Goal: Task Accomplishment & Management: Manage account settings

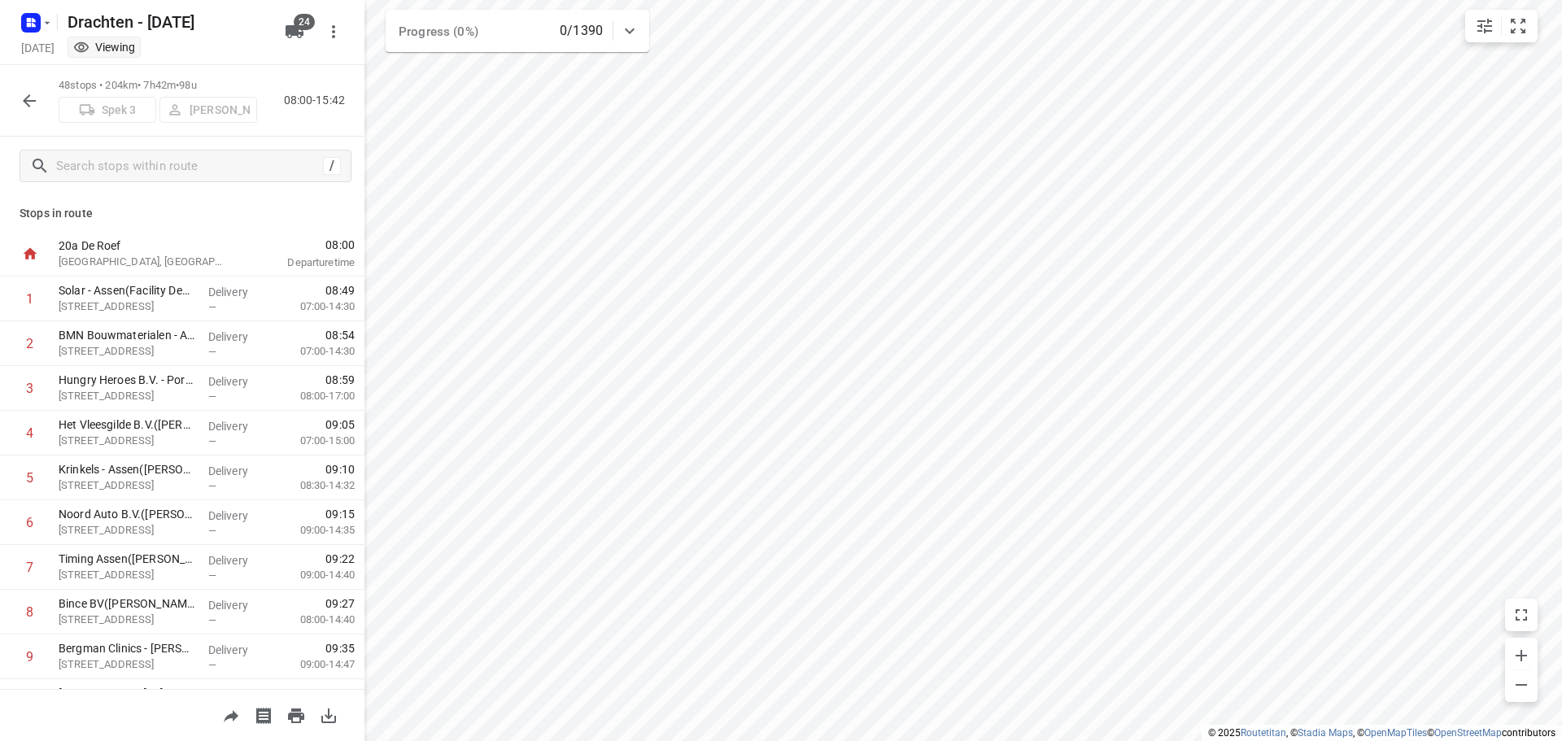
click at [20, 113] on button "button" at bounding box center [29, 101] width 33 height 33
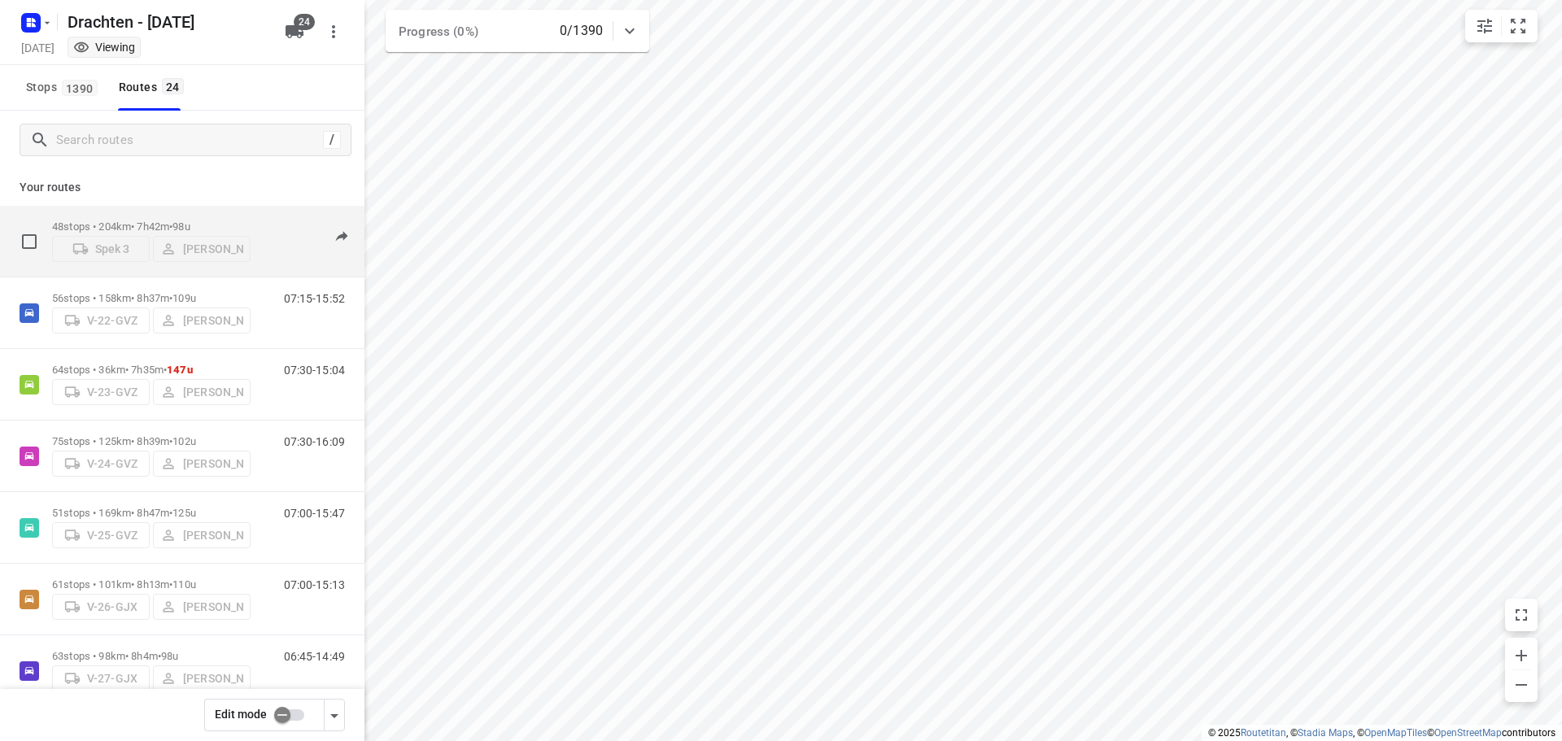
click at [177, 221] on p "48 stops • 204km • 7h42m • 98u" at bounding box center [151, 226] width 199 height 12
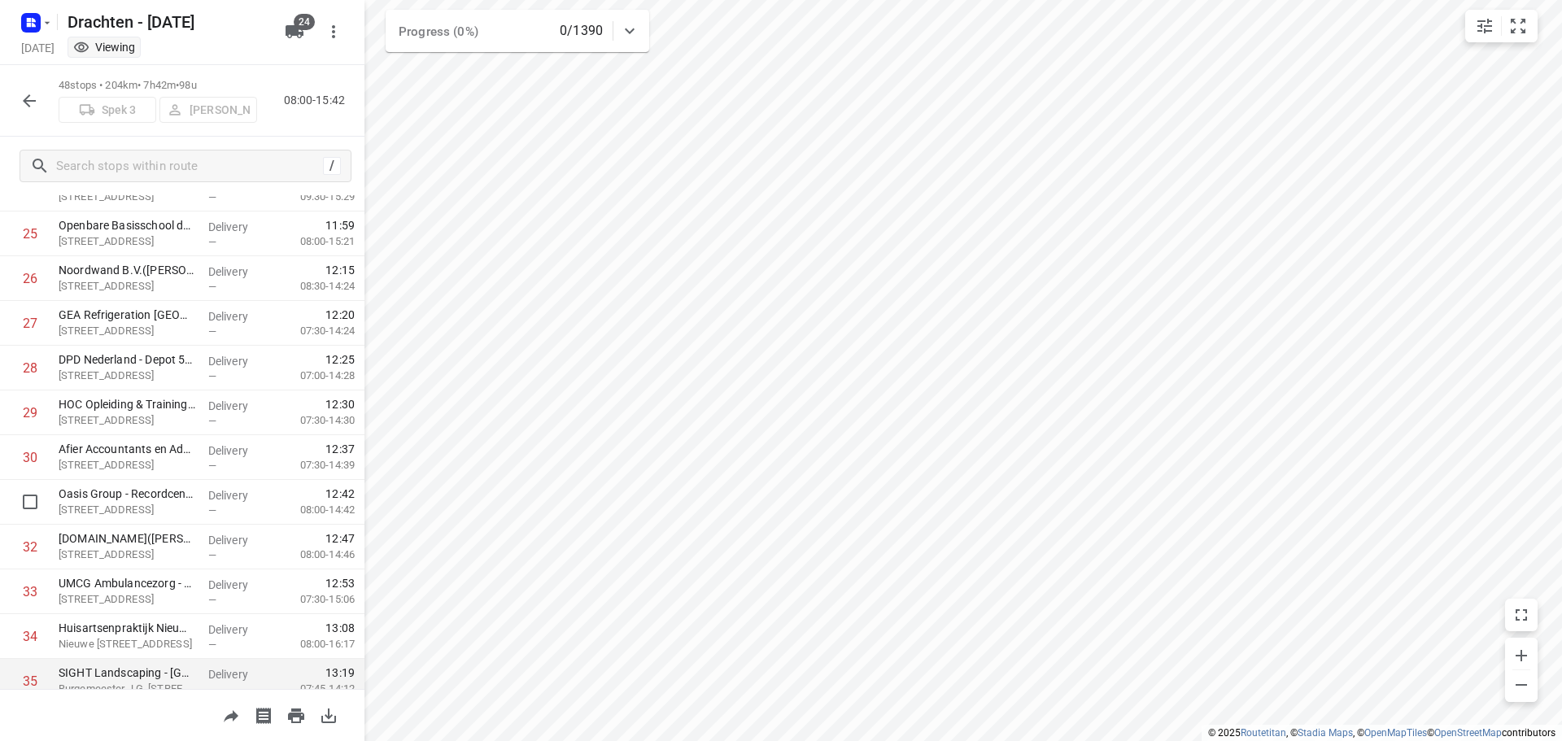
scroll to position [1780, 0]
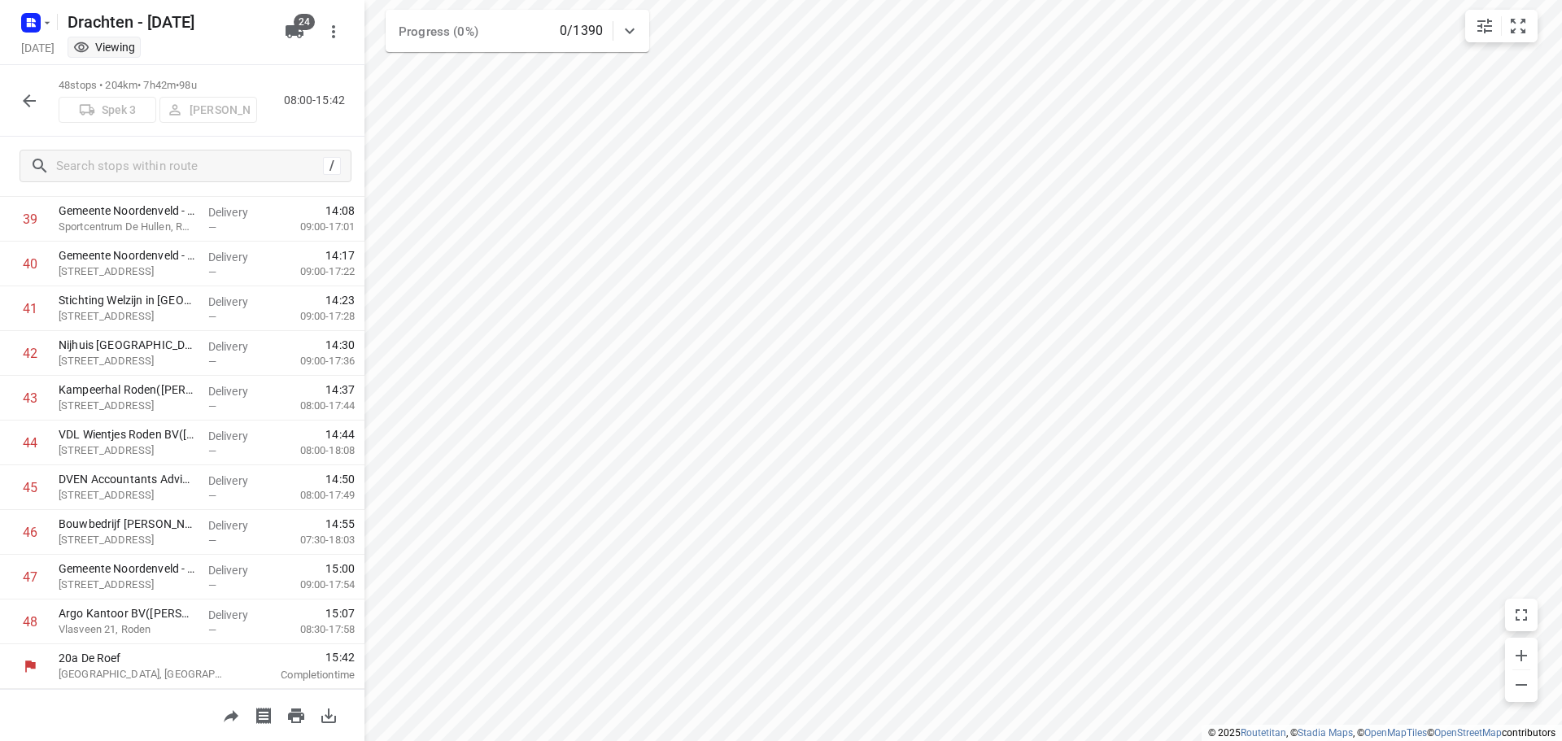
click at [15, 100] on button "button" at bounding box center [29, 101] width 33 height 33
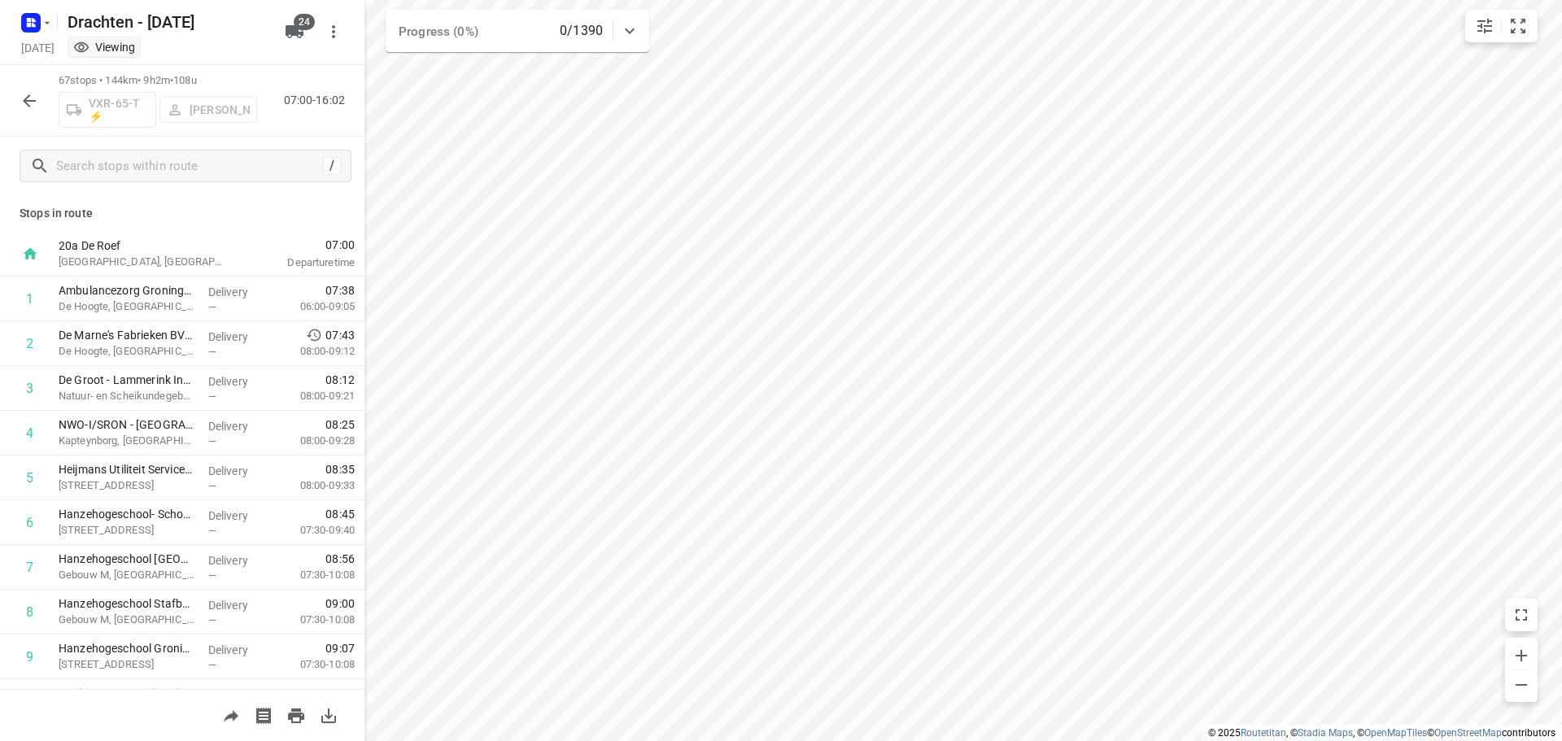
click at [28, 98] on icon "button" at bounding box center [30, 101] width 20 height 20
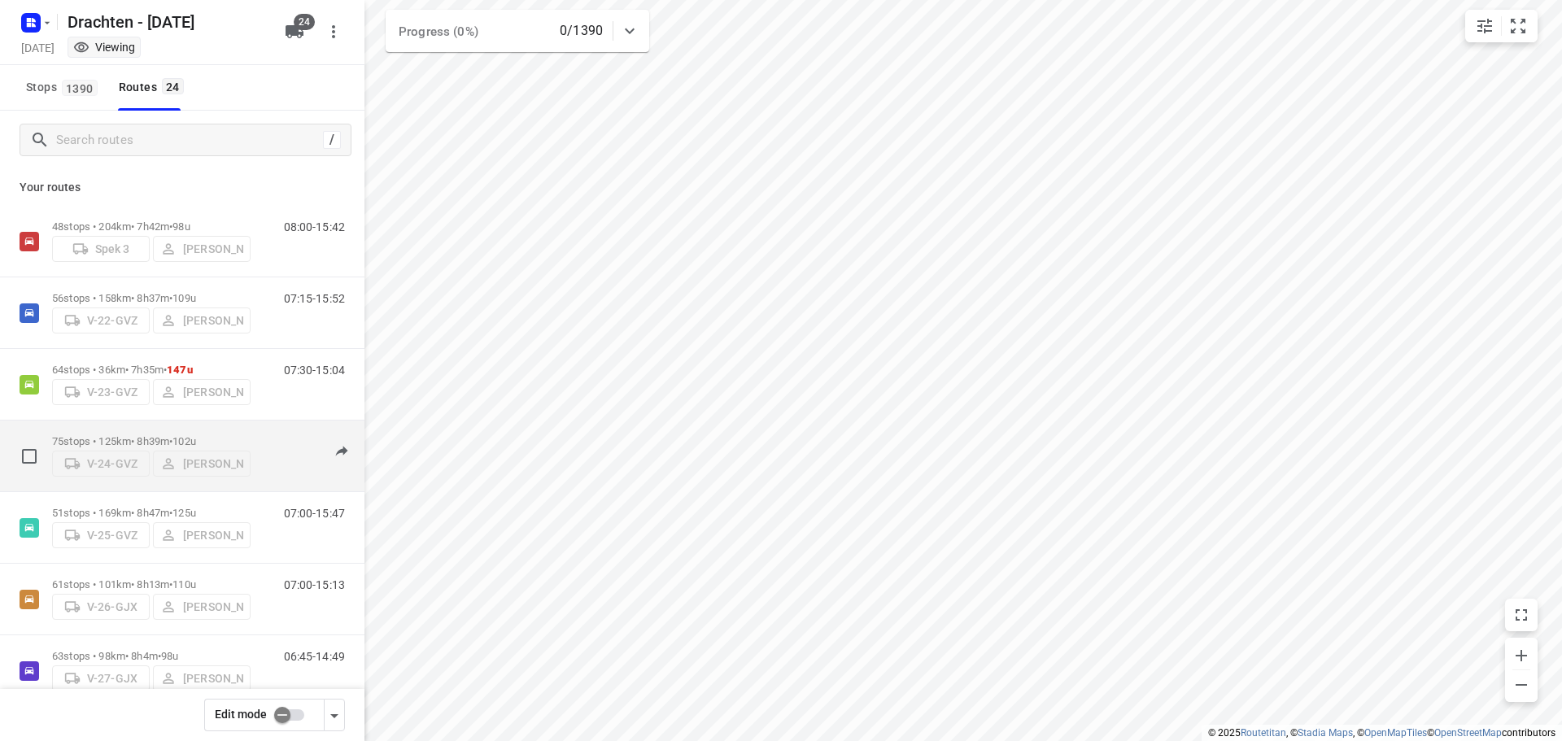
click at [204, 427] on div "75 stops • 125km • 8h39m • 102u V-24-GVZ Wopke de Vries" at bounding box center [151, 456] width 199 height 58
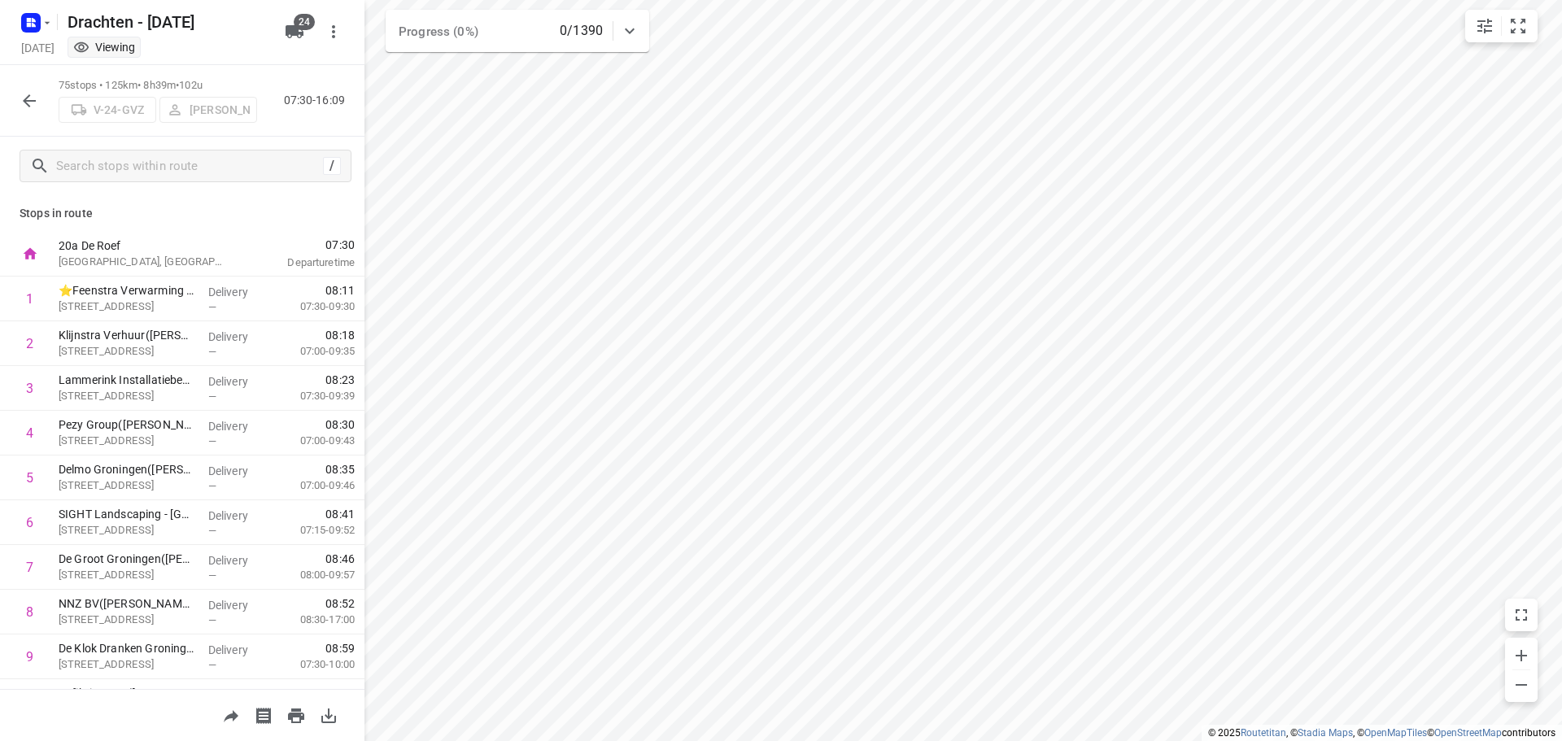
click at [34, 102] on icon "button" at bounding box center [30, 101] width 20 height 20
click at [28, 110] on icon "button" at bounding box center [30, 101] width 20 height 20
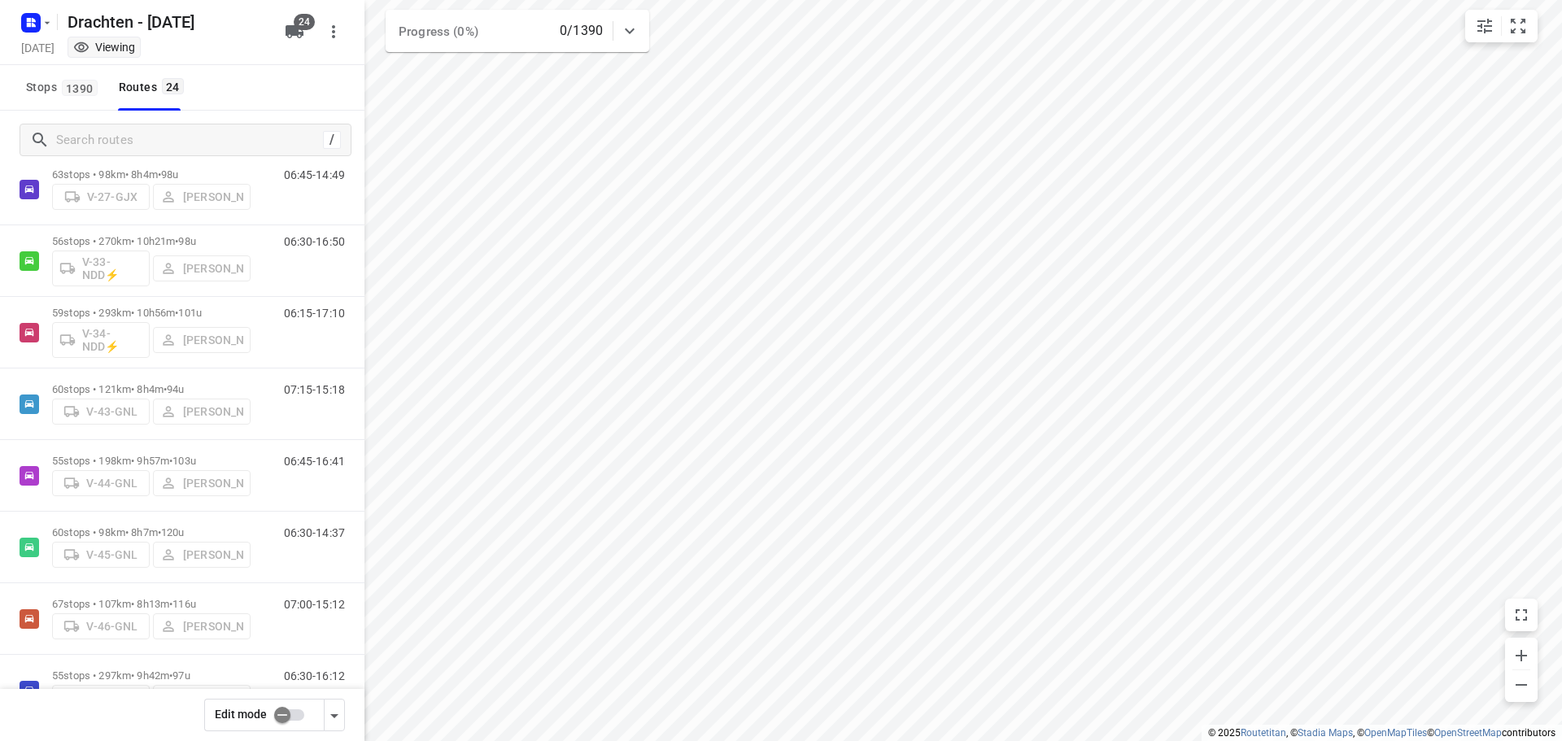
scroll to position [488, 0]
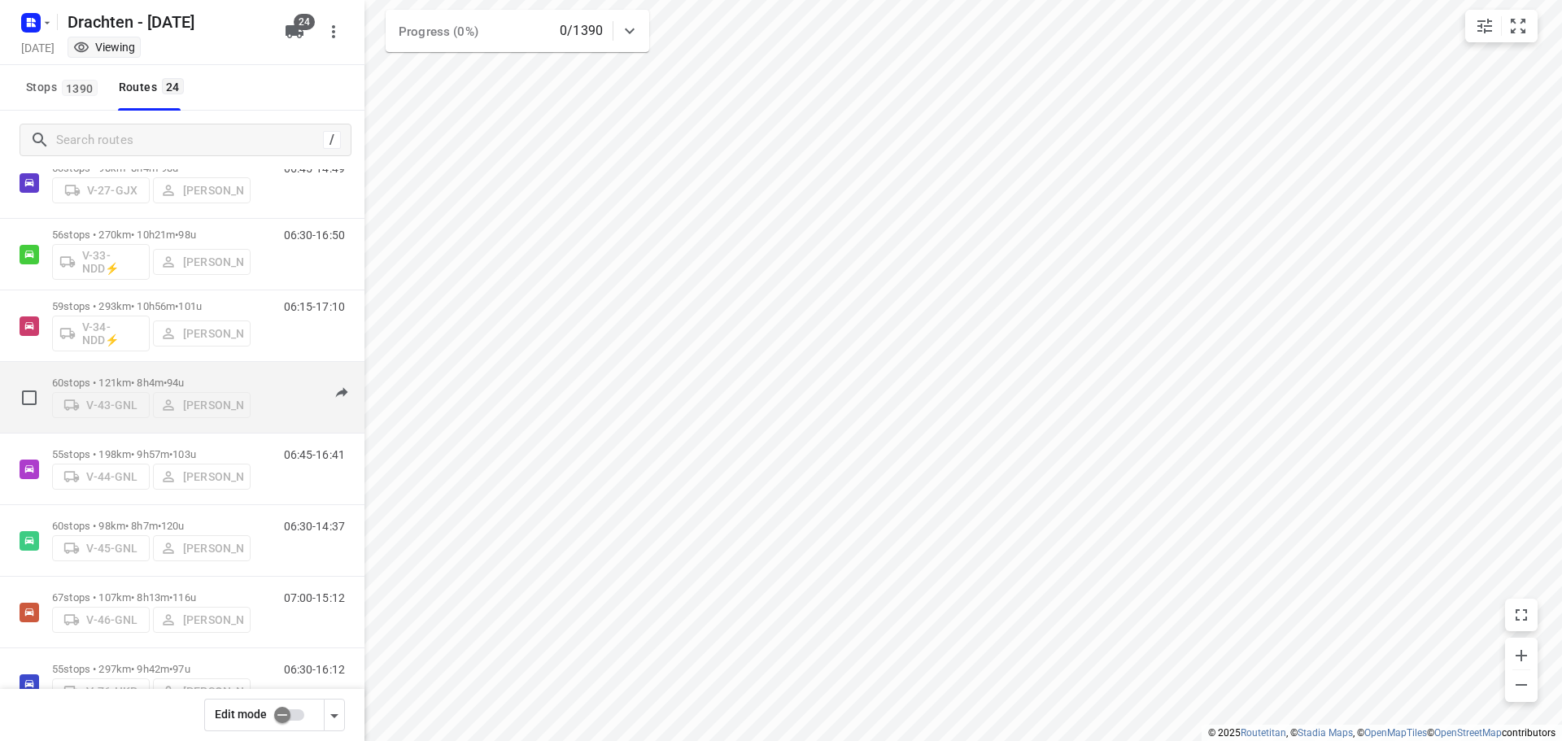
click at [130, 369] on div "60 stops • 121km • 8h4m • 94u V-43-GNL Henk Hooijenga" at bounding box center [151, 398] width 199 height 58
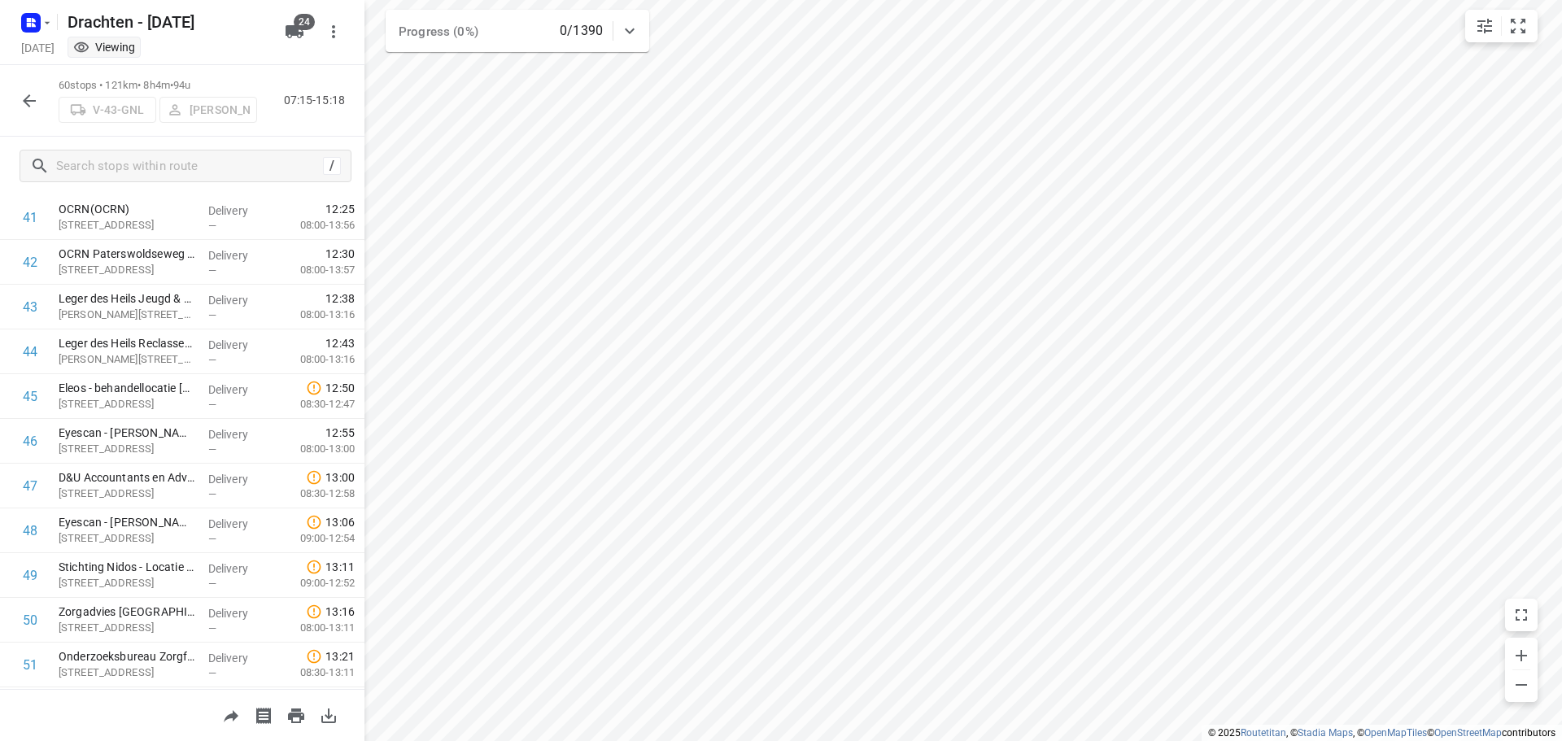
scroll to position [2317, 0]
click at [36, 91] on icon "button" at bounding box center [30, 101] width 20 height 20
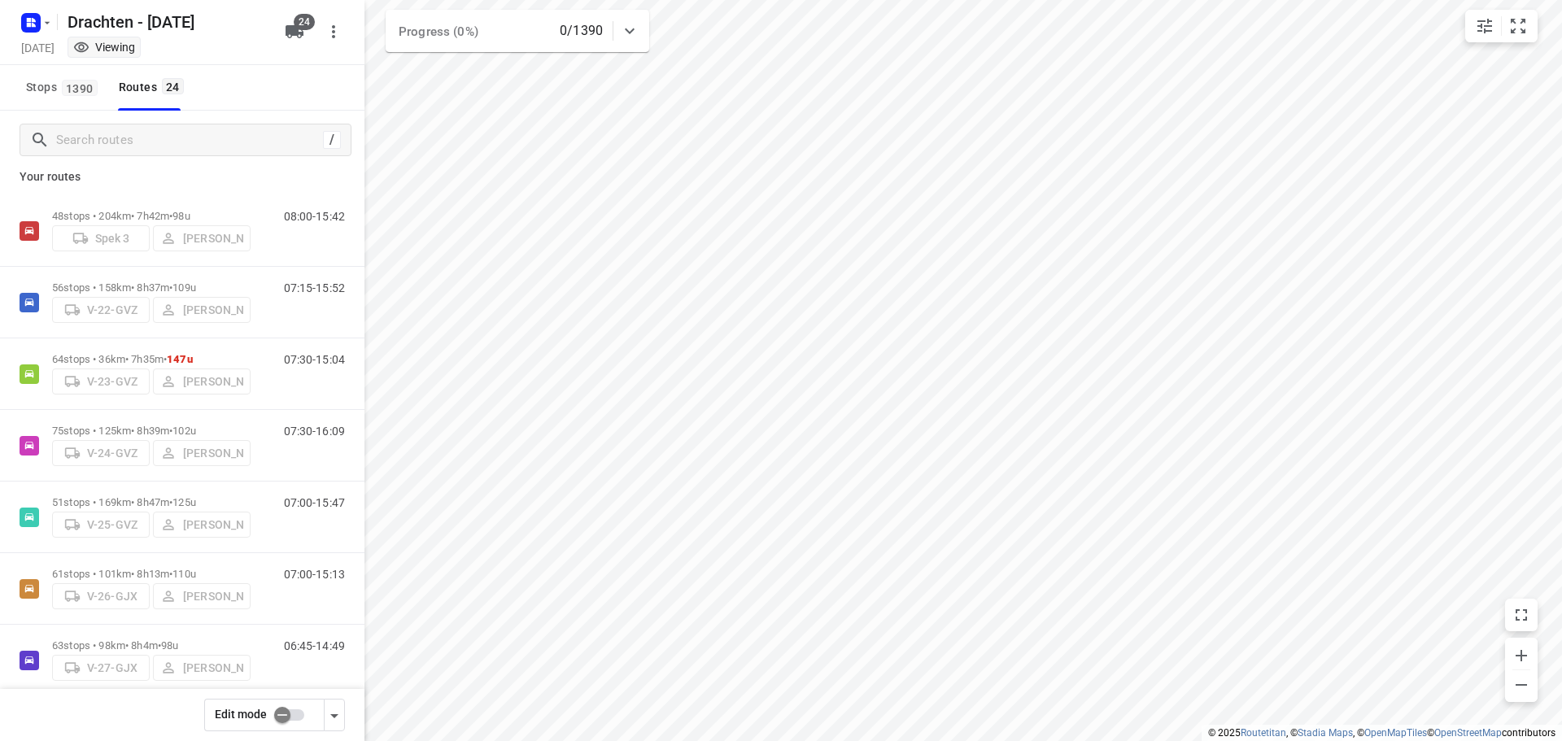
scroll to position [0, 0]
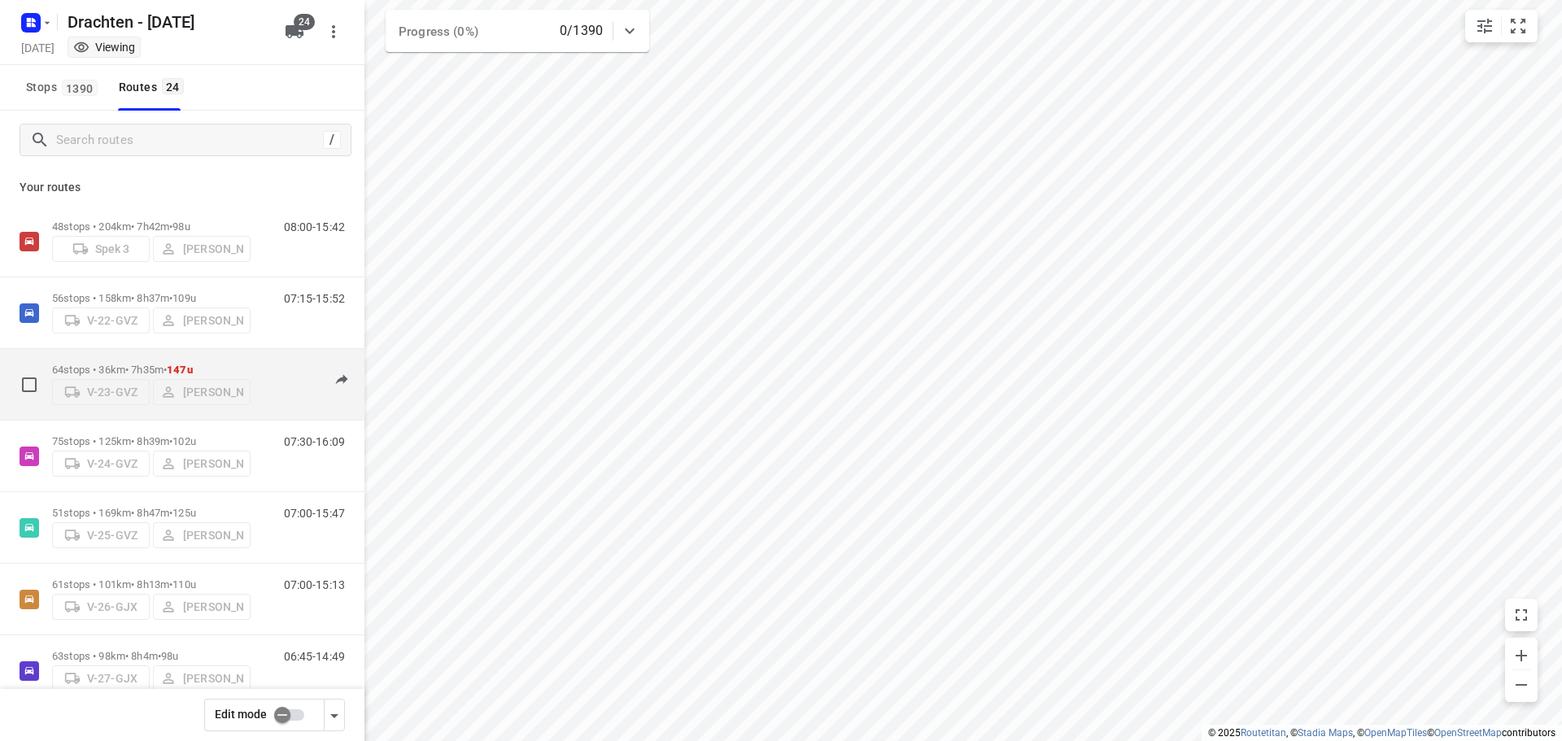
click at [193, 366] on span "147u" at bounding box center [180, 370] width 26 height 12
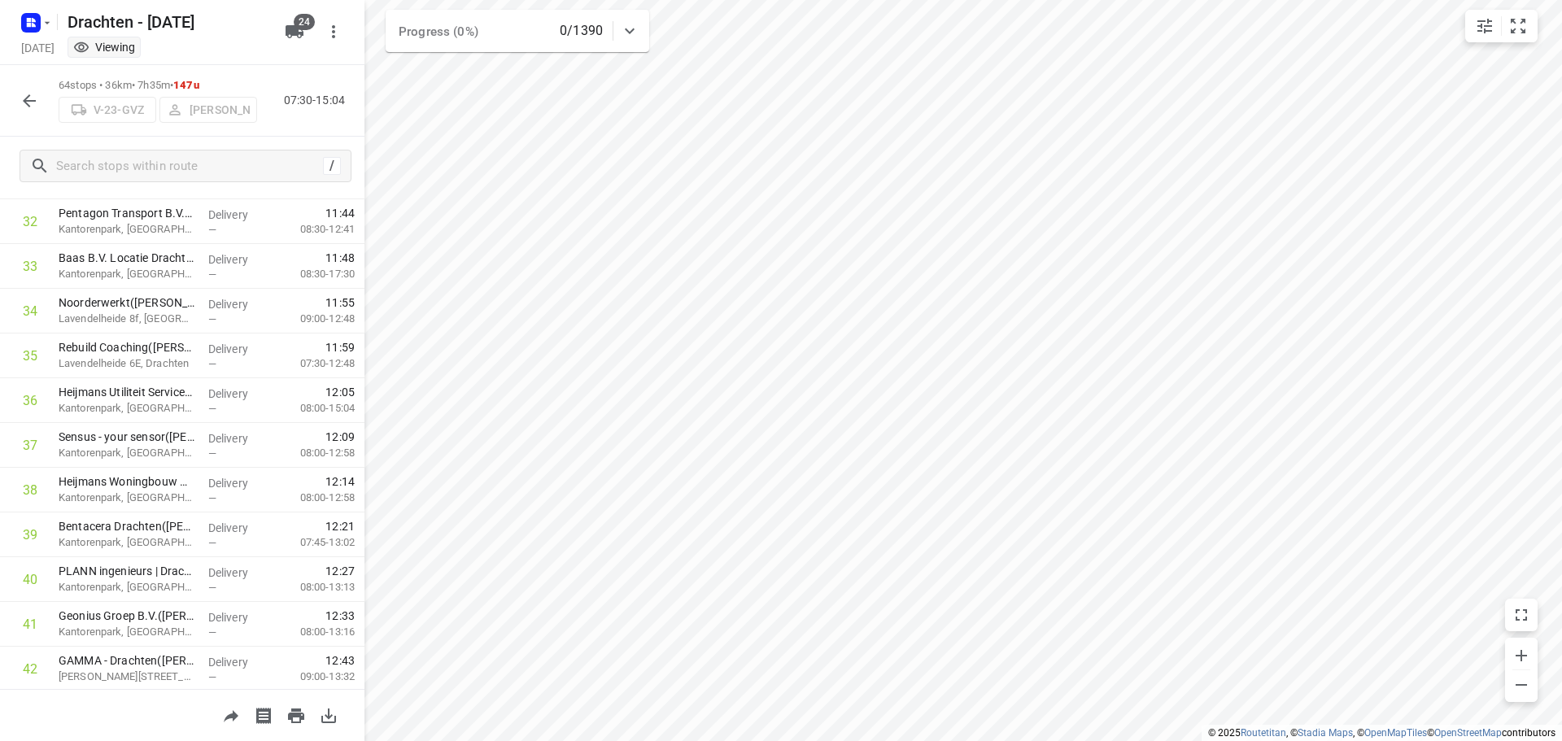
scroll to position [1953, 0]
click at [14, 98] on button "button" at bounding box center [29, 101] width 33 height 33
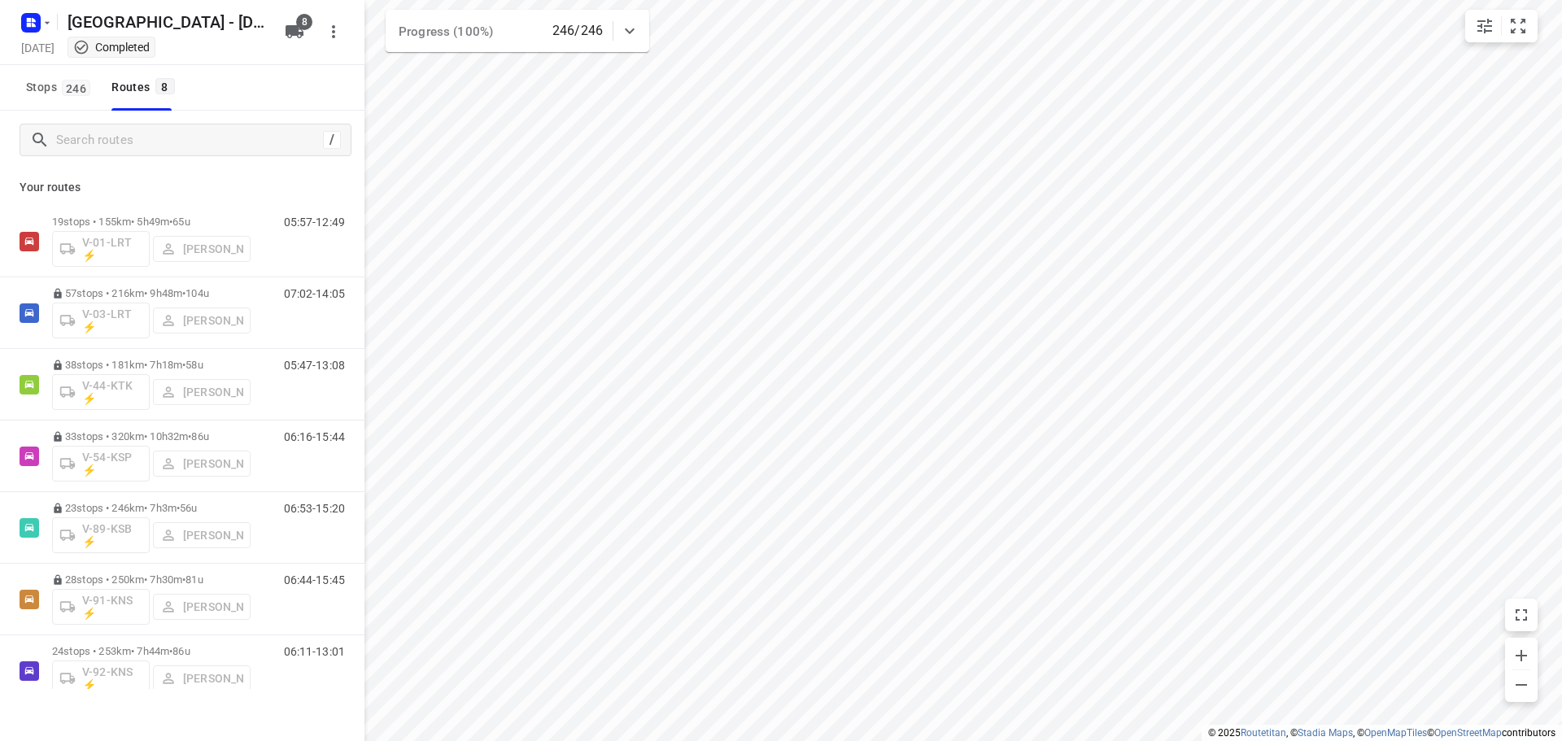
click at [26, 18] on rect "button" at bounding box center [31, 23] width 20 height 20
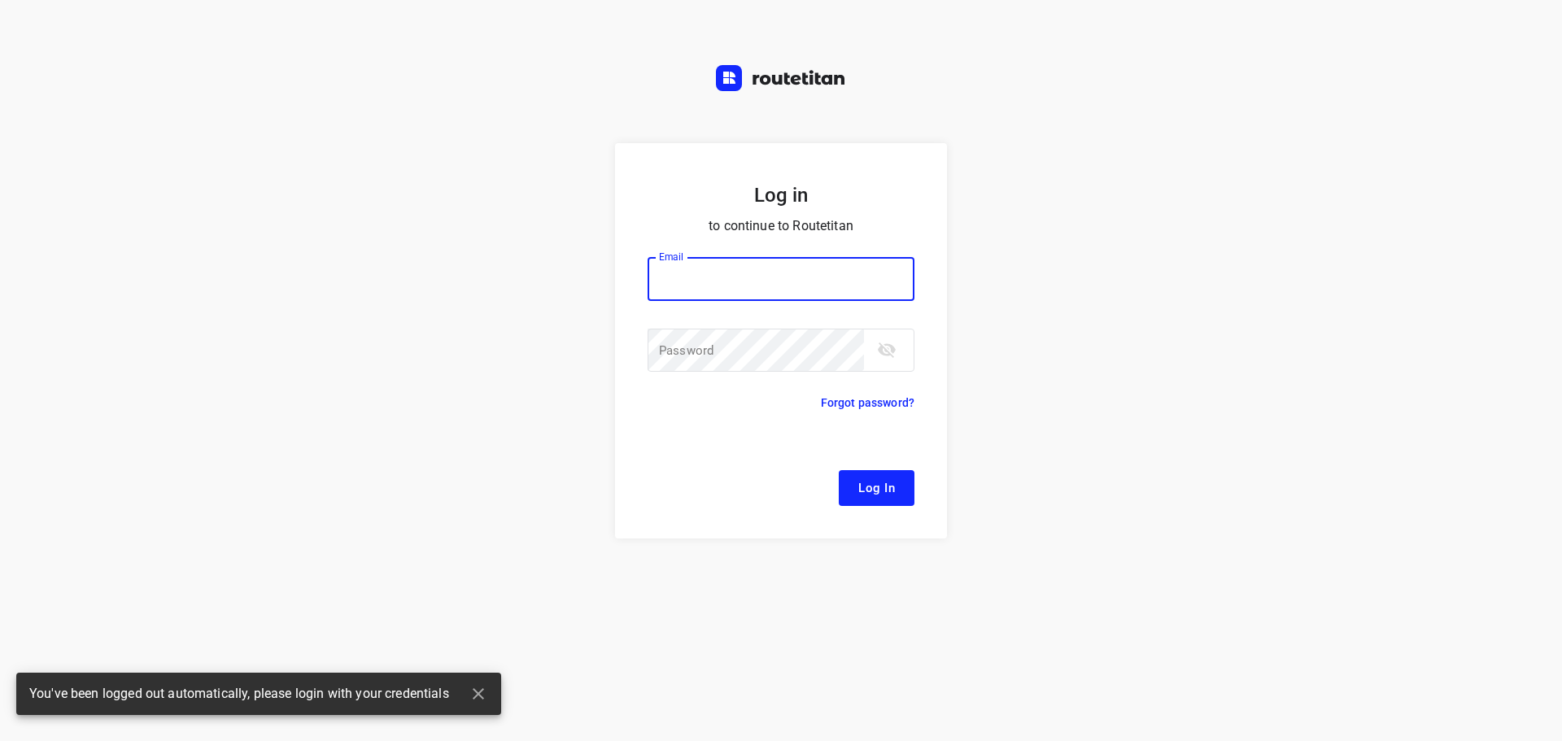
click at [739, 268] on input "email" at bounding box center [781, 279] width 267 height 44
click at [778, 290] on input "email" at bounding box center [781, 279] width 267 height 44
click at [736, 284] on input "email" at bounding box center [781, 279] width 267 height 44
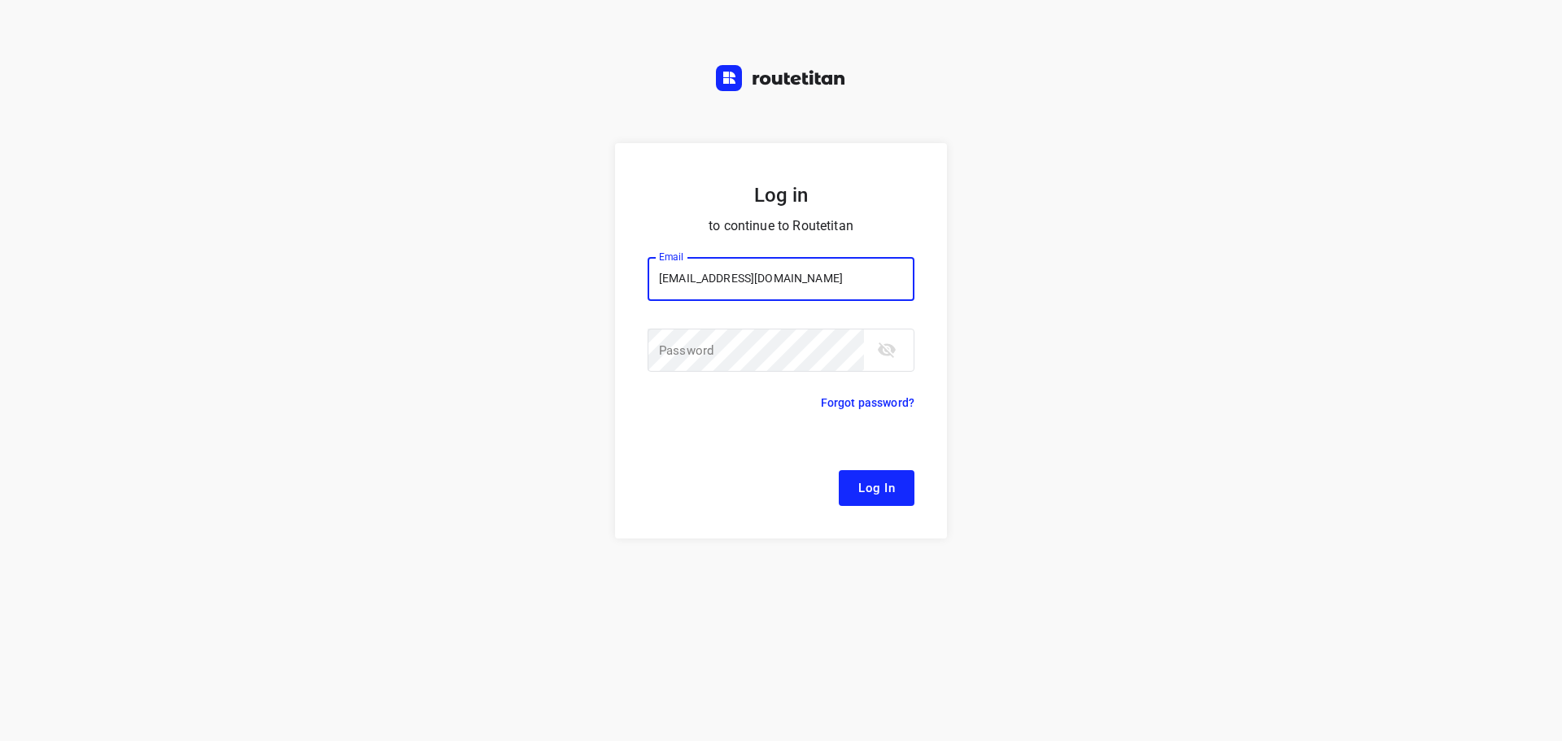
type input "remco@fruitopjewerk.nl"
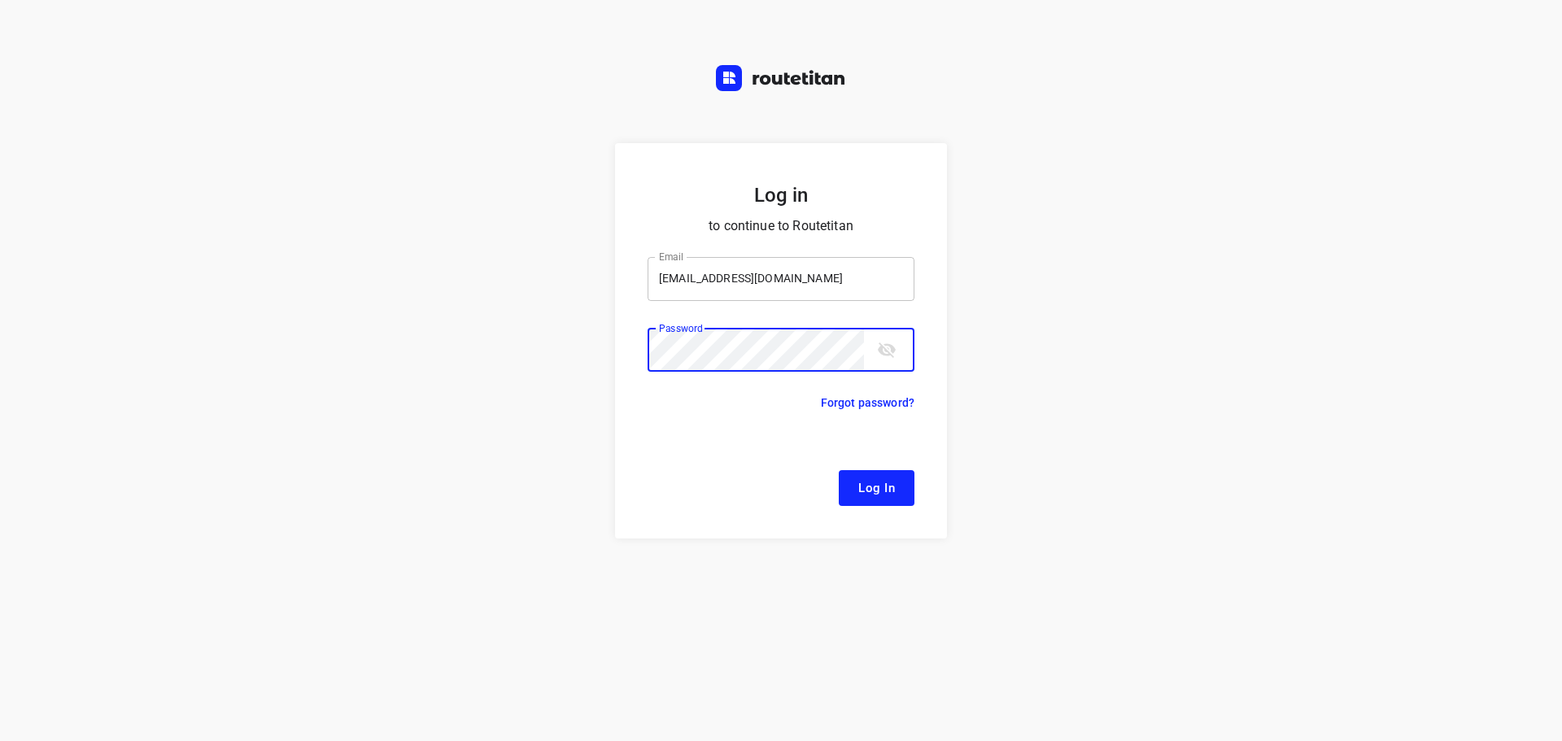
click at [839, 470] on button "Log In" at bounding box center [877, 488] width 76 height 36
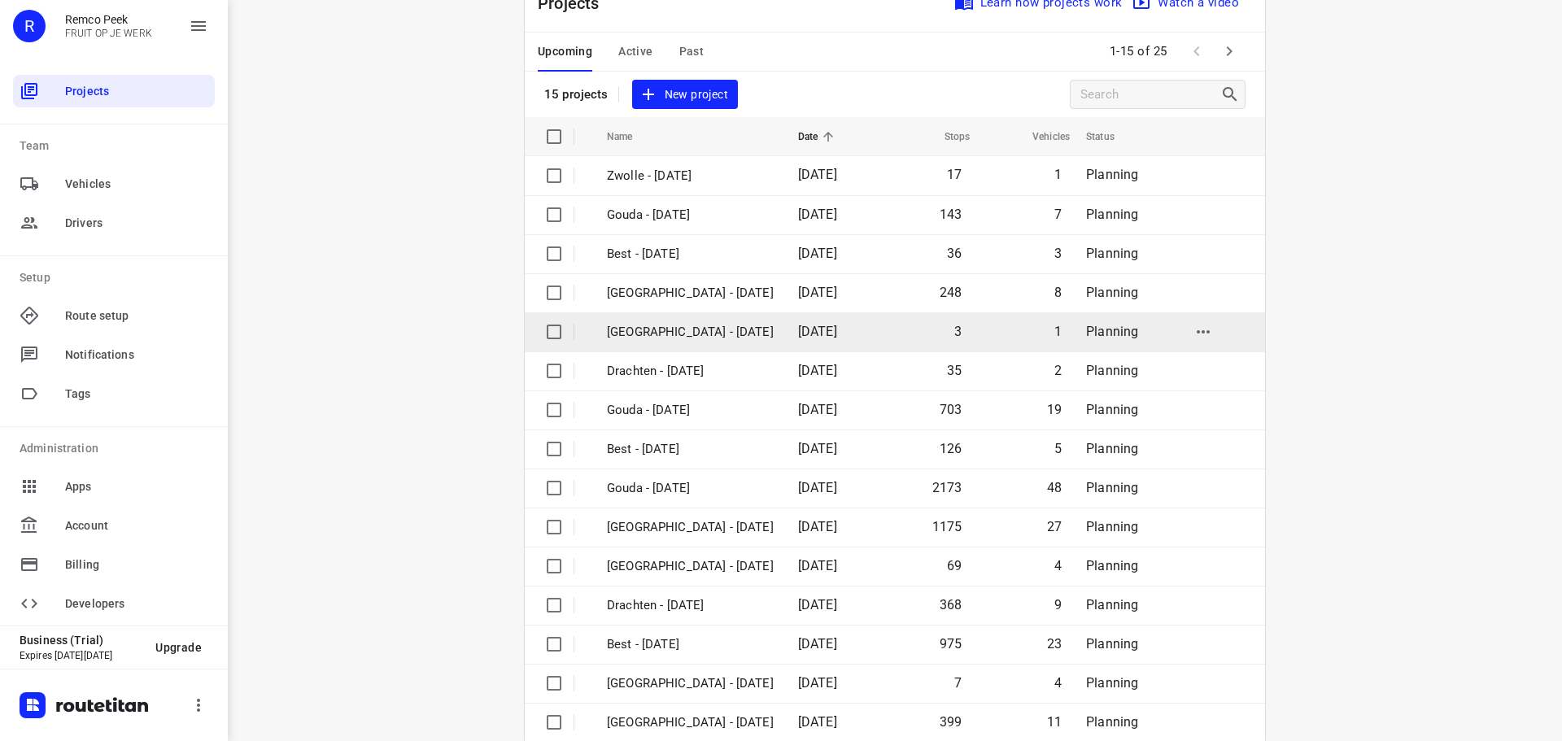
scroll to position [81, 0]
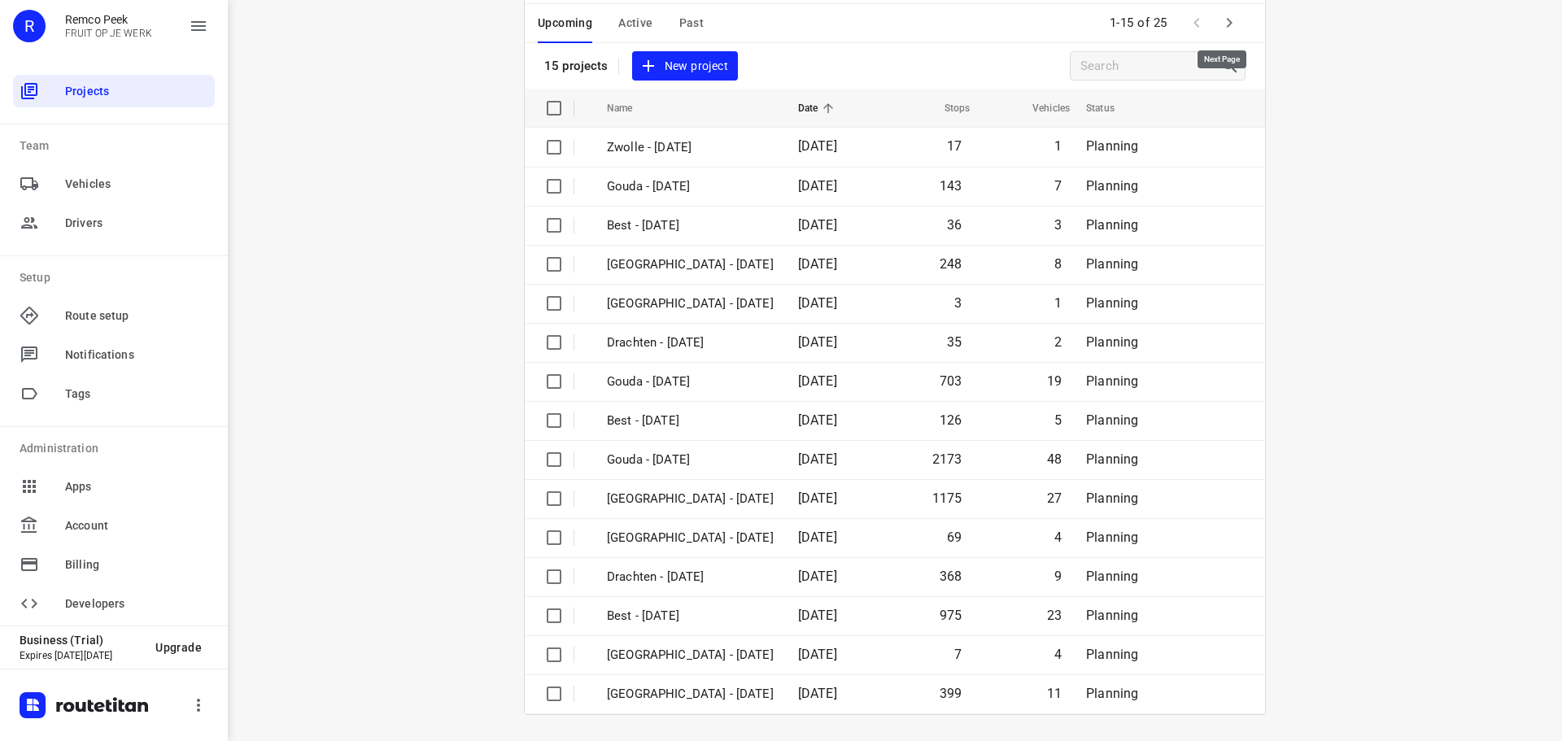
click at [1230, 24] on icon "button" at bounding box center [1230, 23] width 20 height 20
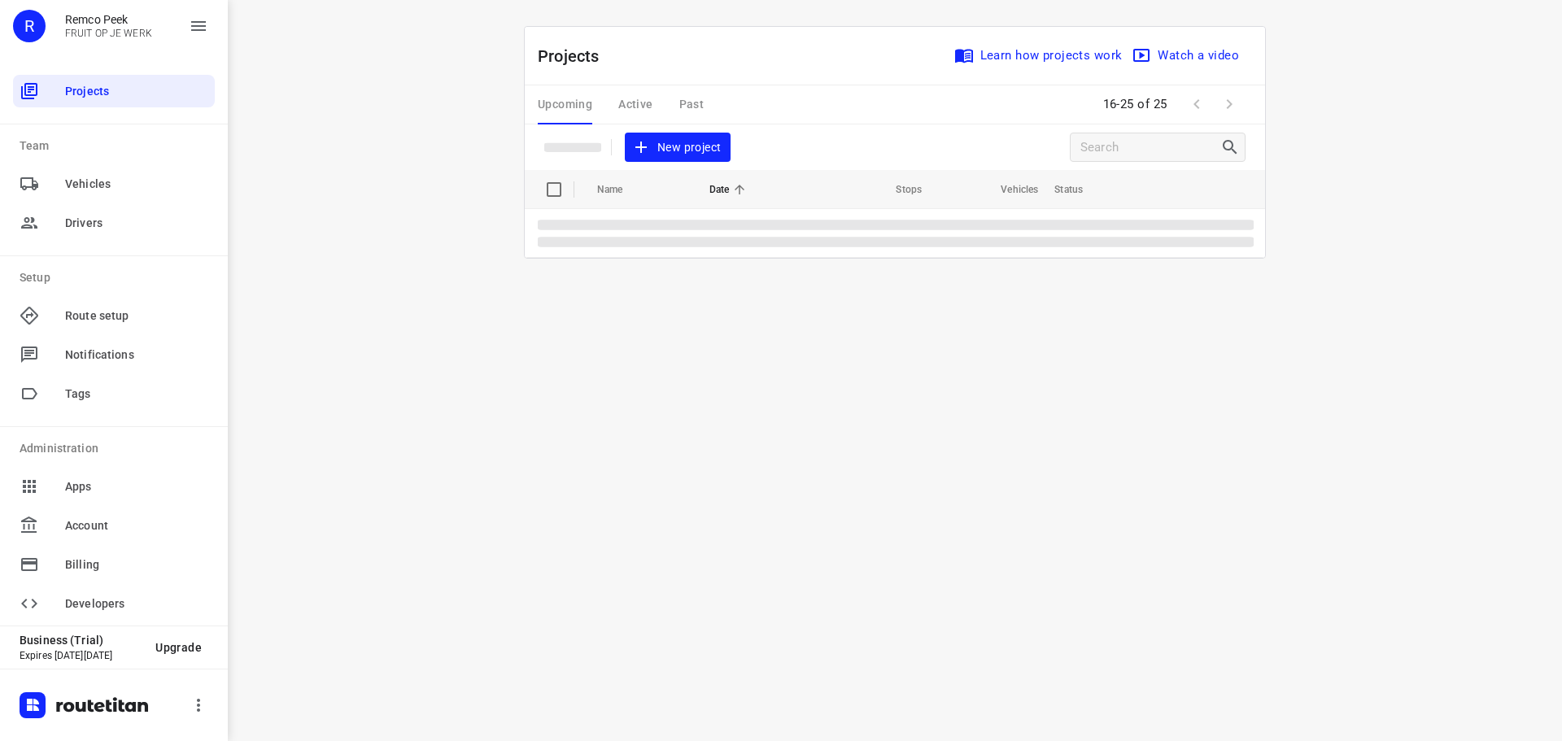
scroll to position [0, 0]
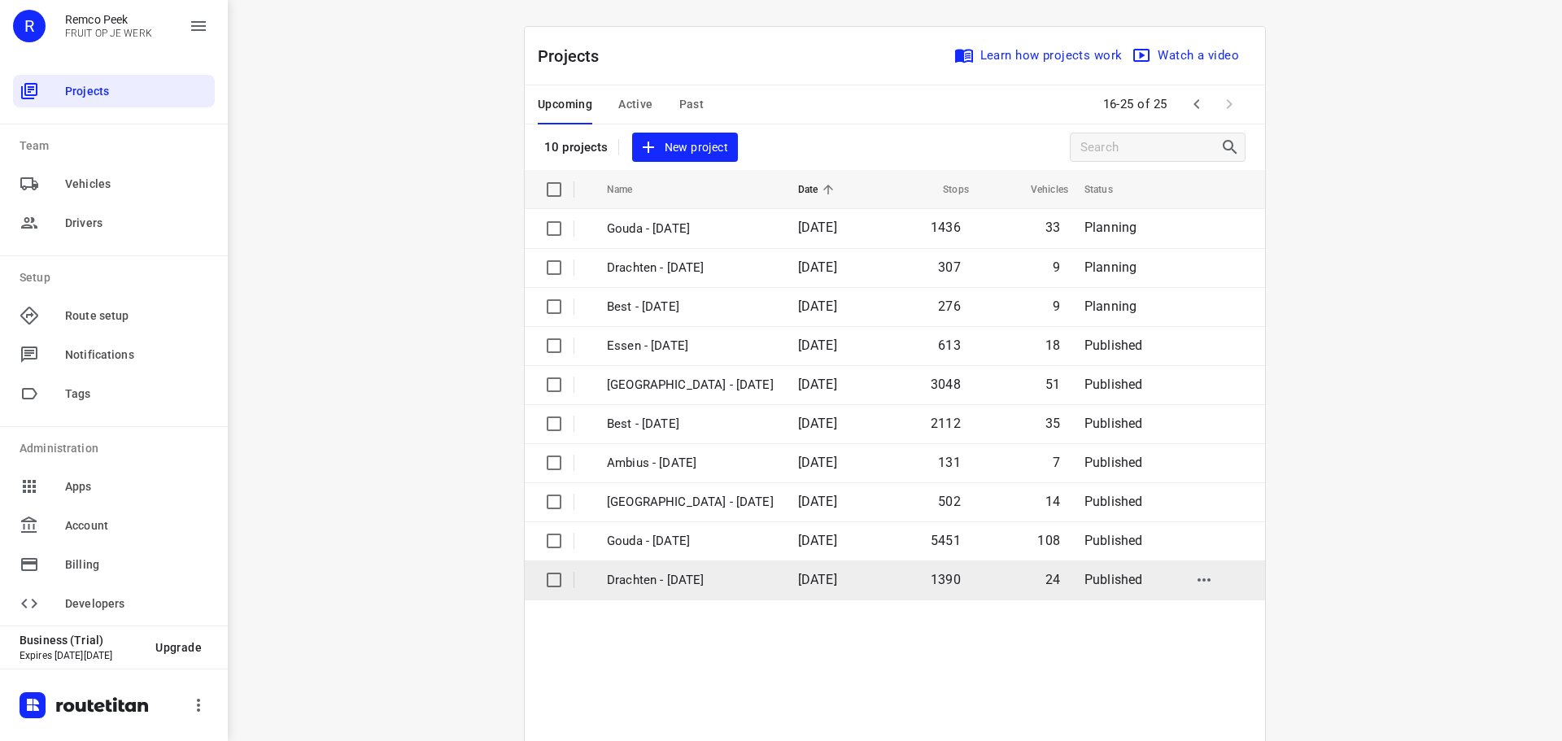
click at [661, 571] on p "Drachten - [DATE]" at bounding box center [690, 580] width 167 height 19
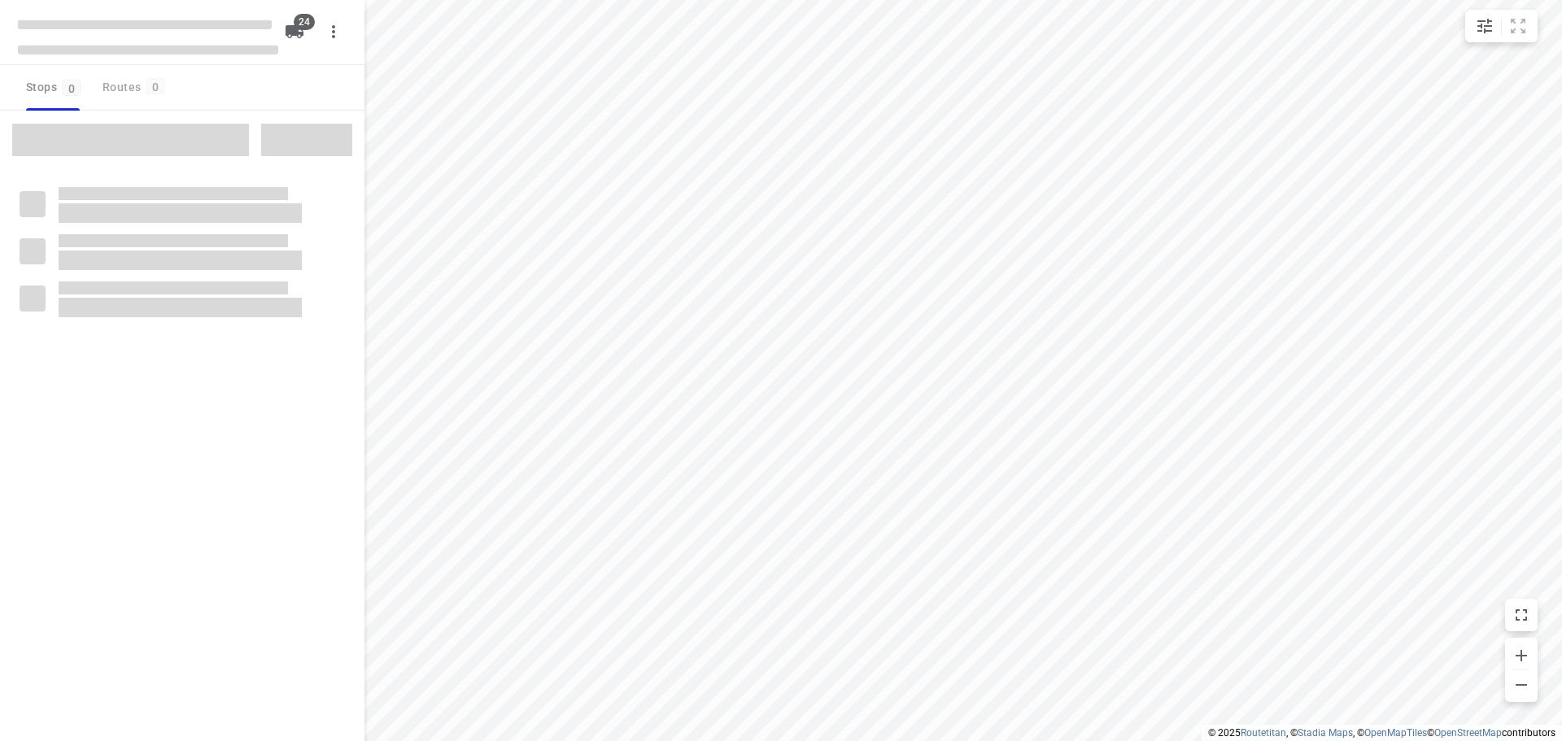
checkbox input "true"
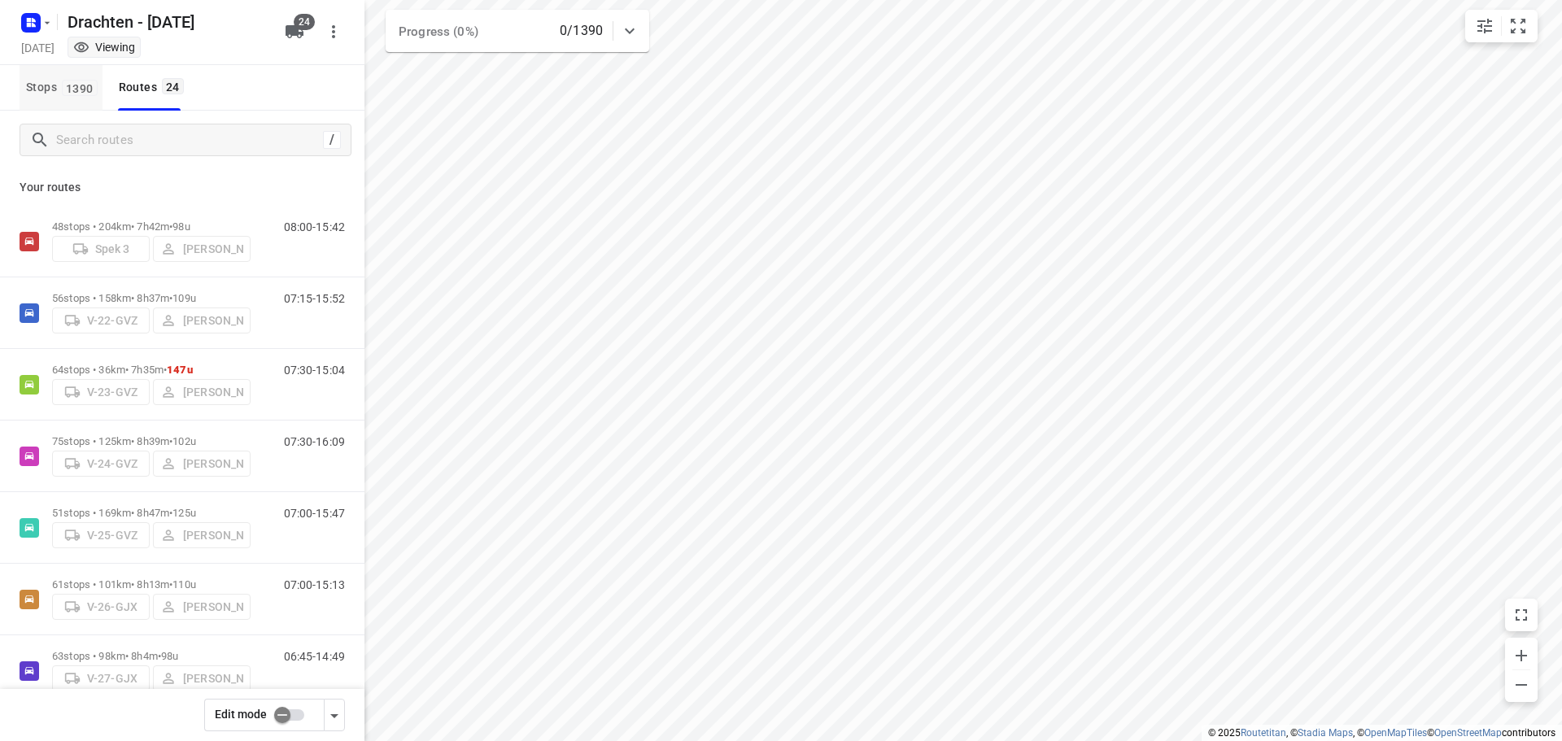
click at [72, 98] on button "Stops 1390" at bounding box center [61, 88] width 83 height 46
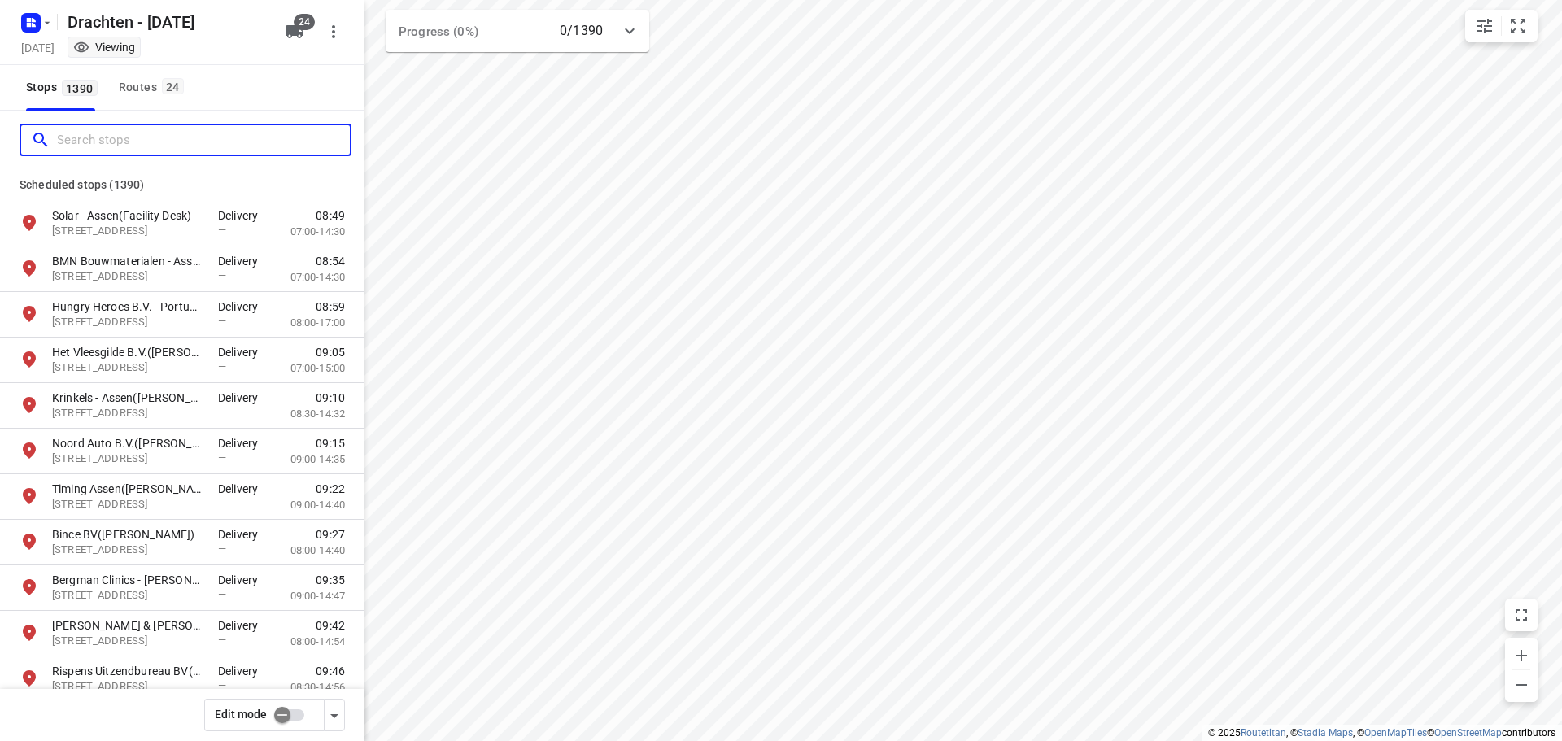
click at [123, 138] on input "Search stops" at bounding box center [203, 140] width 293 height 25
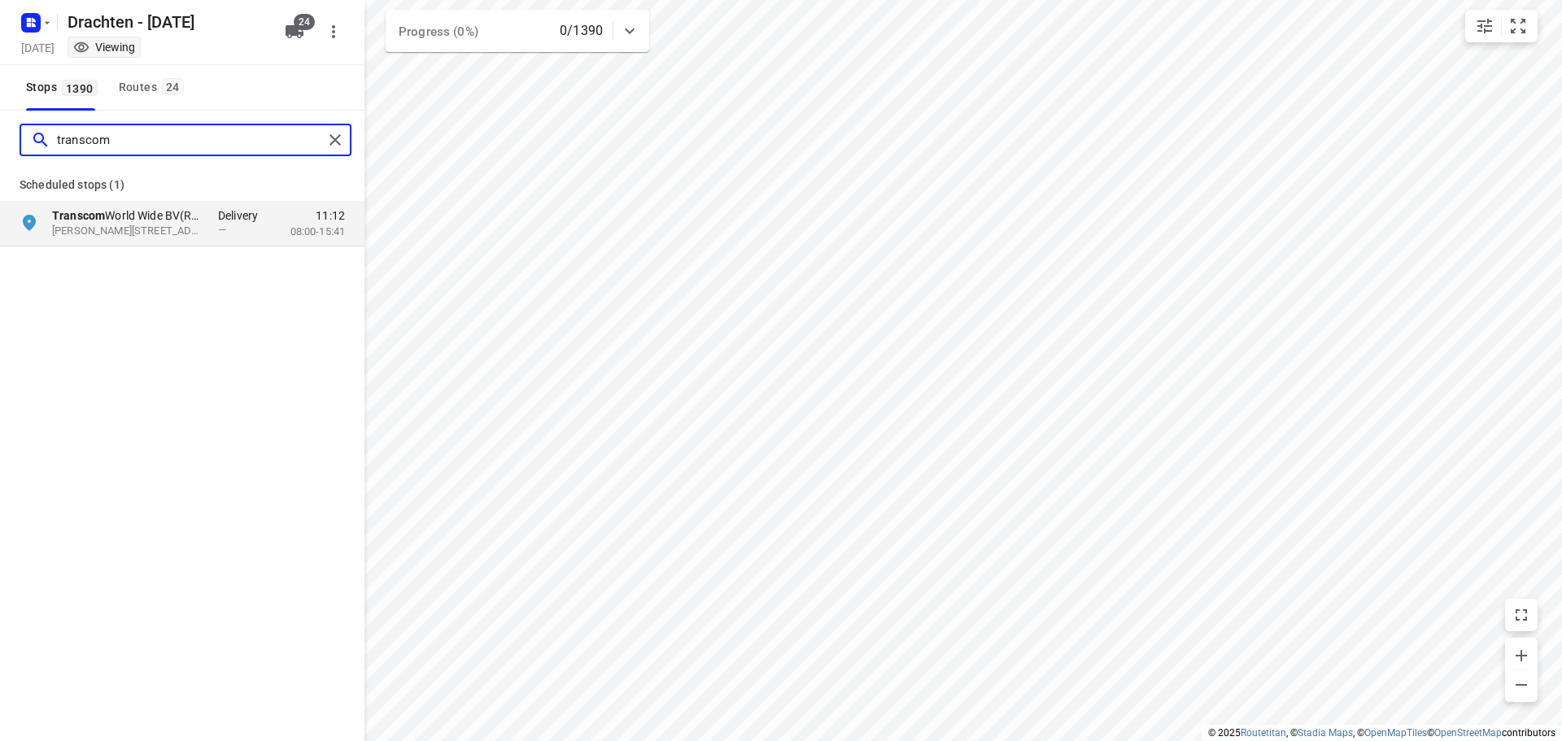
type input "transcom"
click at [163, 89] on span "24" at bounding box center [173, 86] width 22 height 16
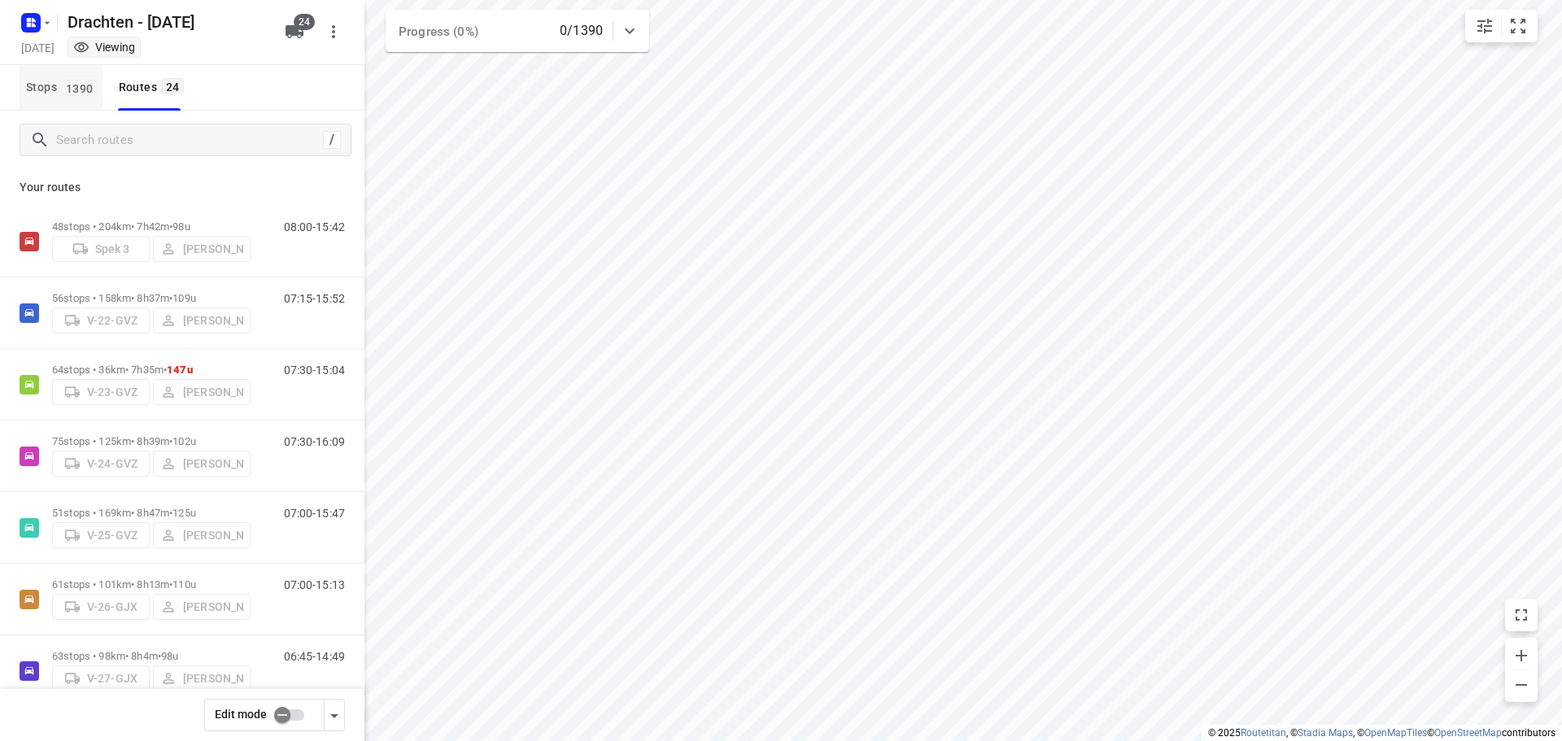
click at [80, 95] on span "1390" at bounding box center [80, 88] width 36 height 16
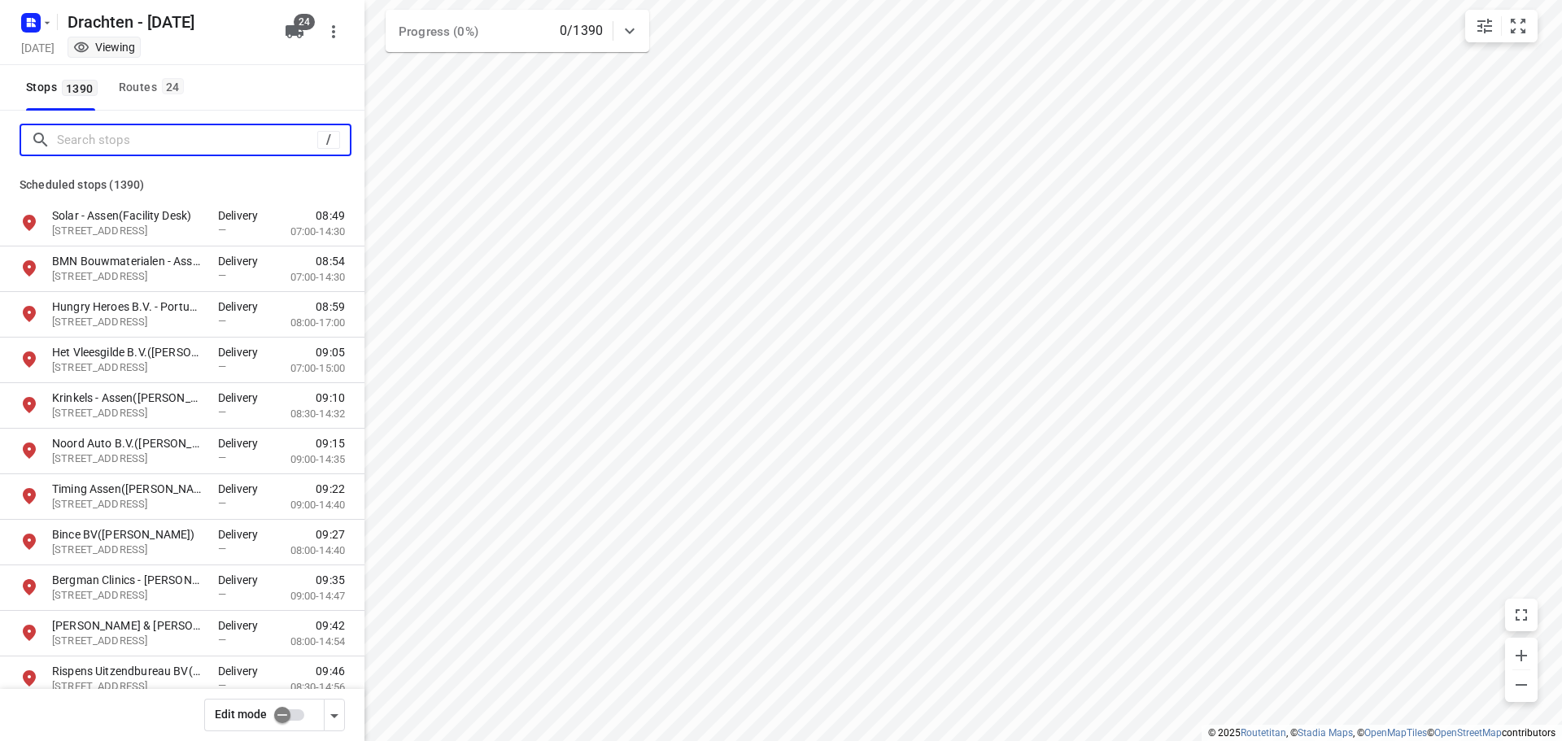
click at [129, 136] on input "Search stops" at bounding box center [187, 140] width 260 height 25
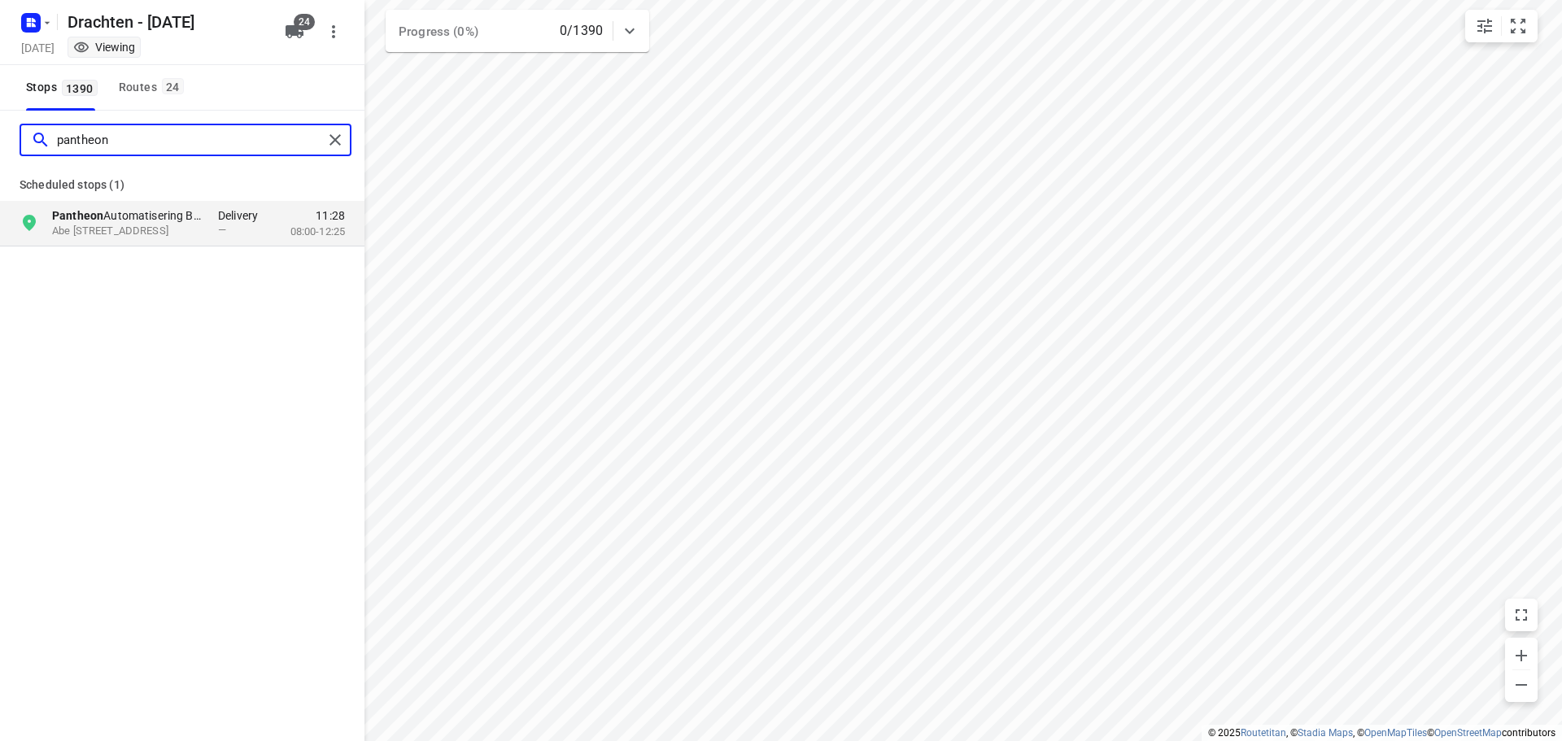
type input "pantheon"
click at [175, 90] on span "24" at bounding box center [173, 86] width 22 height 16
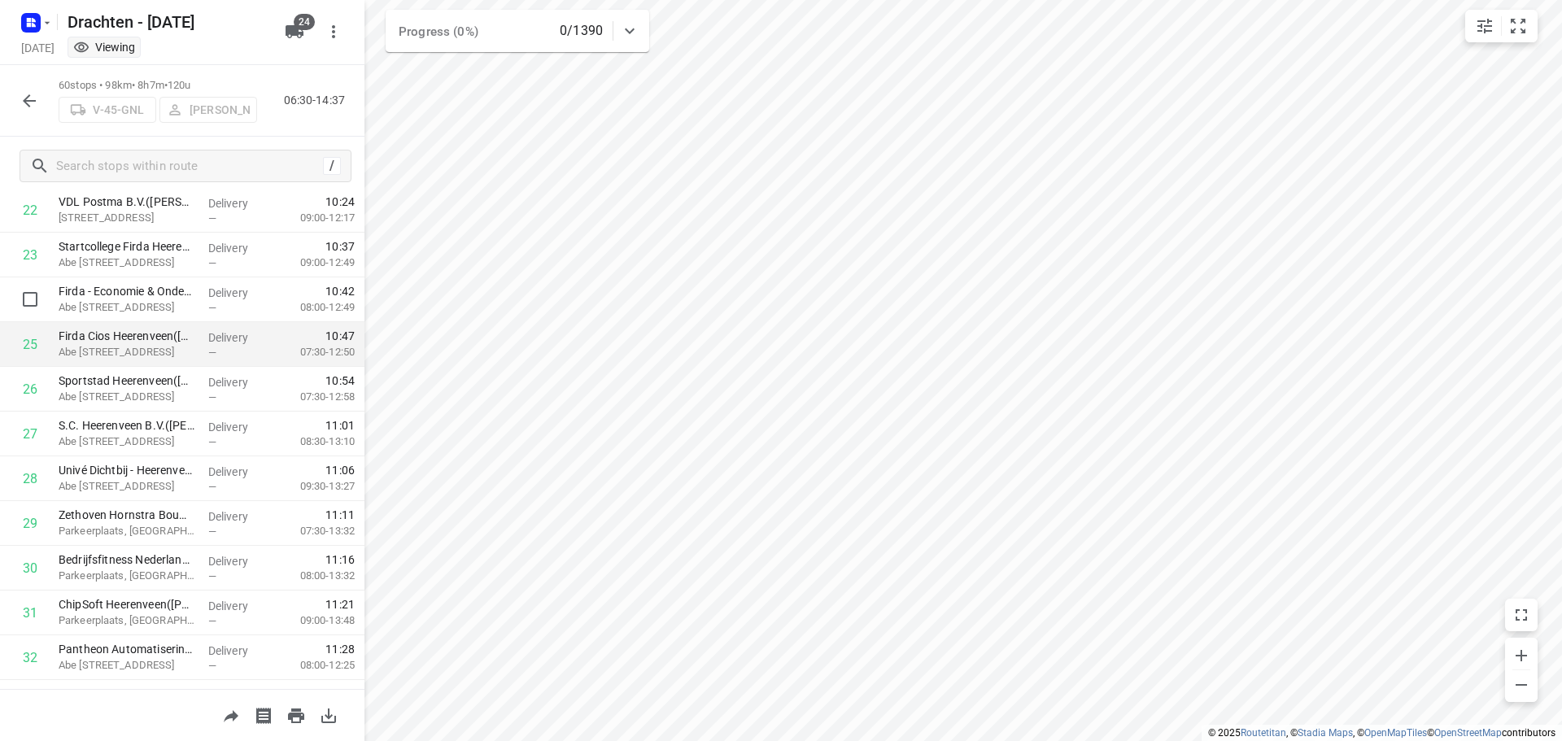
scroll to position [1058, 0]
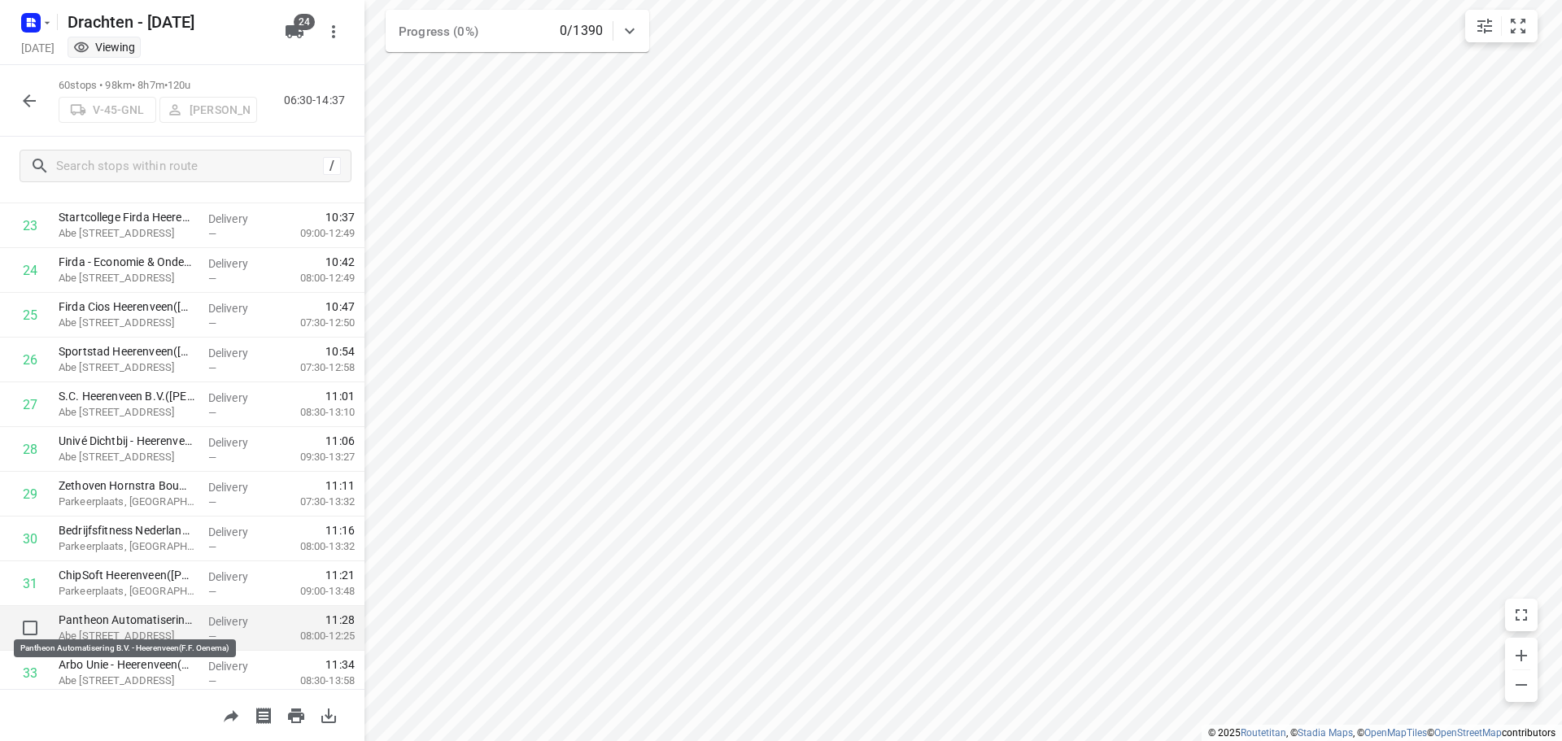
click at [166, 619] on p "Pantheon Automatisering B.V. - Heerenveen(F.F. Oenema)" at bounding box center [127, 620] width 137 height 16
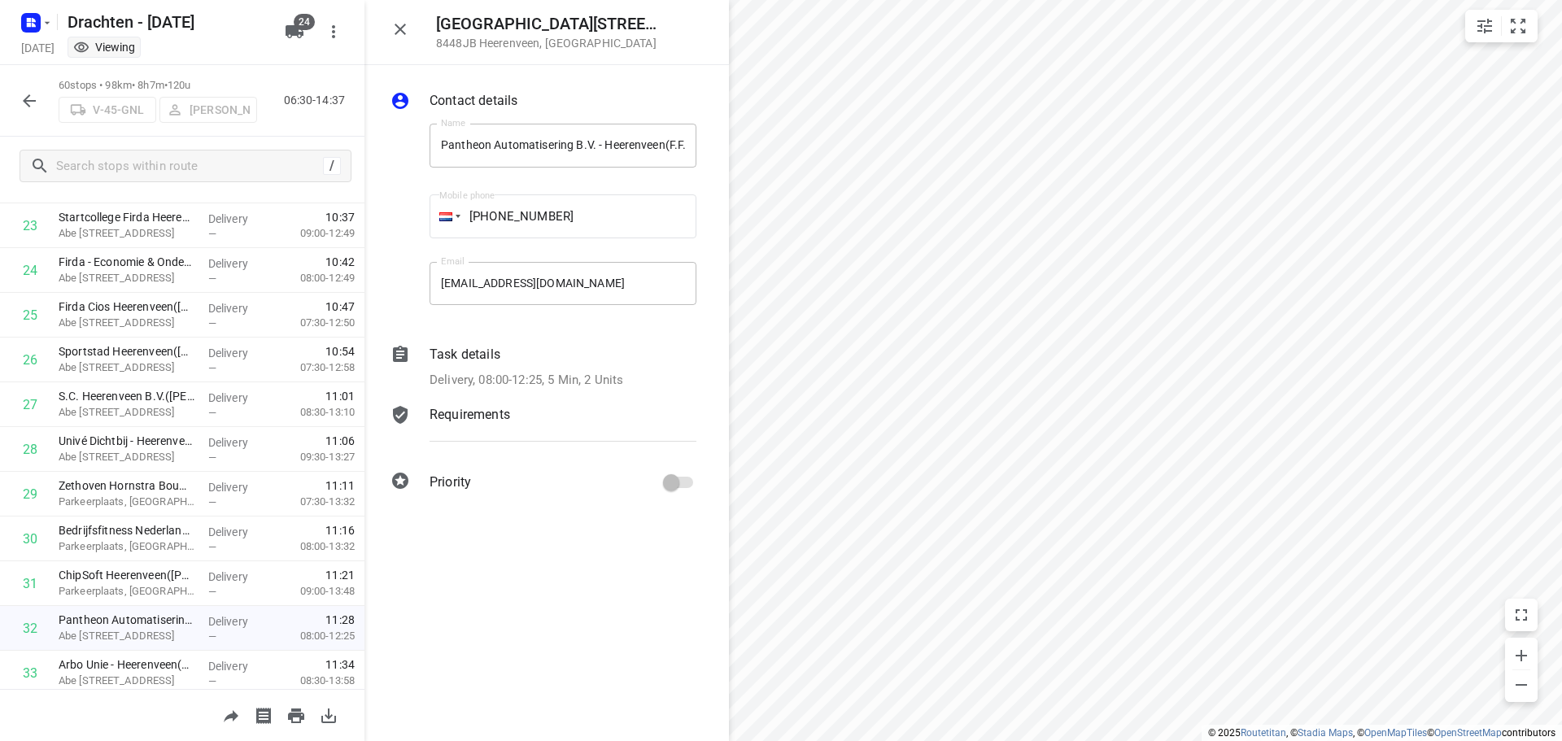
click at [37, 107] on icon "button" at bounding box center [30, 101] width 20 height 20
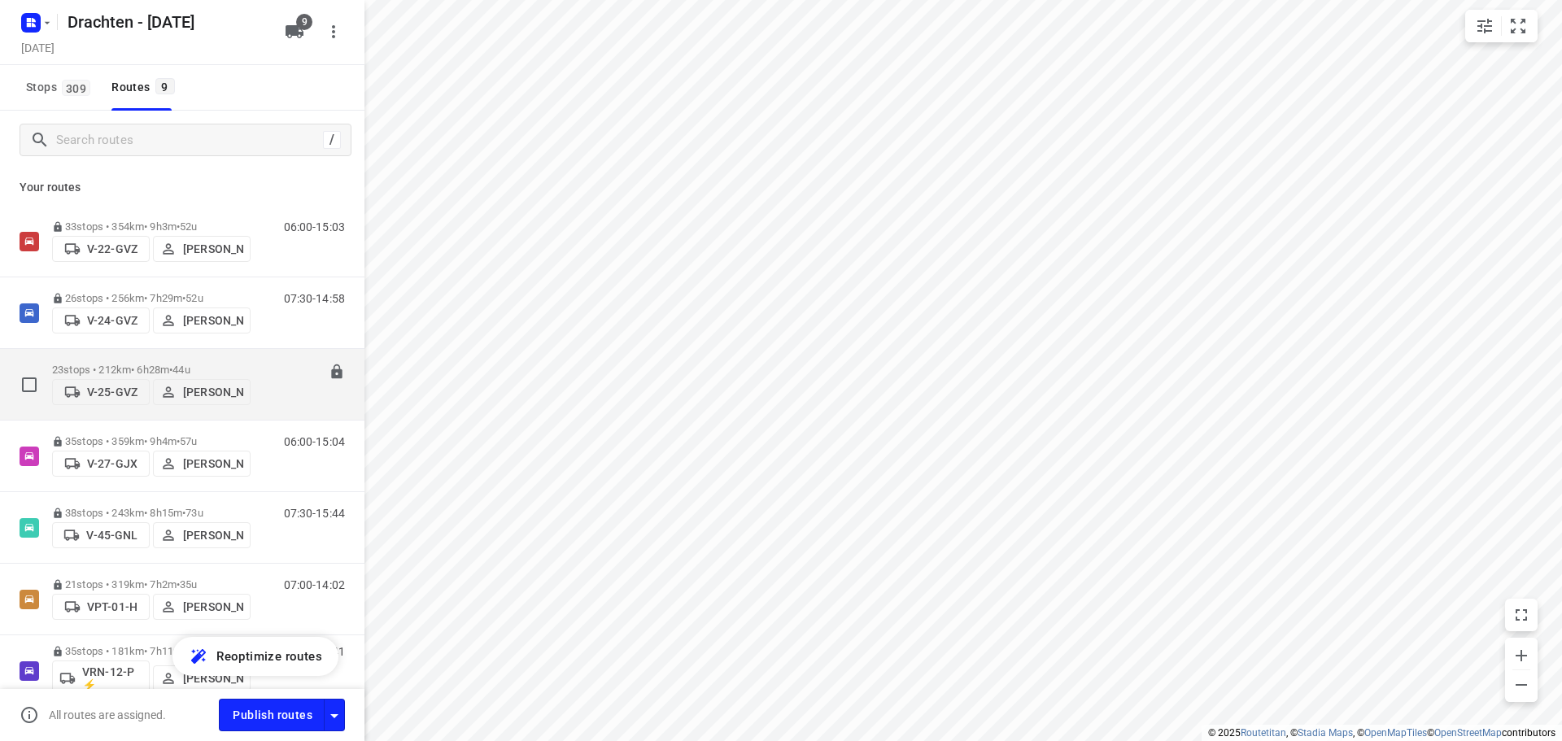
click at [153, 357] on div "23 stops • 212km • 6h28m • 44u V-25-GVZ Jelle Veenstra" at bounding box center [151, 385] width 199 height 58
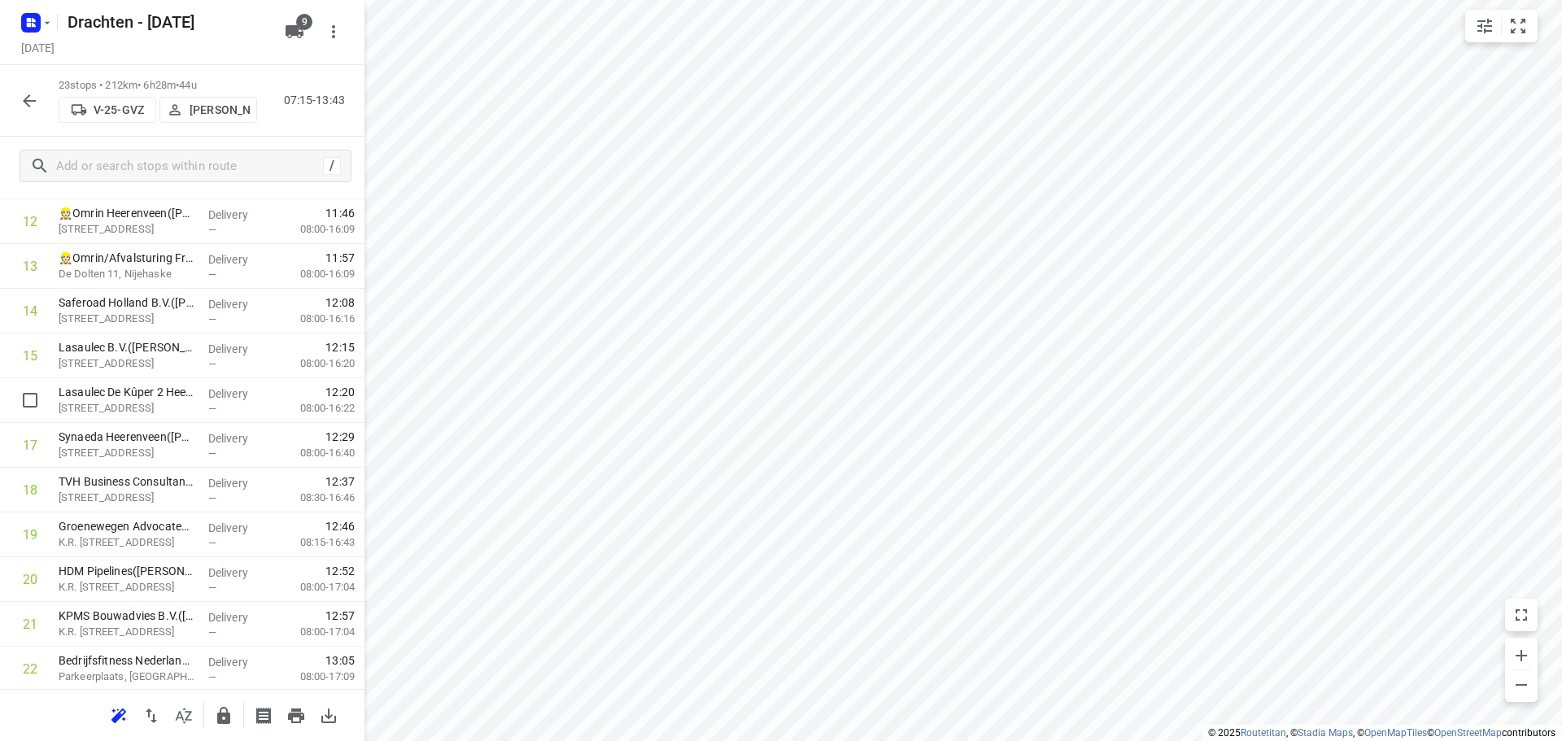
scroll to position [661, 0]
click at [7, 90] on div "23 stops • 212km • 6h28m • 44u V-25-GVZ Jelle Veenstra 07:15-13:43" at bounding box center [182, 101] width 364 height 72
click at [21, 96] on icon "button" at bounding box center [30, 101] width 20 height 20
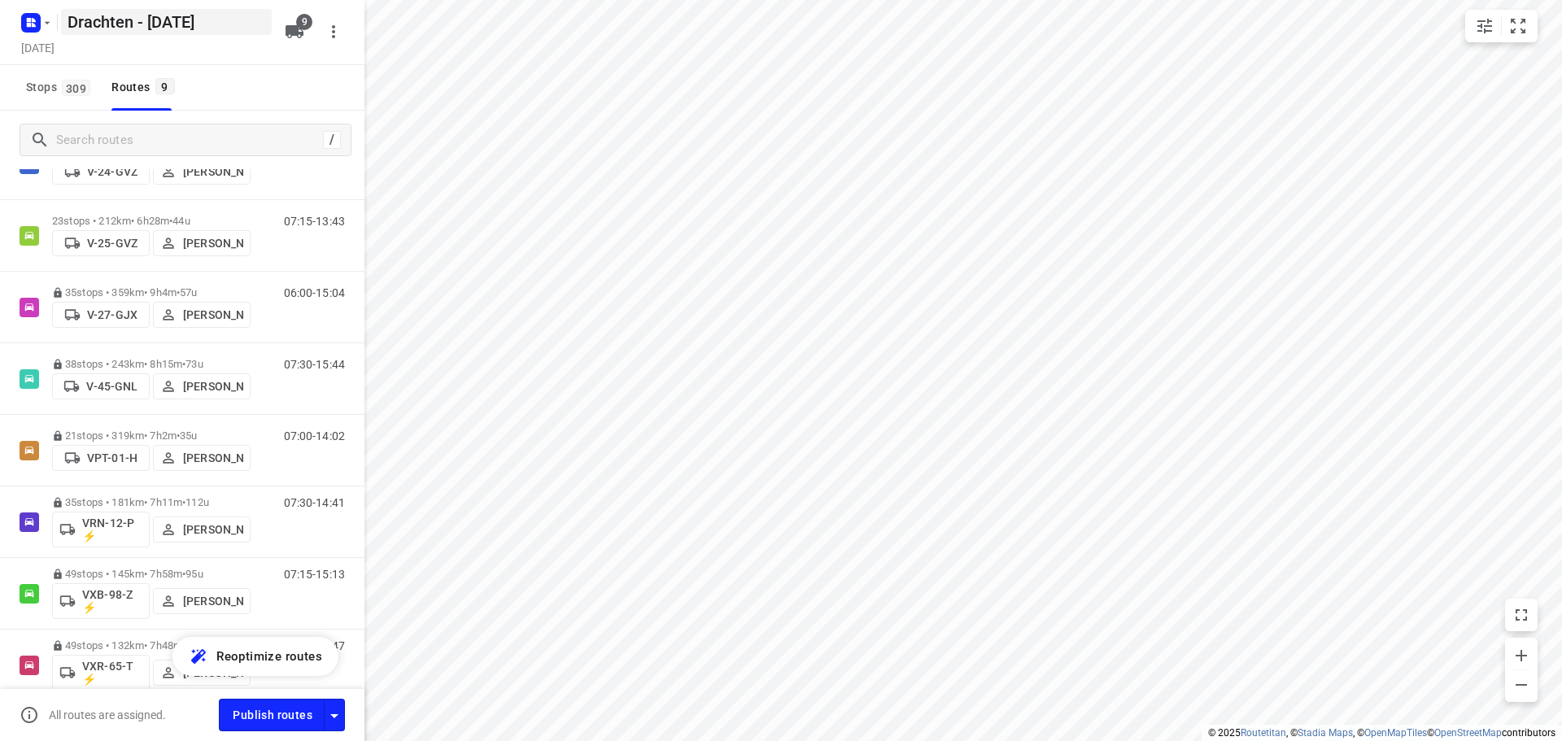
scroll to position [226, 0]
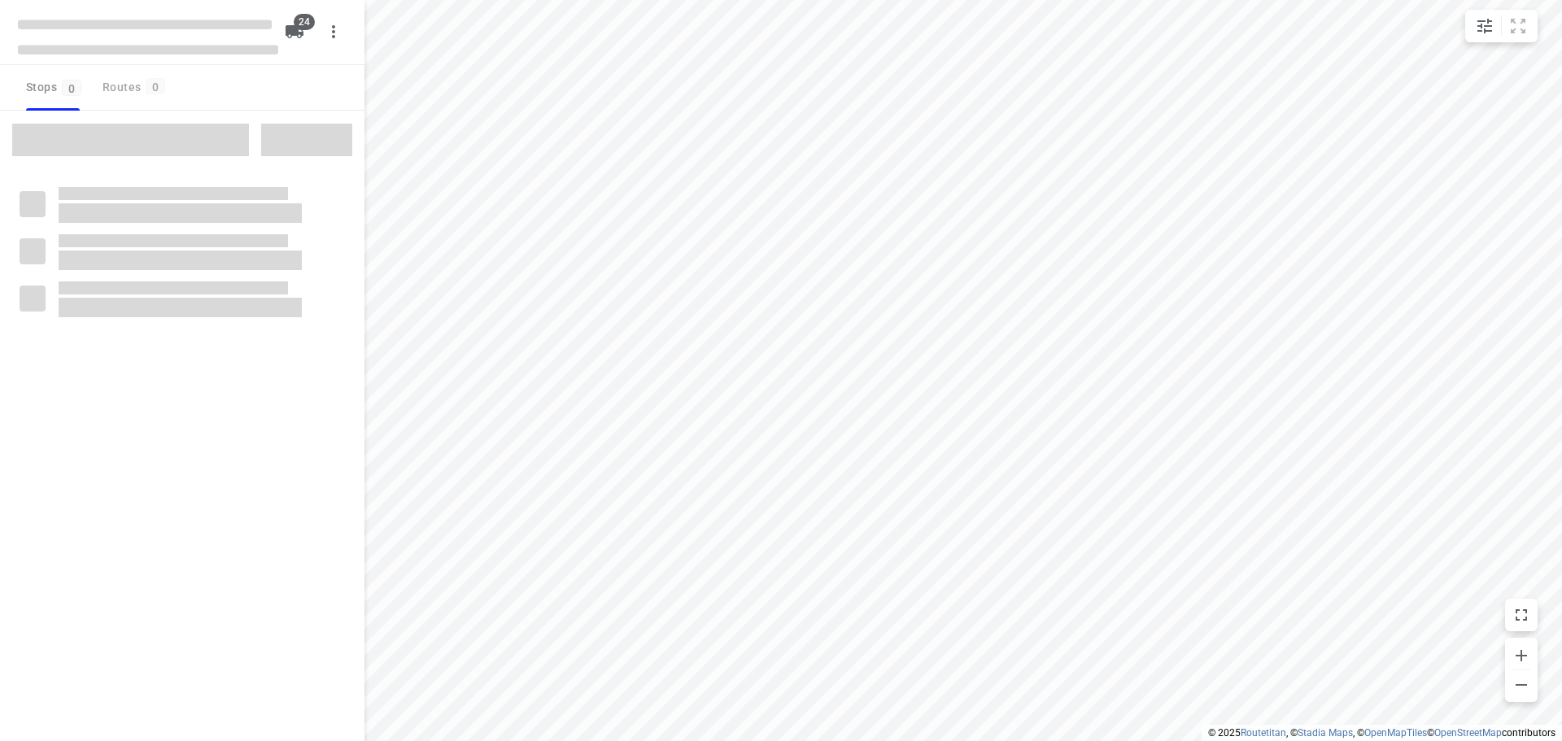
checkbox input "true"
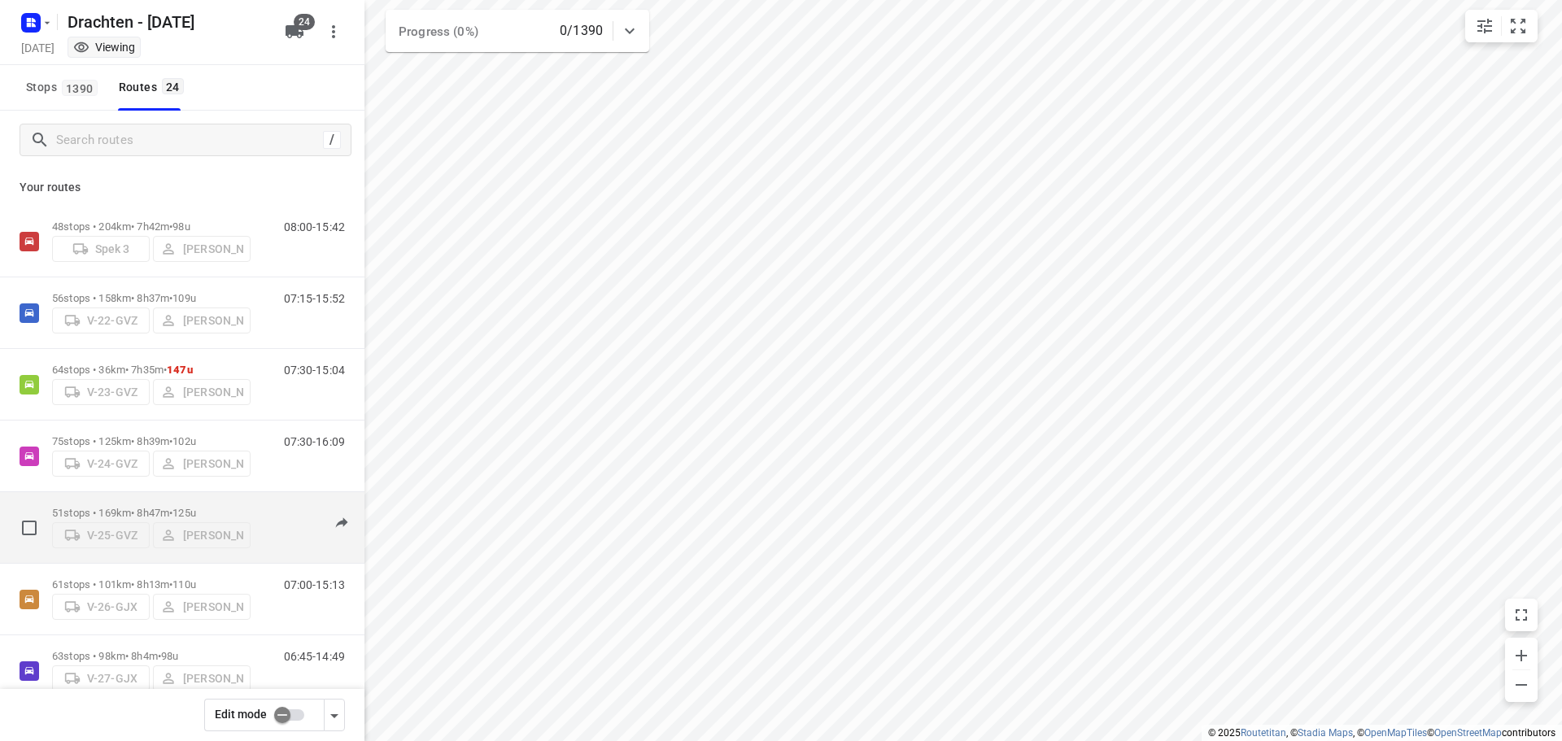
click at [207, 493] on div "51 stops • 169km • 8h47m • 125u V-25-GVZ Judith Wijma 07:00-15:47" at bounding box center [182, 528] width 364 height 72
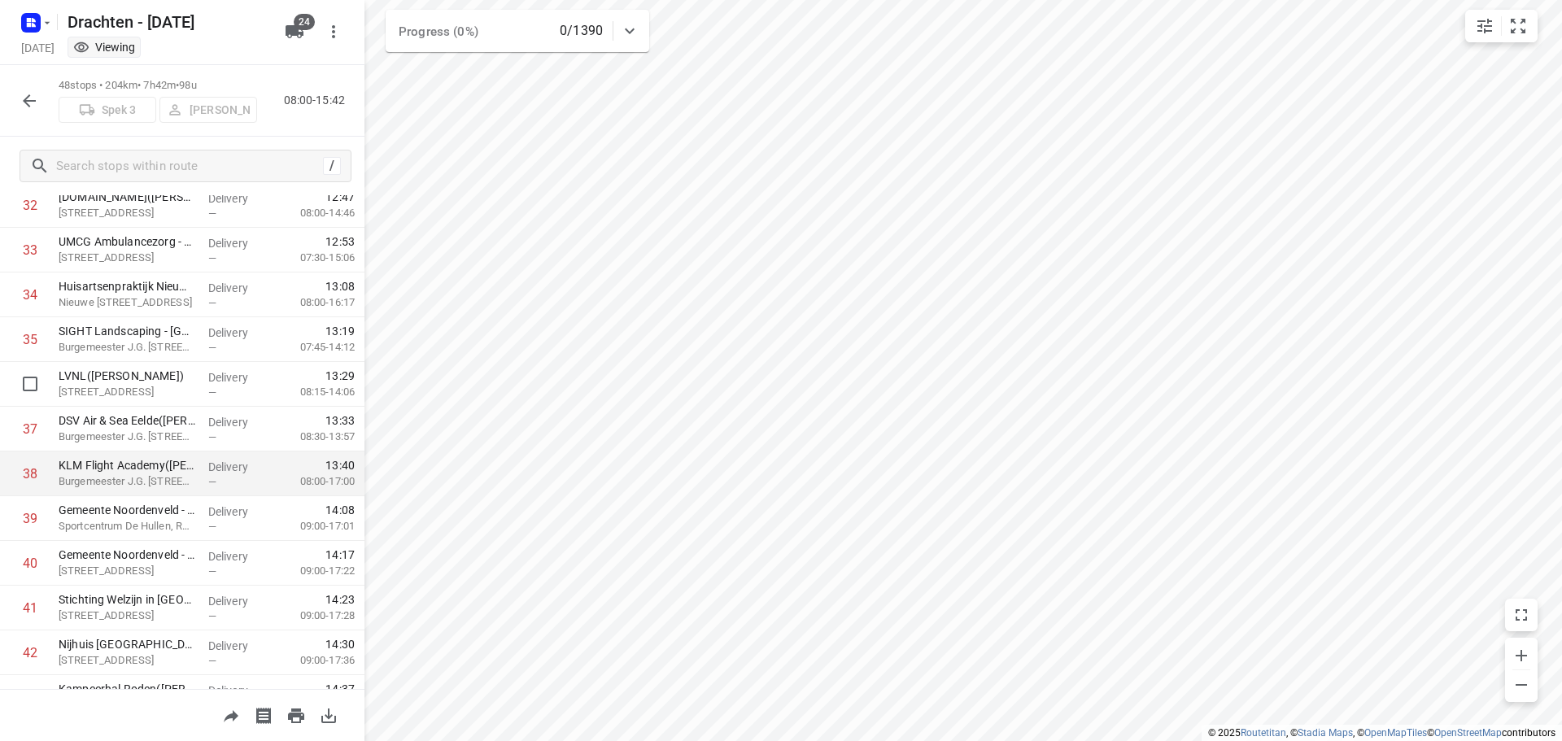
scroll to position [1383, 0]
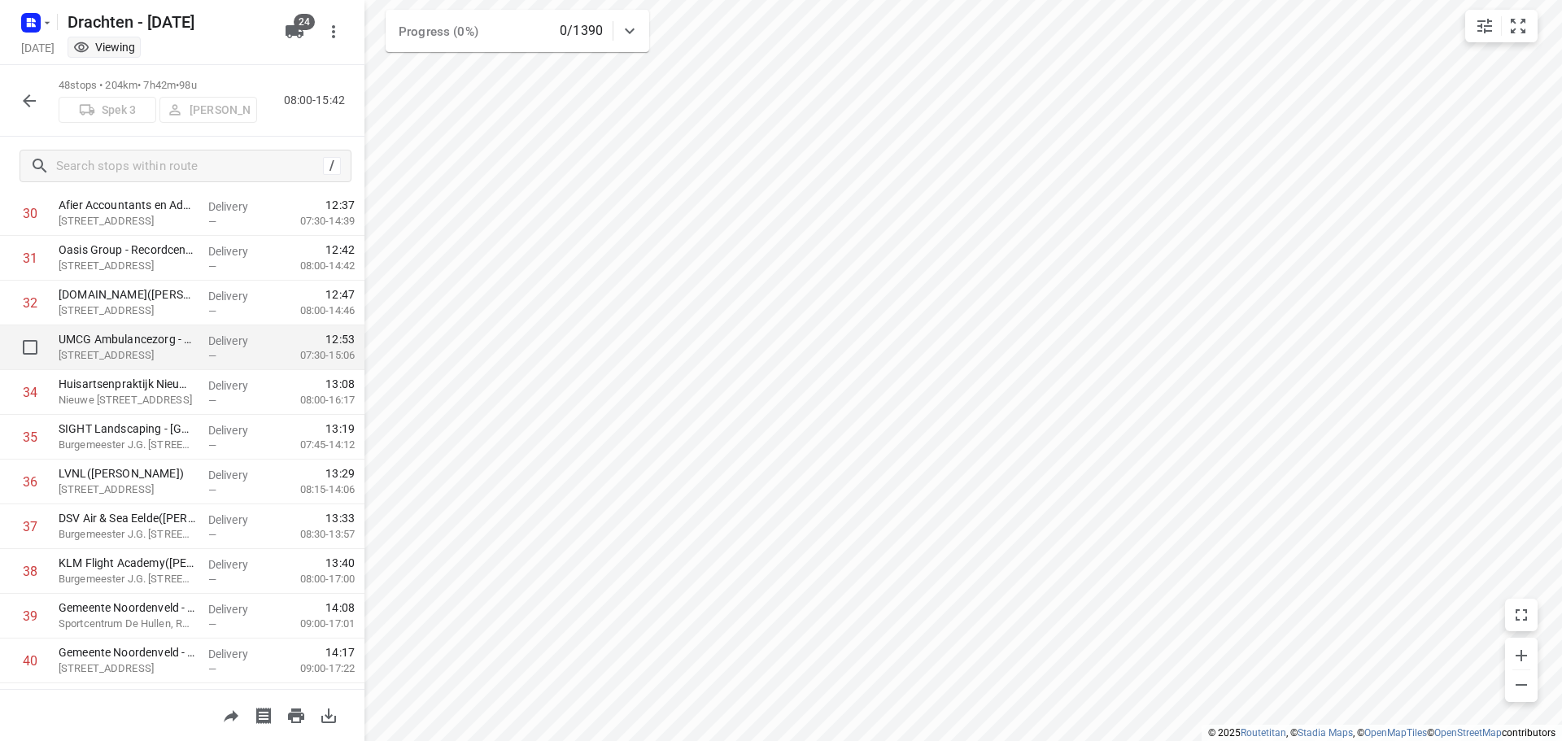
click at [194, 356] on div "UMCG Ambulancezorg - Tynaarlo(Sandra Bos) Vriezerweg 10, Tynaarlo" at bounding box center [127, 347] width 150 height 45
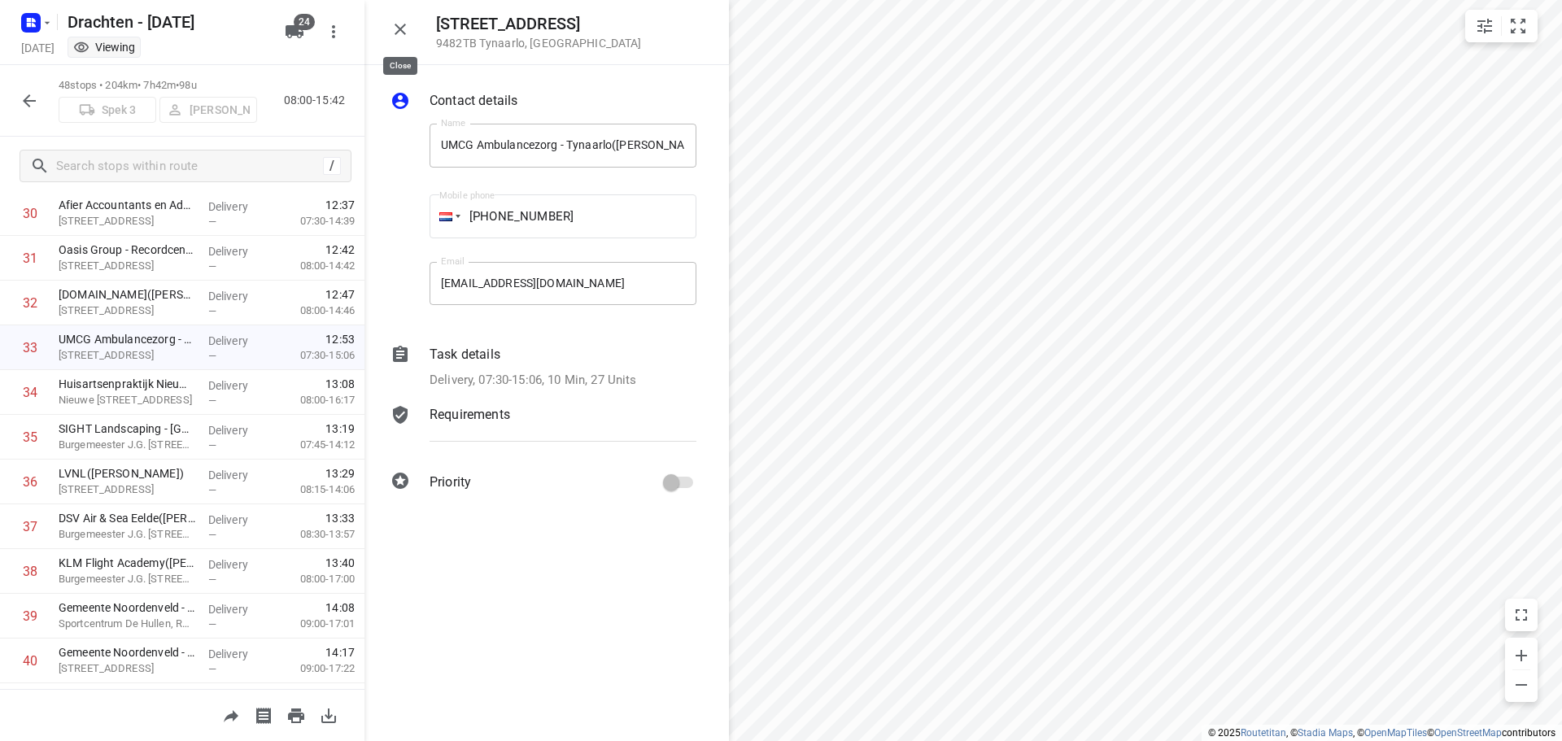
click at [410, 39] on button "button" at bounding box center [400, 29] width 33 height 33
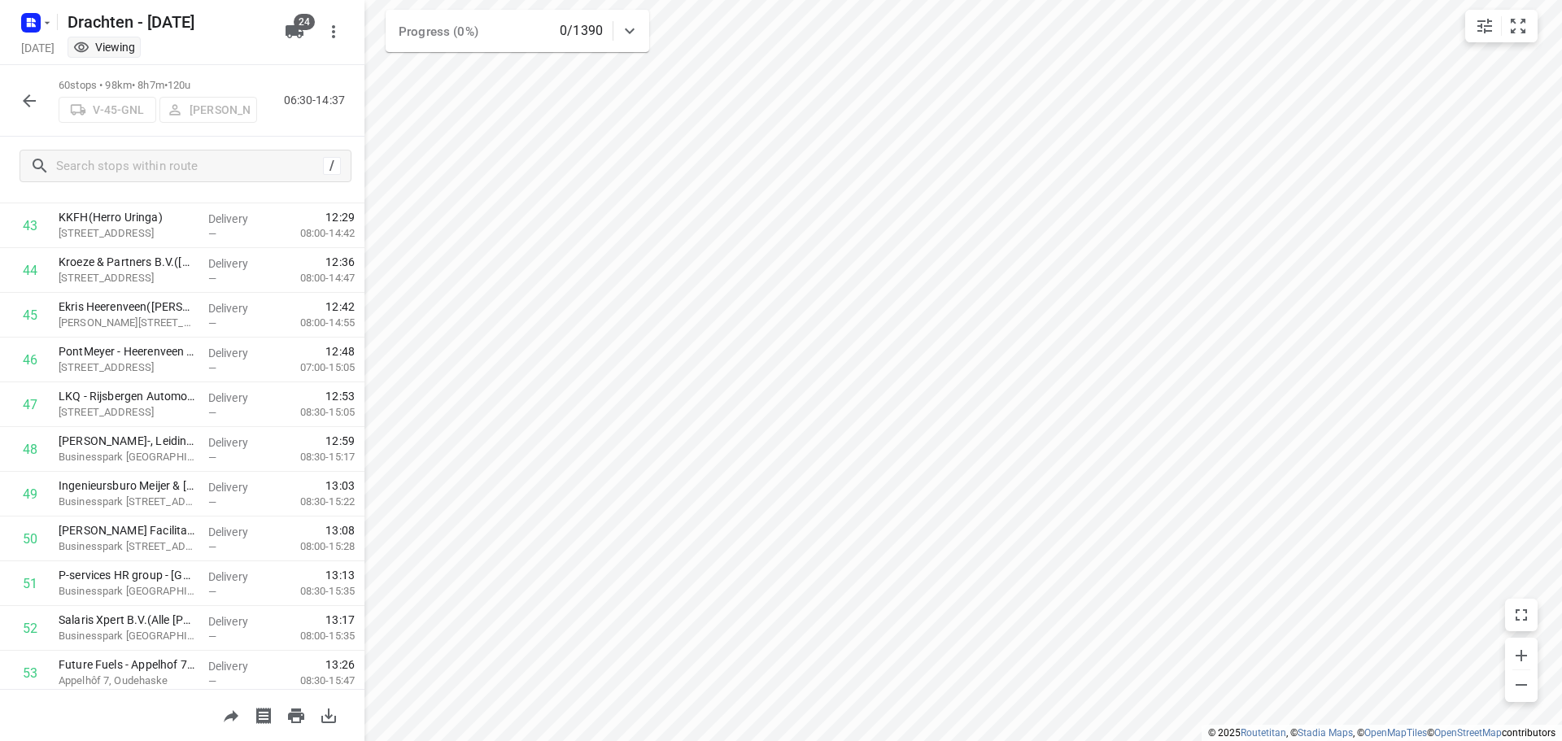
scroll to position [2317, 0]
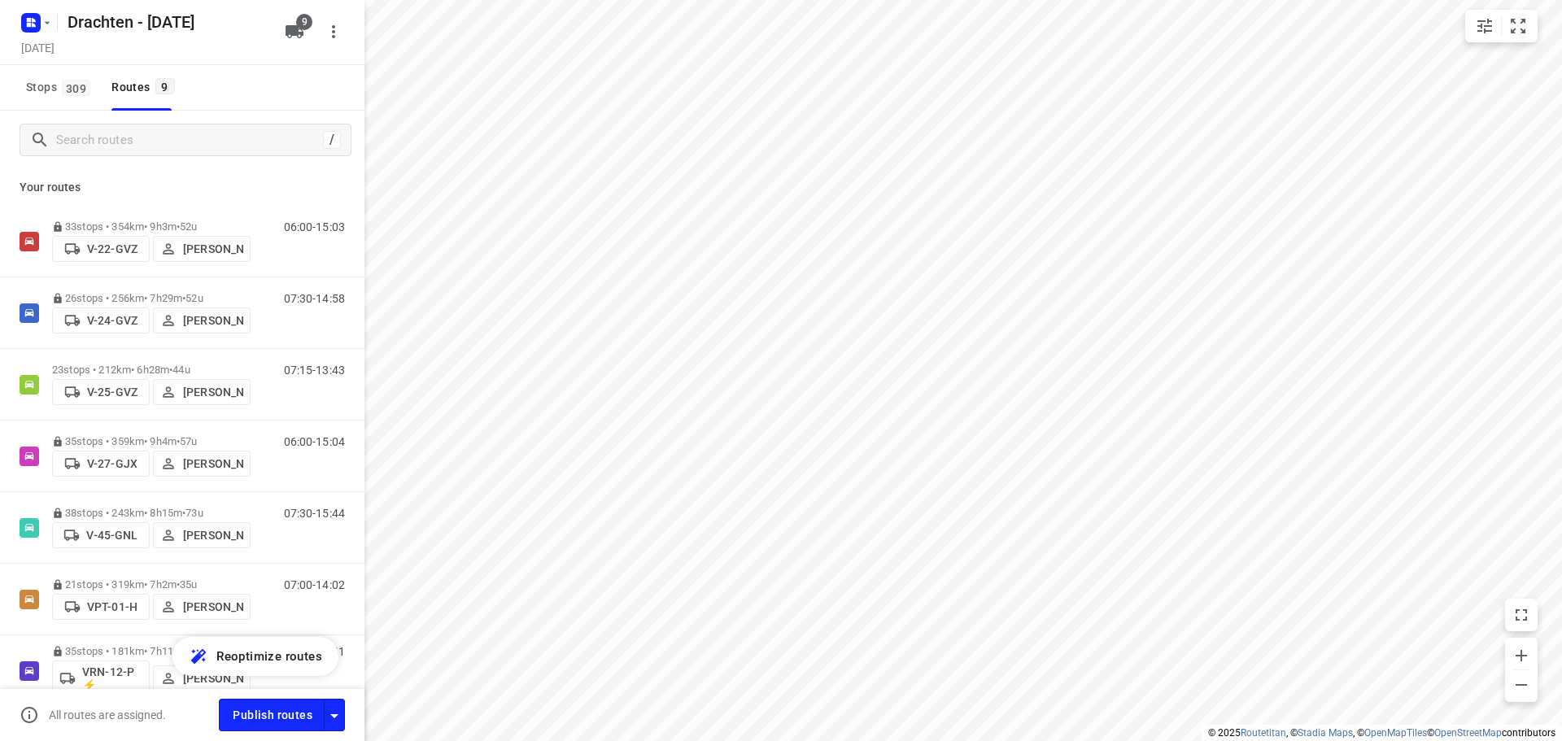
scroll to position [226, 0]
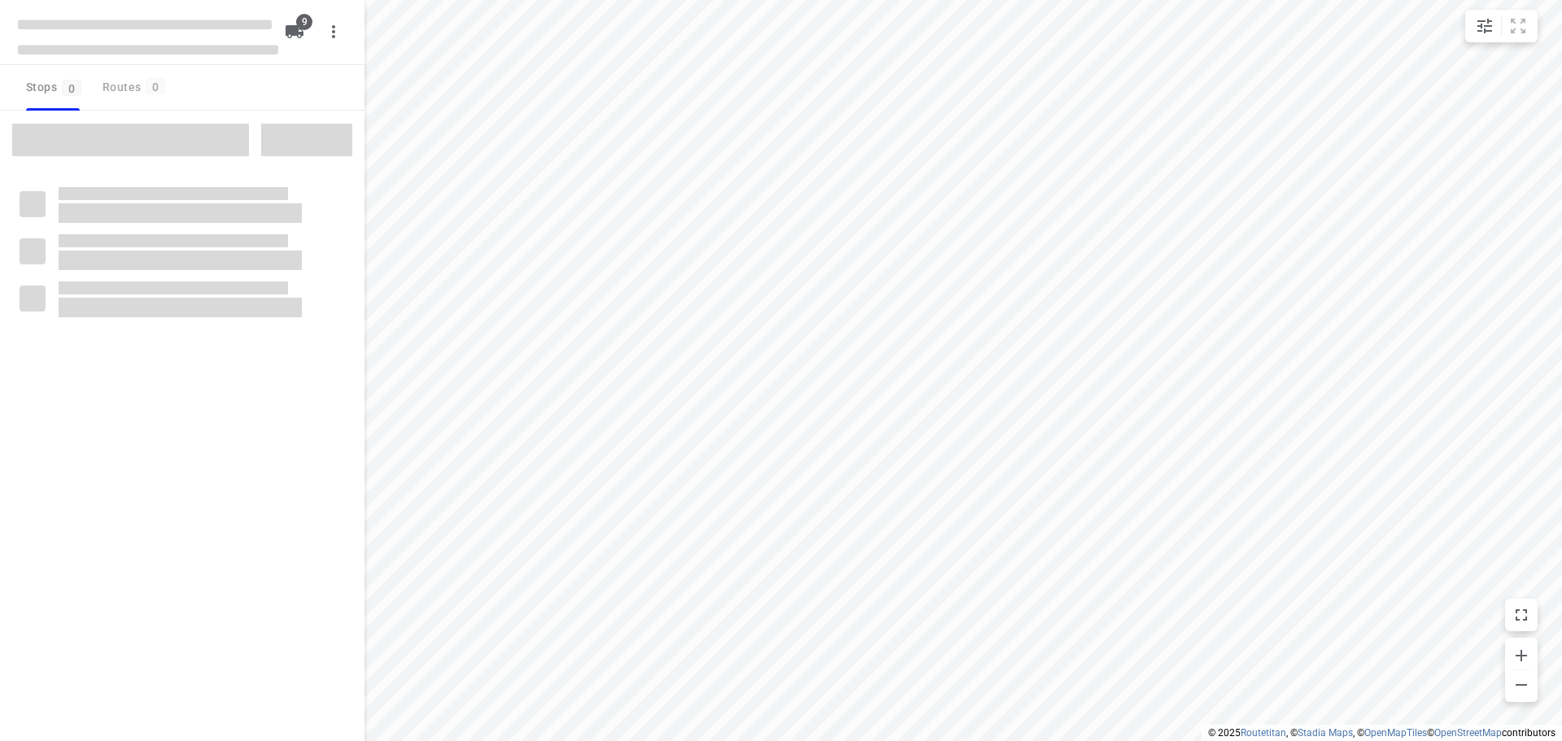
checkbox input "true"
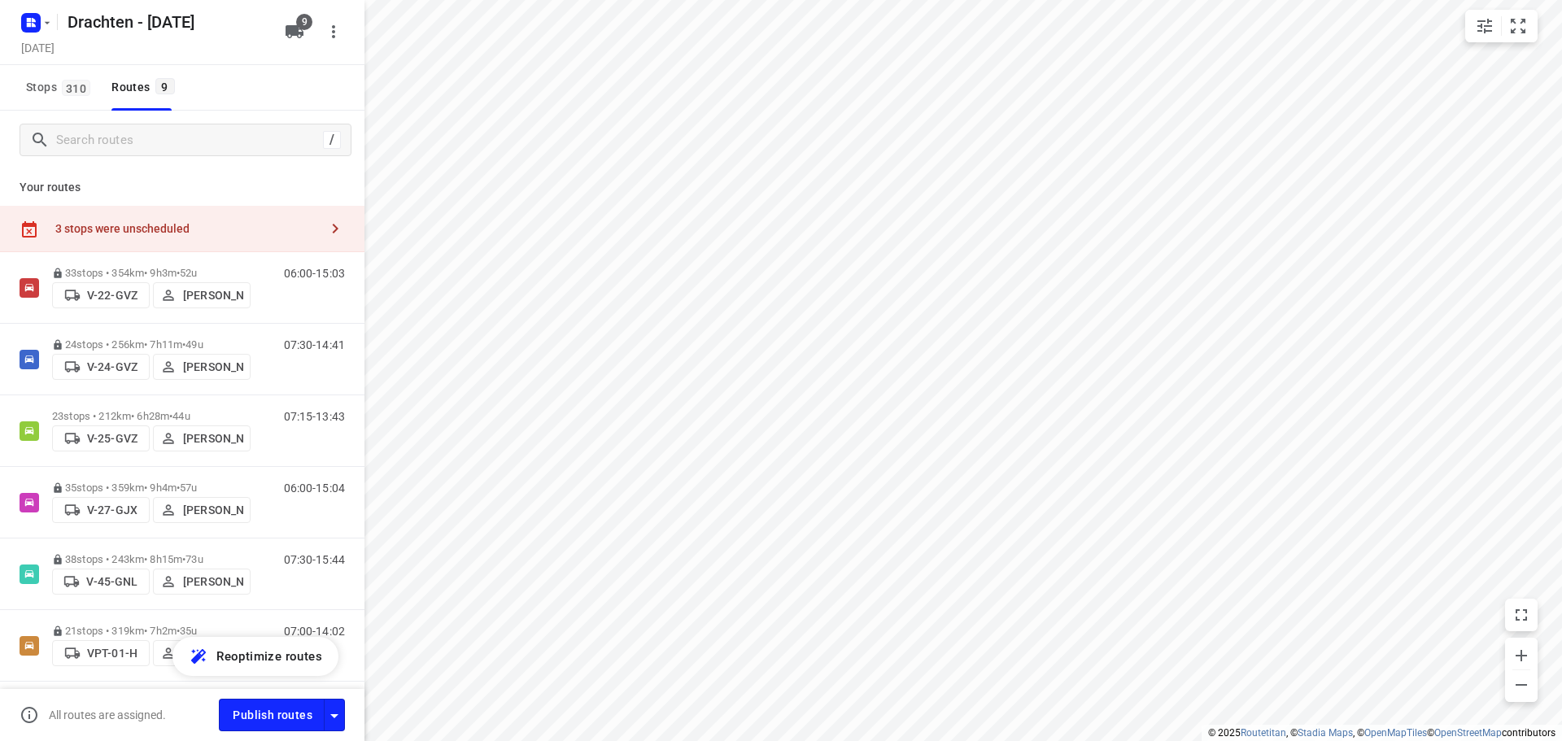
click at [264, 227] on div "3 stops were unscheduled" at bounding box center [187, 228] width 264 height 13
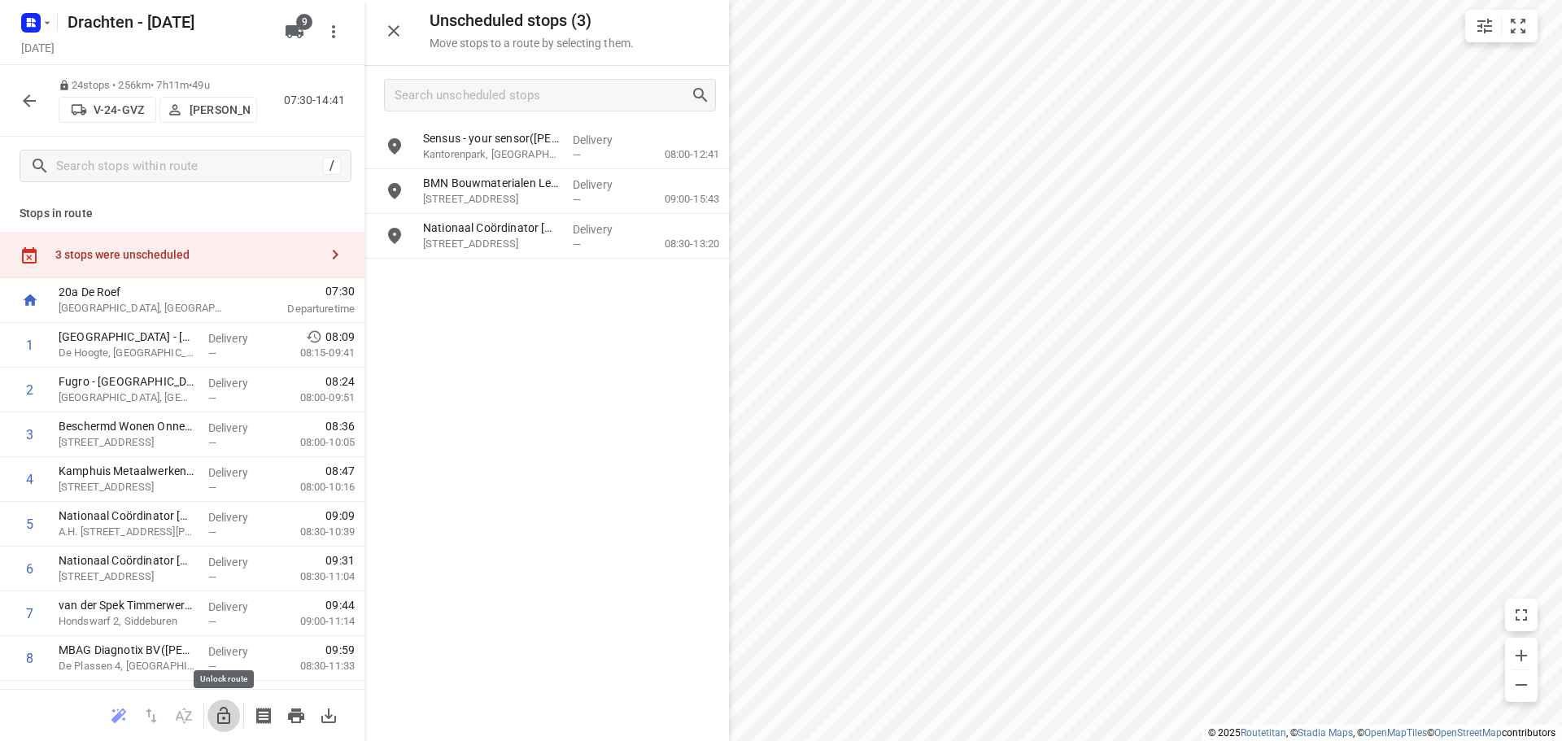
click at [230, 716] on icon "button" at bounding box center [223, 715] width 13 height 17
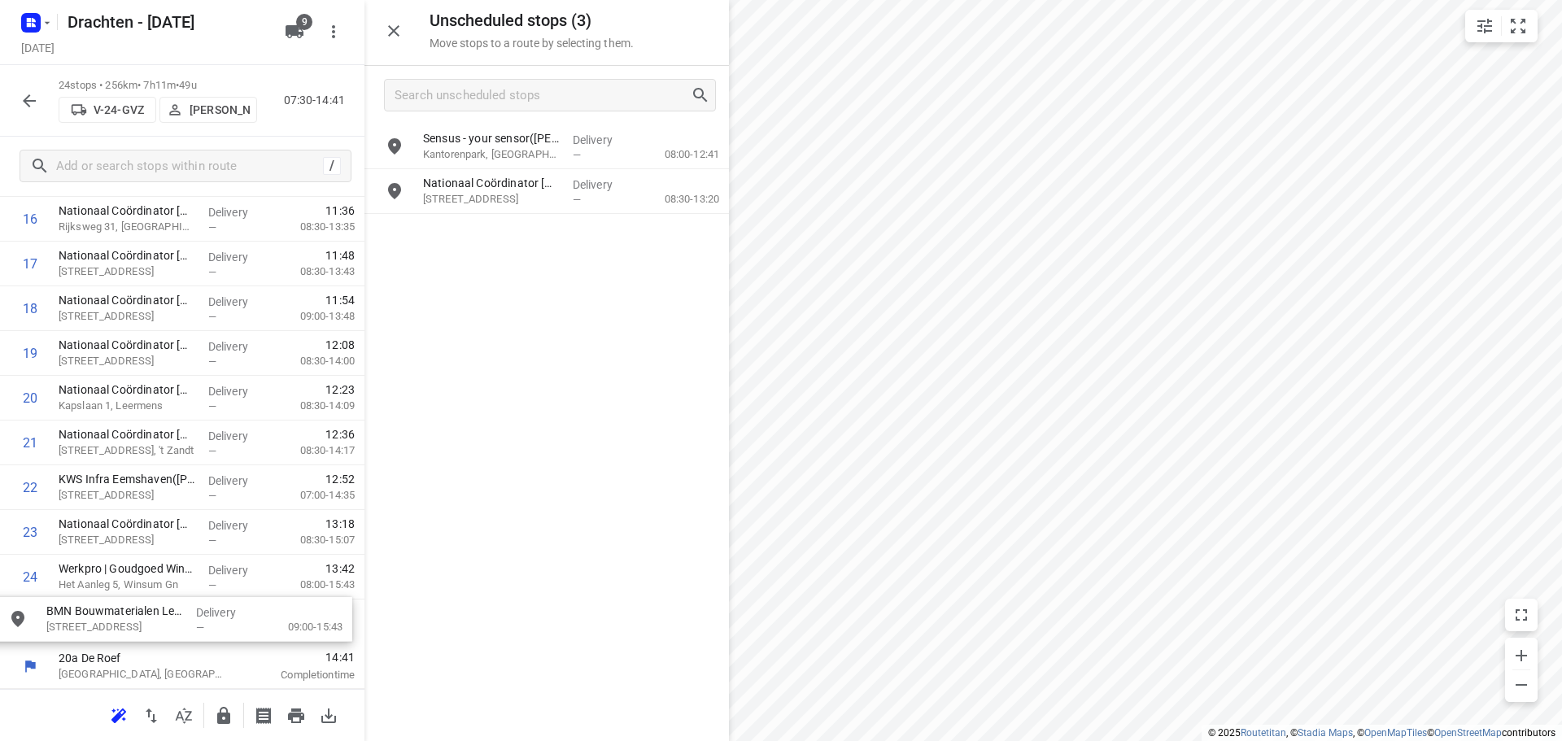
drag, startPoint x: 595, startPoint y: 191, endPoint x: 216, endPoint y: 618, distance: 571.1
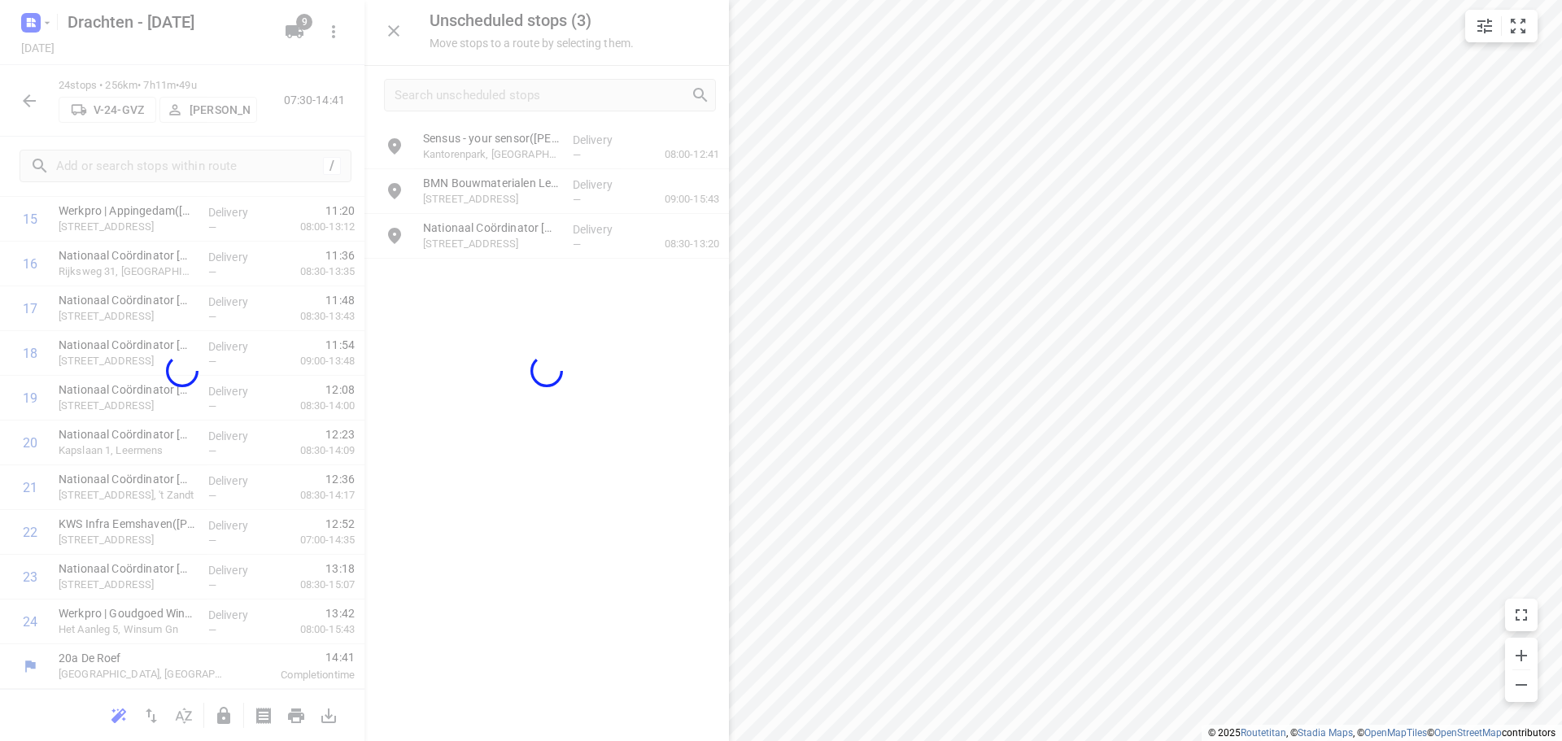
scroll to position [753, 0]
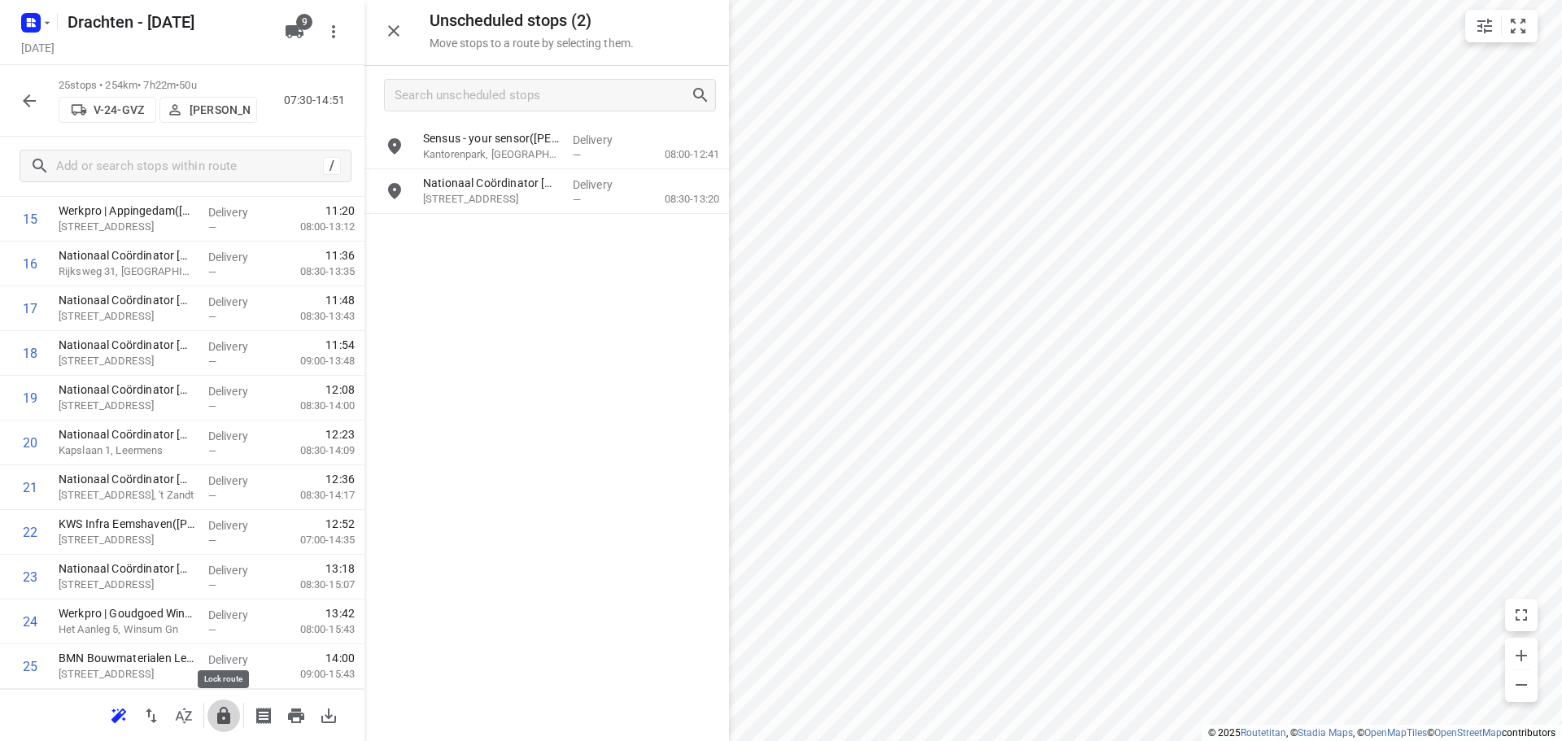
click at [225, 714] on icon "button" at bounding box center [223, 715] width 13 height 17
click at [226, 702] on button "button" at bounding box center [223, 716] width 33 height 33
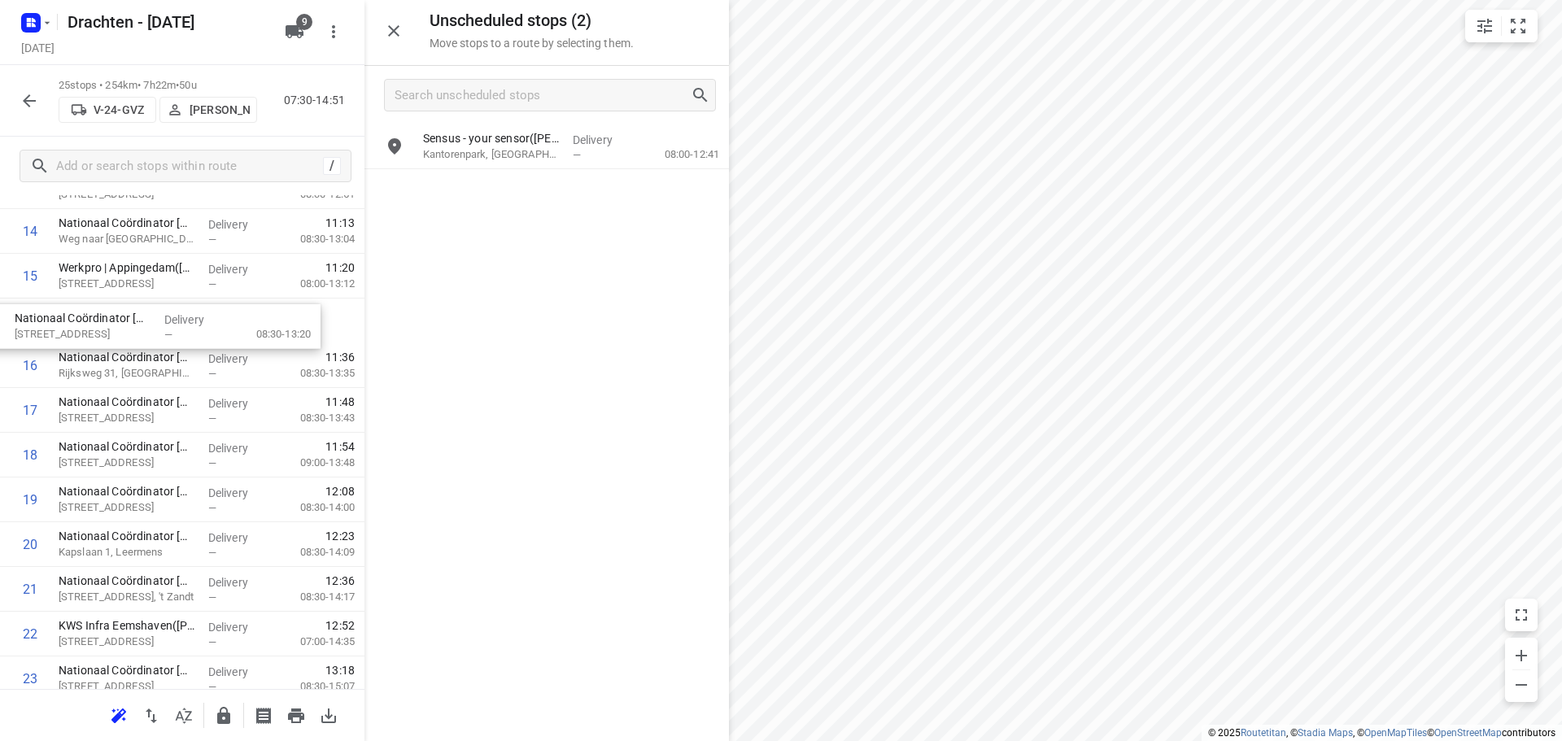
scroll to position [694, 2]
drag, startPoint x: 561, startPoint y: 203, endPoint x: 152, endPoint y: 346, distance: 433.6
click at [229, 718] on icon "button" at bounding box center [223, 715] width 13 height 17
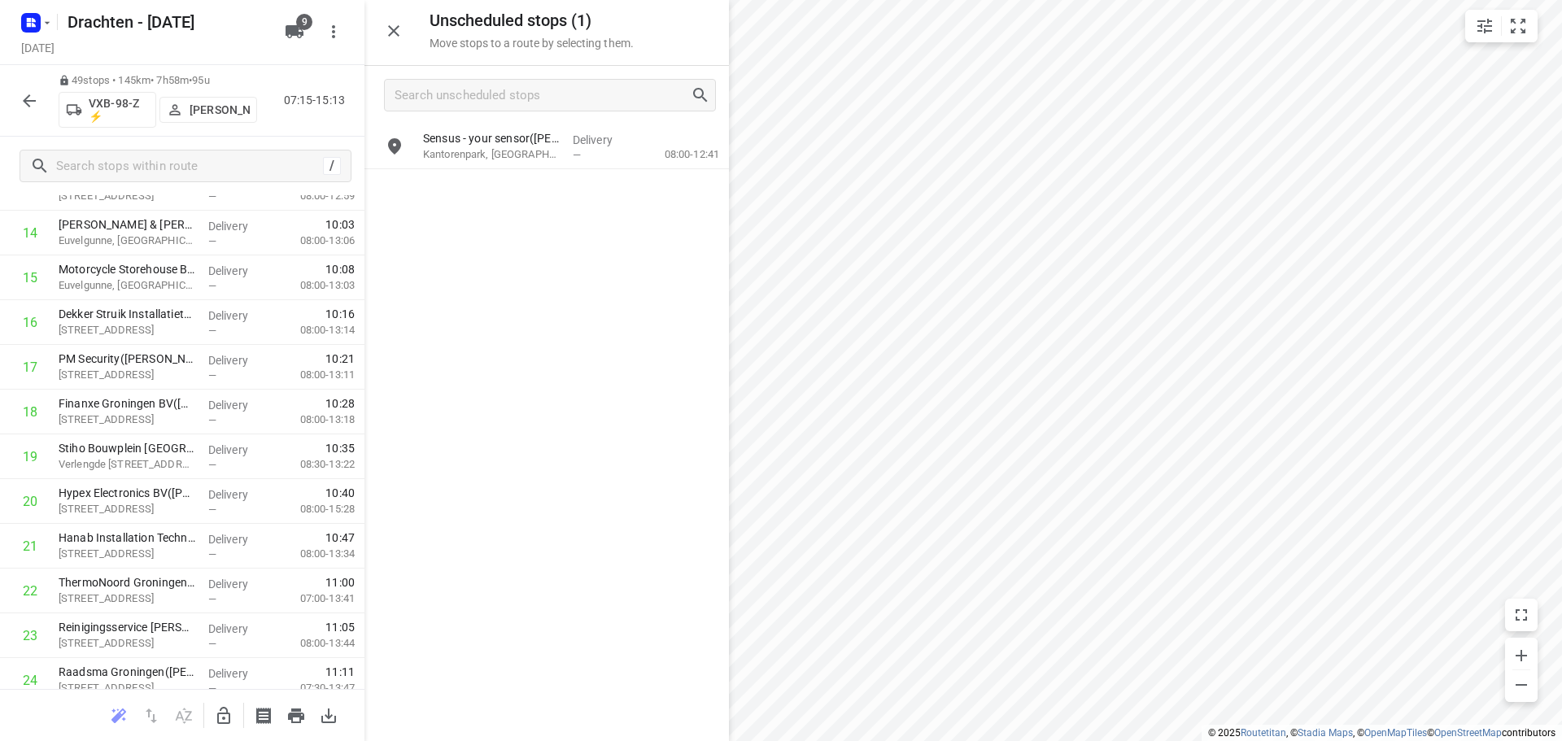
click at [221, 725] on icon "button" at bounding box center [224, 716] width 20 height 20
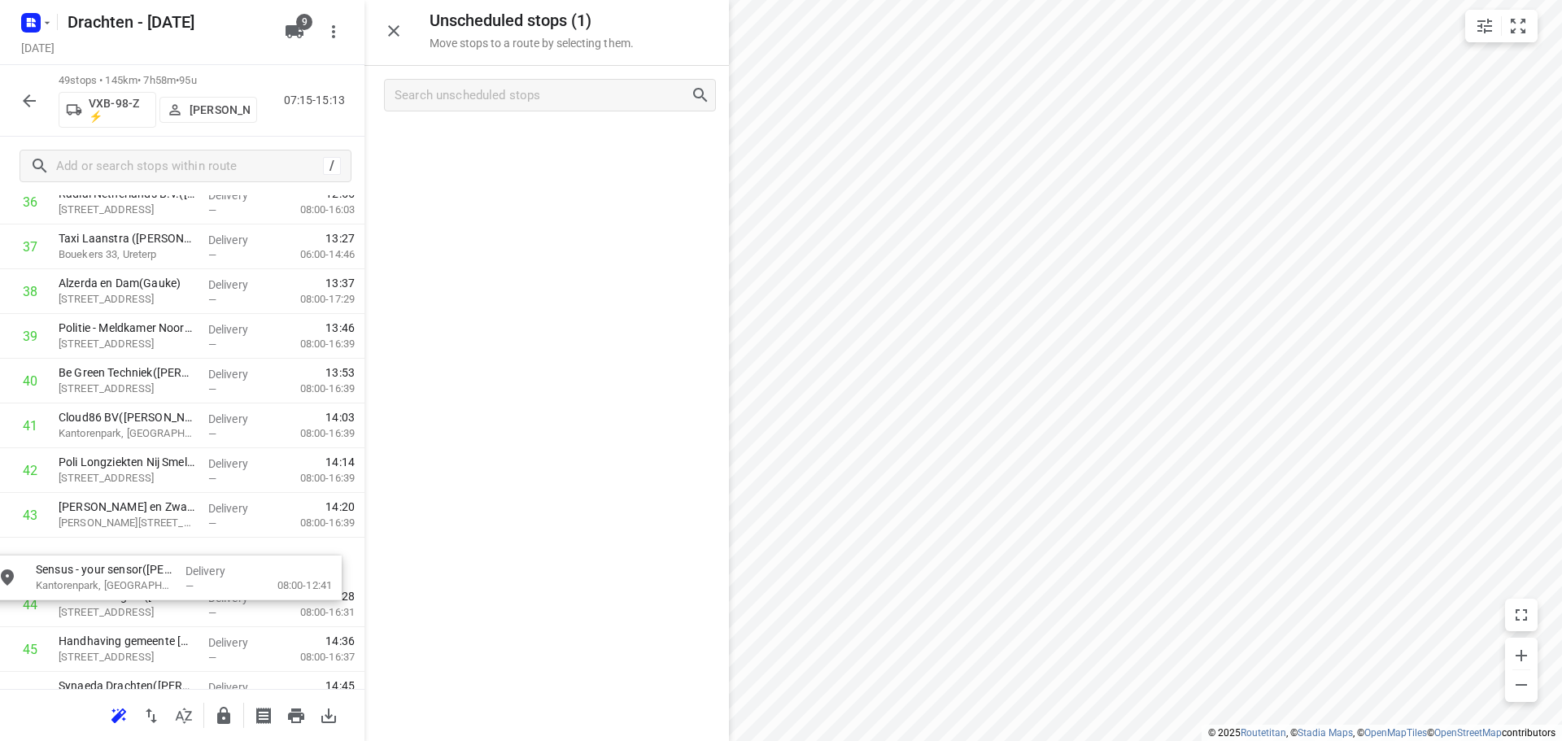
scroll to position [1711, 0]
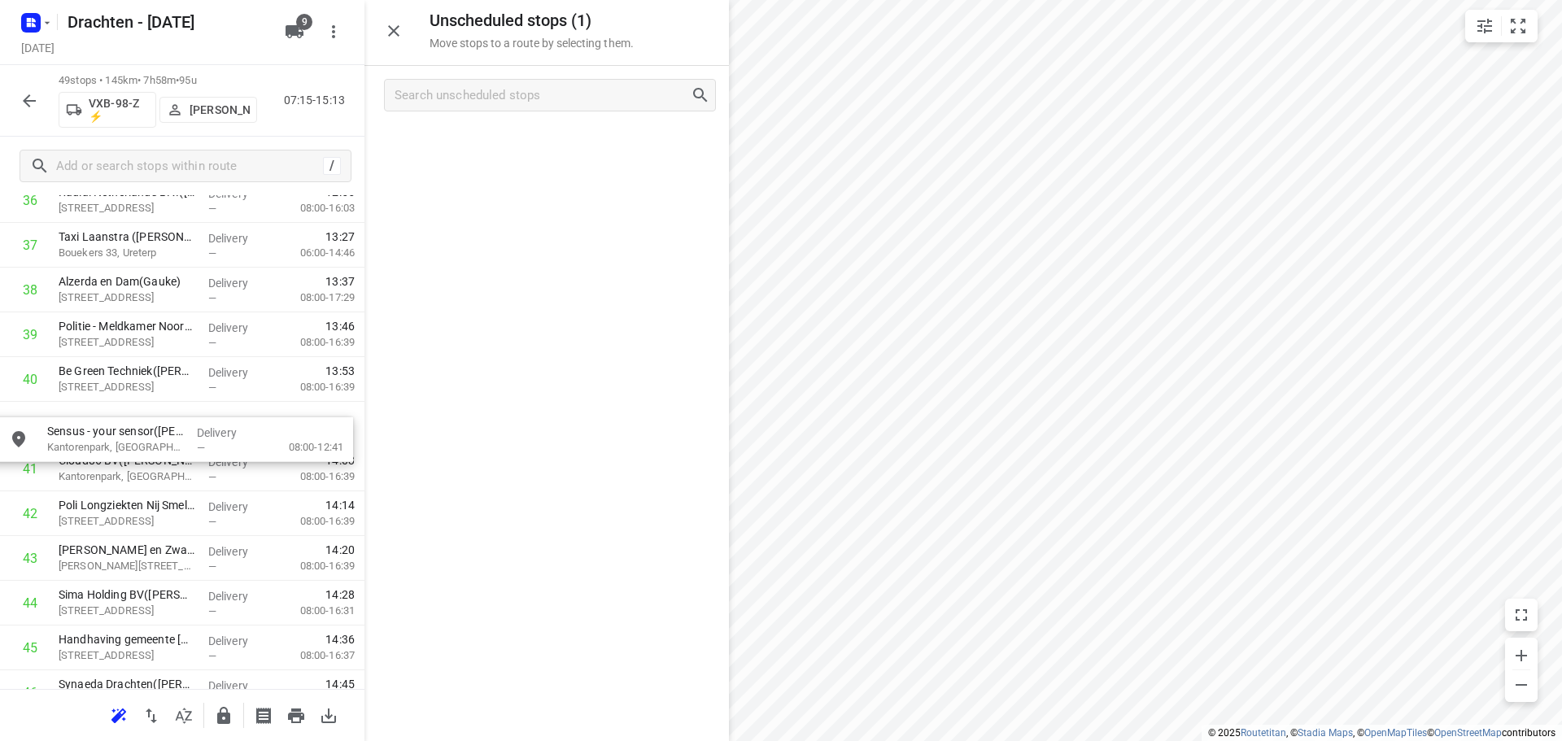
drag, startPoint x: 535, startPoint y: 161, endPoint x: 155, endPoint y: 452, distance: 478.3
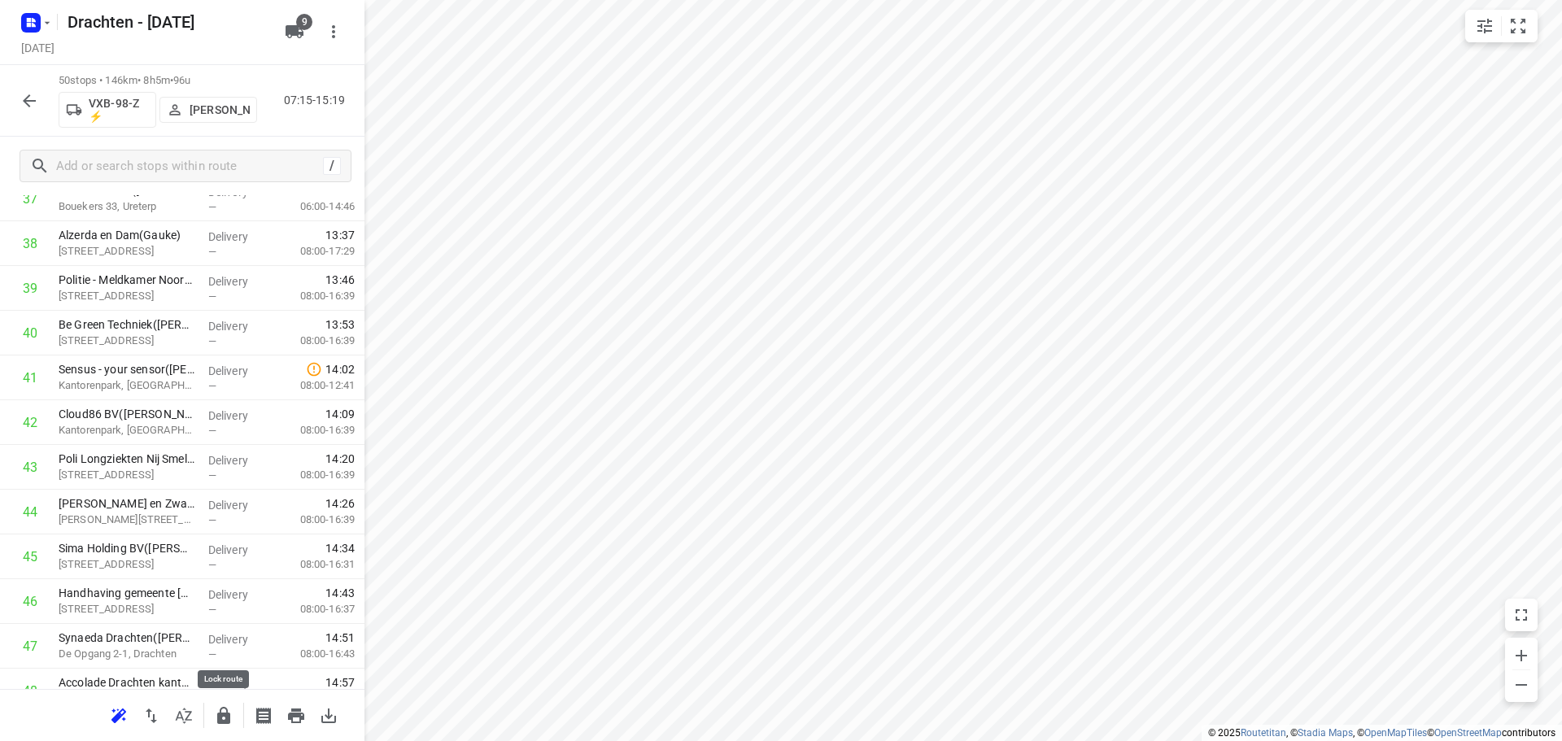
click at [214, 718] on icon "button" at bounding box center [224, 716] width 20 height 20
click at [39, 26] on rect "button" at bounding box center [31, 23] width 20 height 20
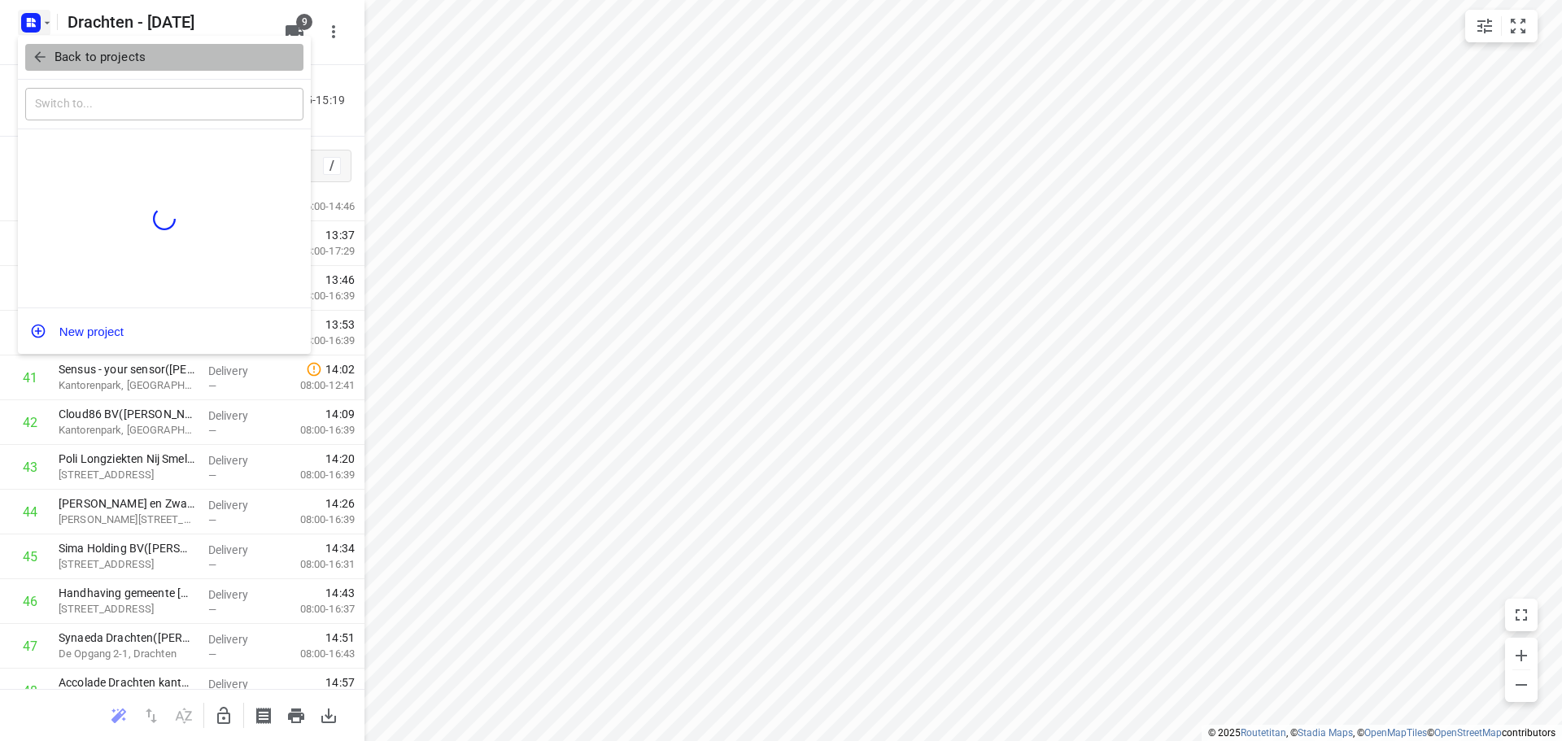
click at [129, 47] on button "Back to projects" at bounding box center [164, 57] width 278 height 27
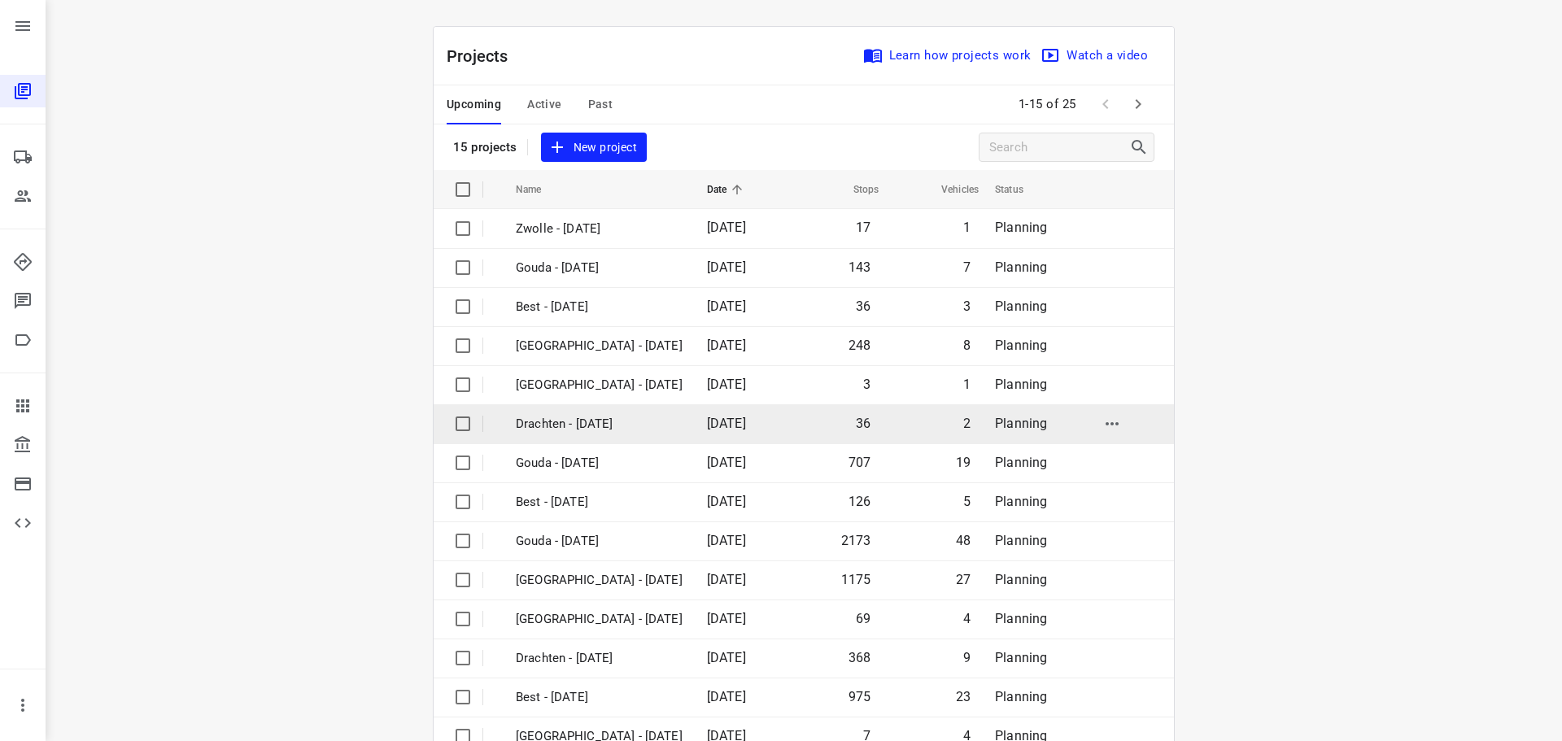
click at [594, 432] on p "Drachten - Thursday" at bounding box center [599, 424] width 167 height 19
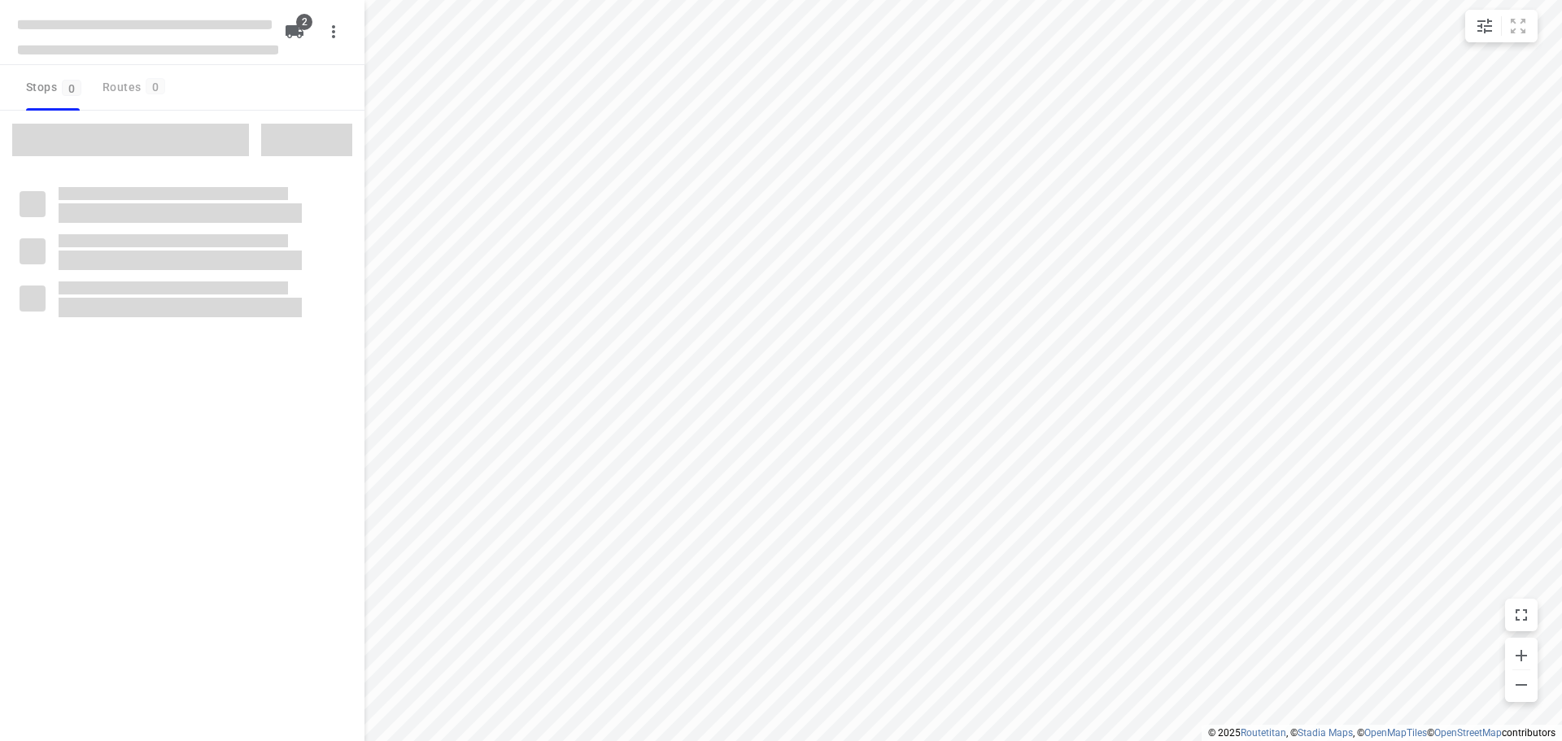
checkbox input "true"
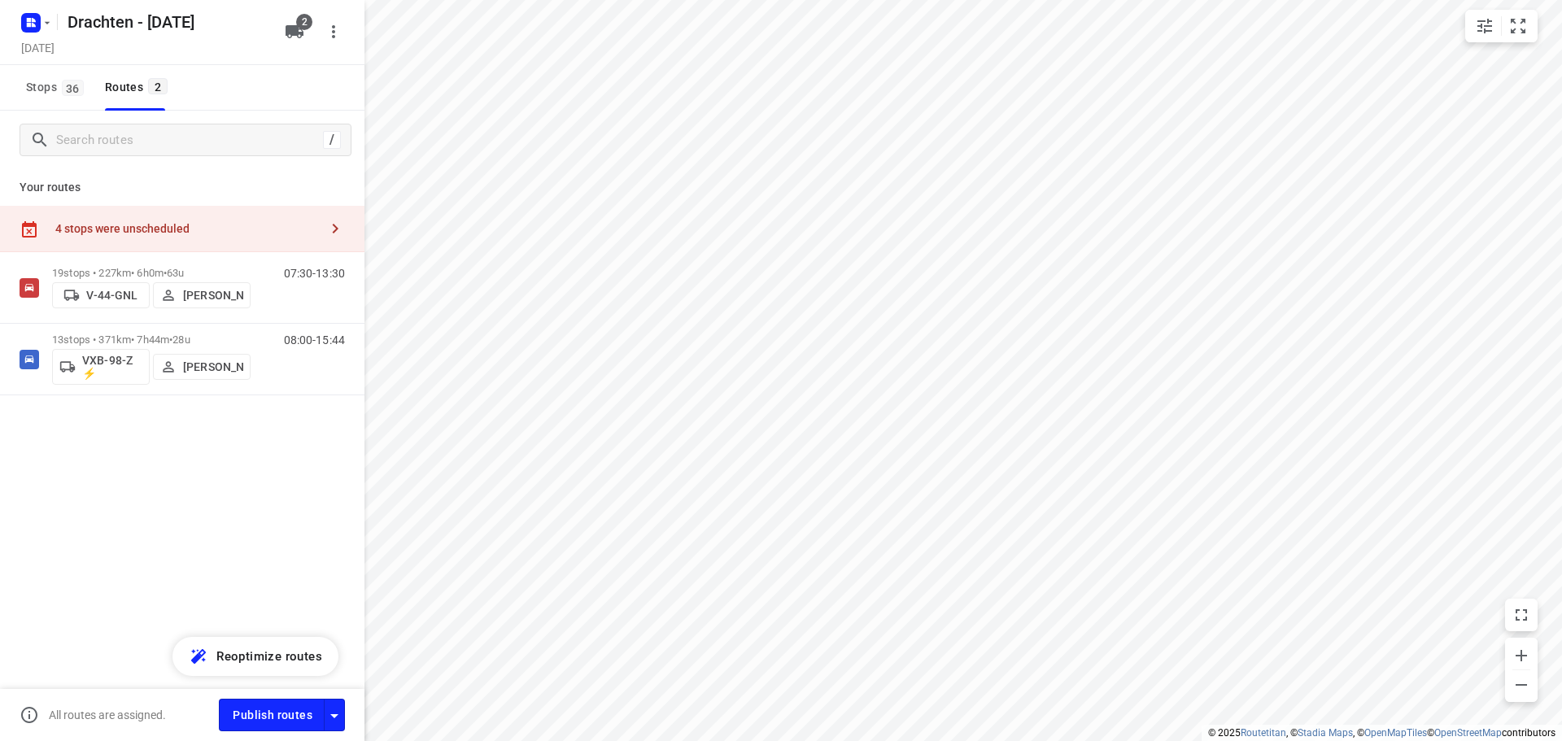
click at [247, 234] on div "4 stops were unscheduled" at bounding box center [187, 228] width 264 height 13
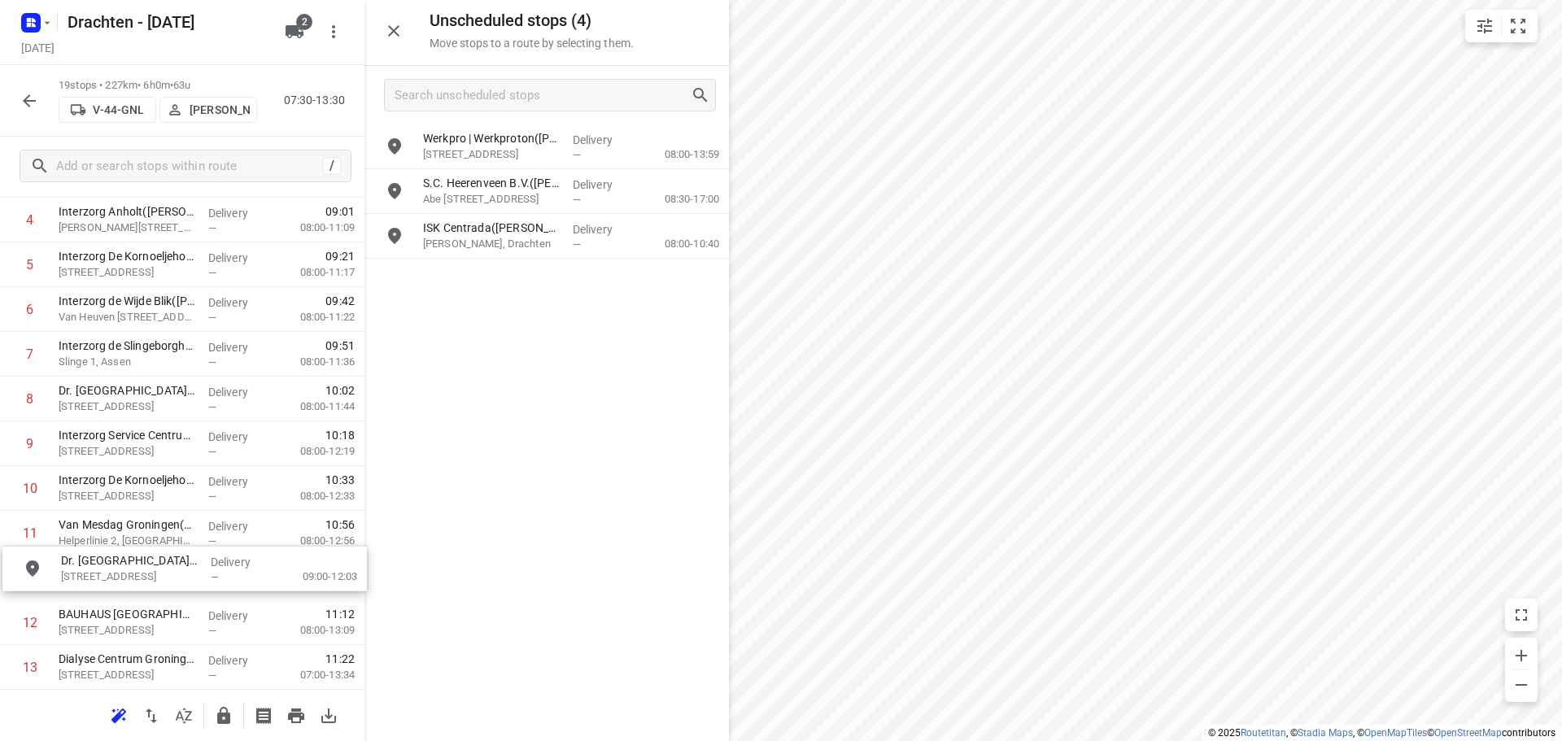
scroll to position [269, 0]
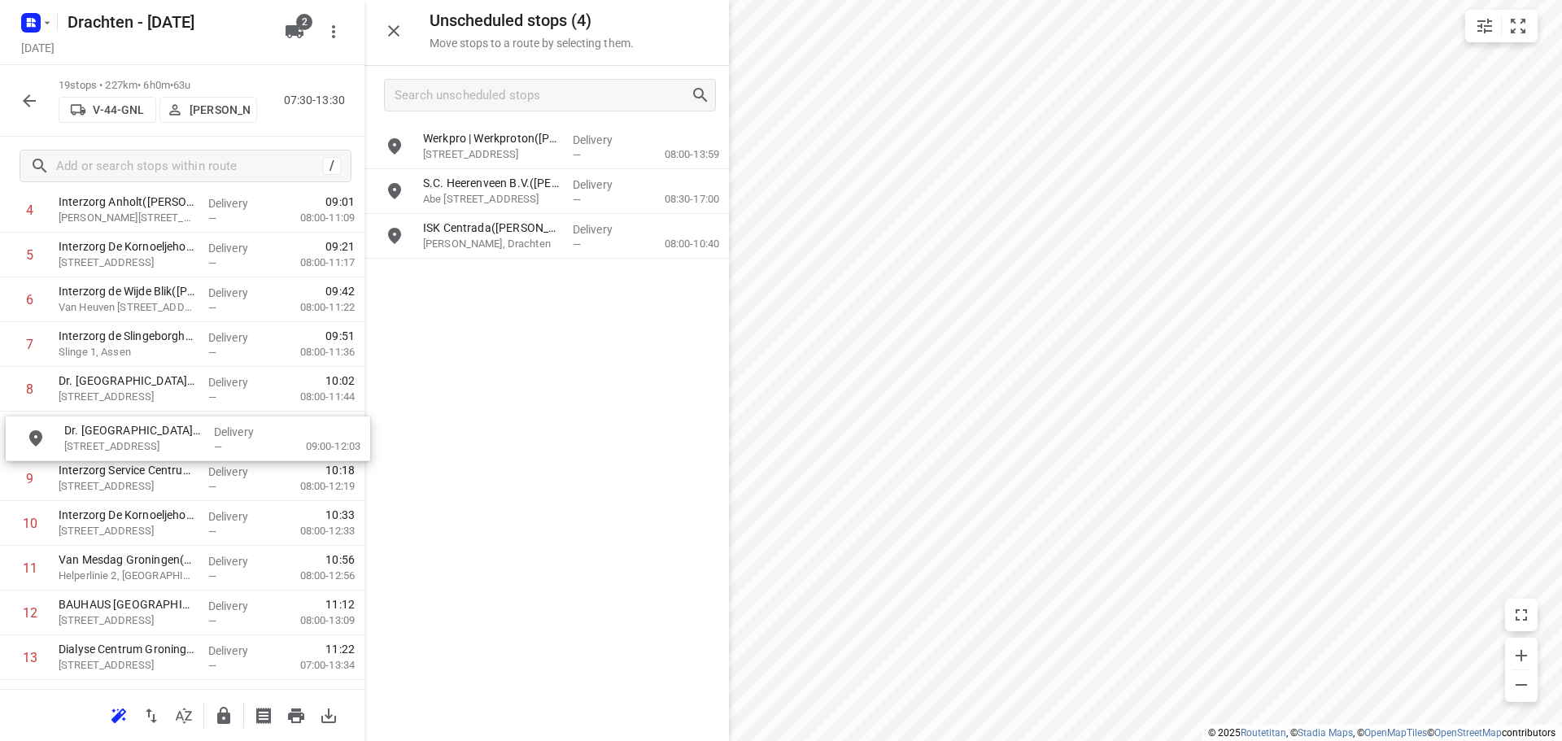
drag, startPoint x: 573, startPoint y: 153, endPoint x: 208, endPoint y: 444, distance: 466.6
click at [216, 721] on icon "button" at bounding box center [224, 716] width 20 height 20
click at [226, 722] on icon "button" at bounding box center [223, 715] width 13 height 17
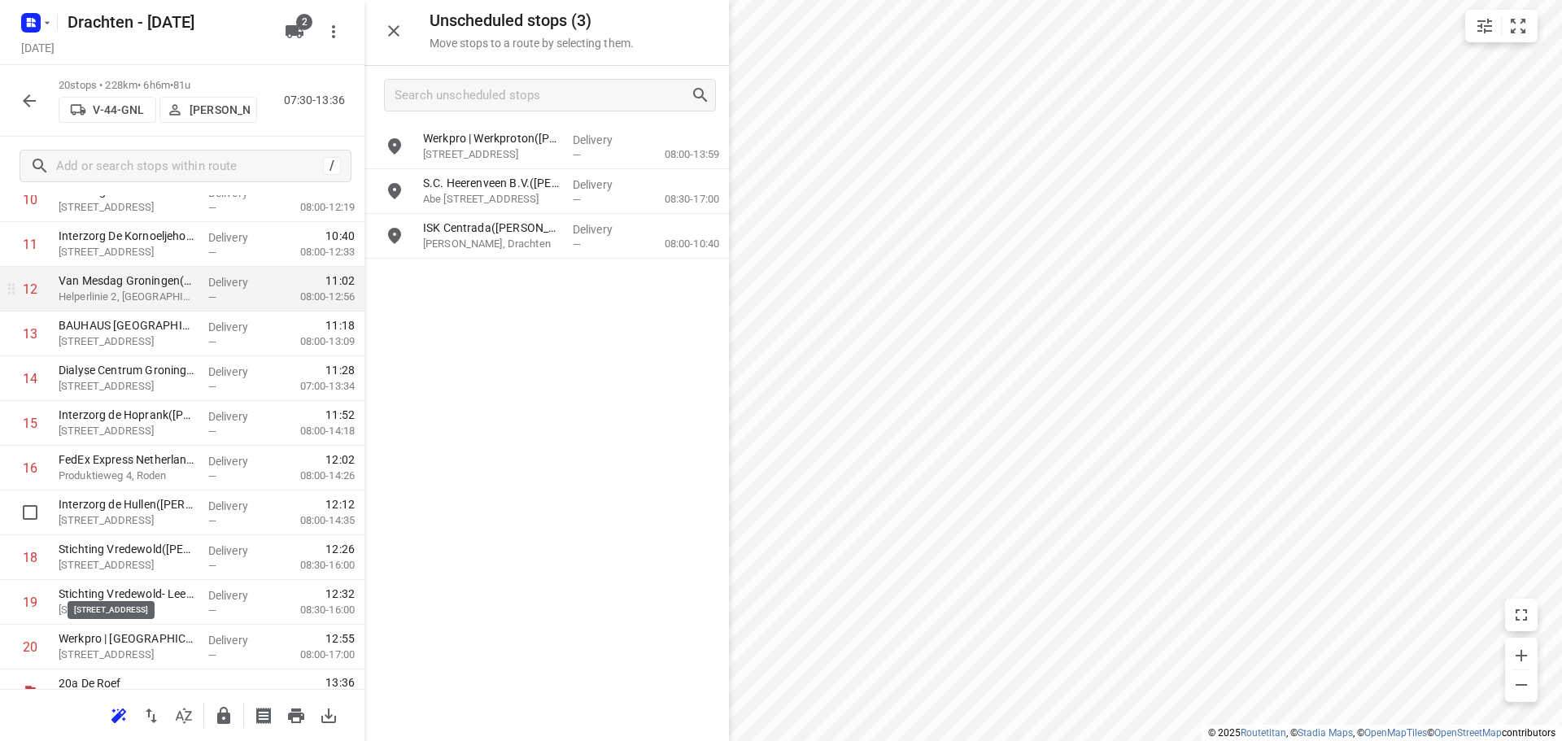
scroll to position [574, 0]
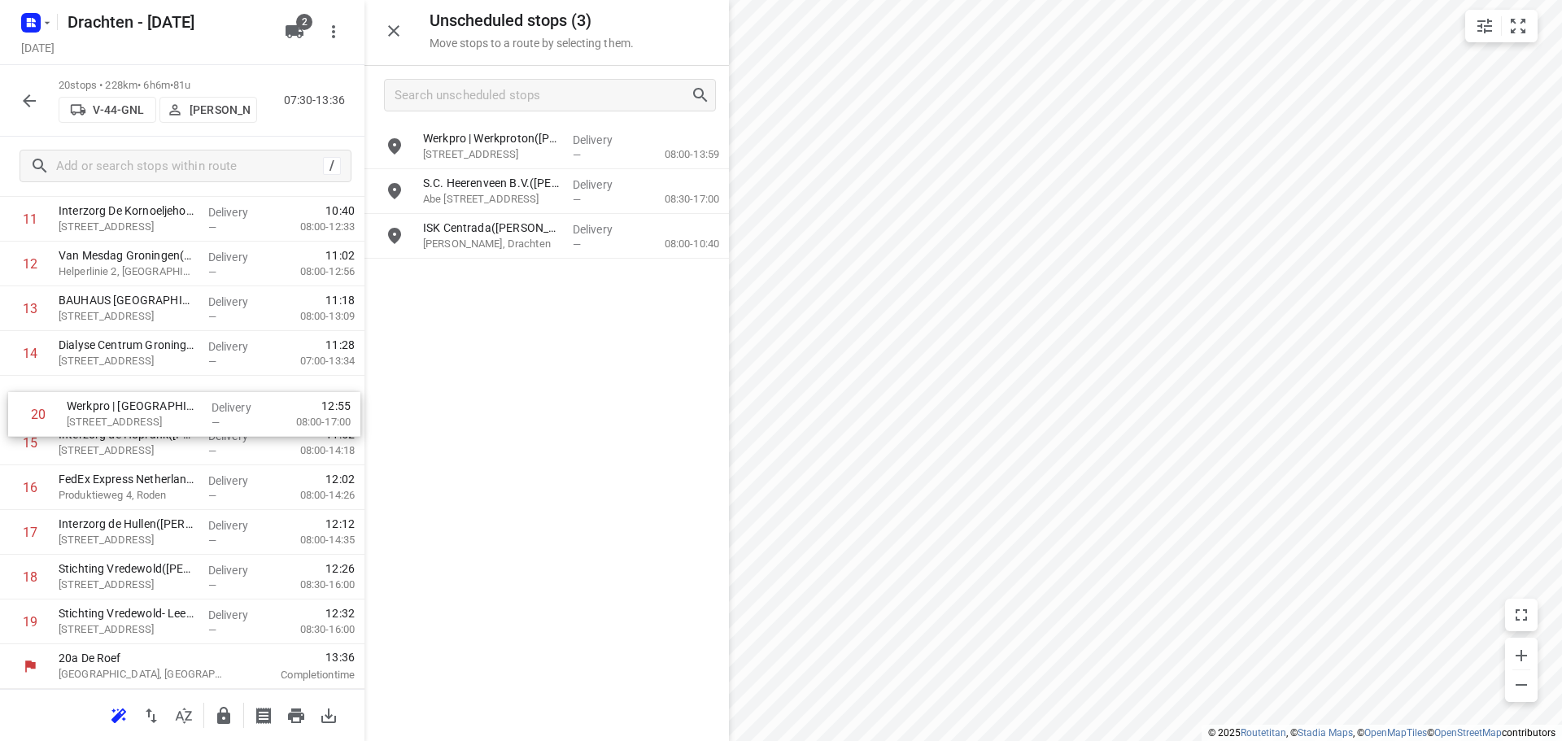
drag, startPoint x: 165, startPoint y: 626, endPoint x: 172, endPoint y: 410, distance: 216.5
click at [172, 410] on div "1 Interzorg de Driemaster(Roelof Bos) Pr. Beatrixstraat 9, Smilde Delivery — 08…" at bounding box center [182, 196] width 364 height 895
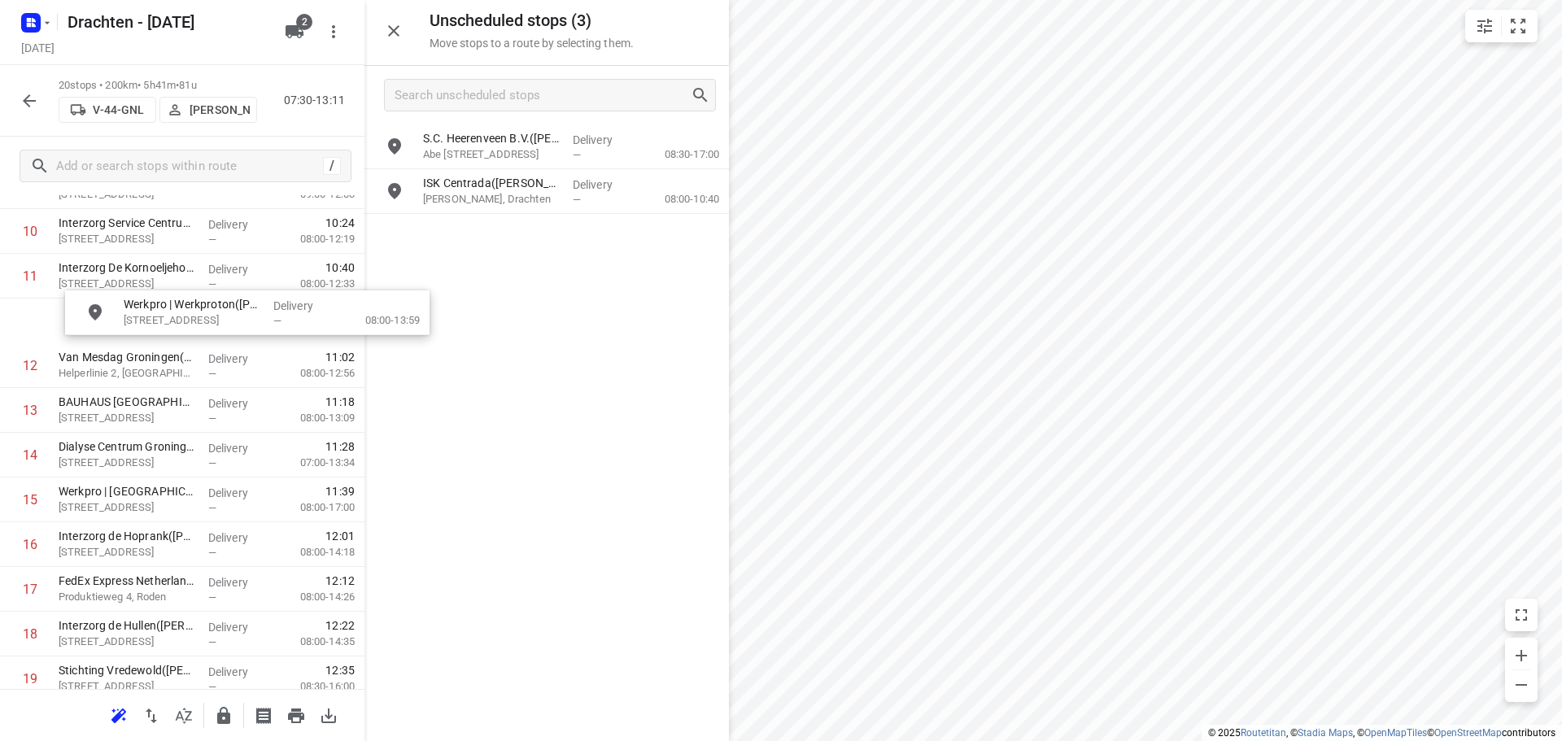
scroll to position [506, 0]
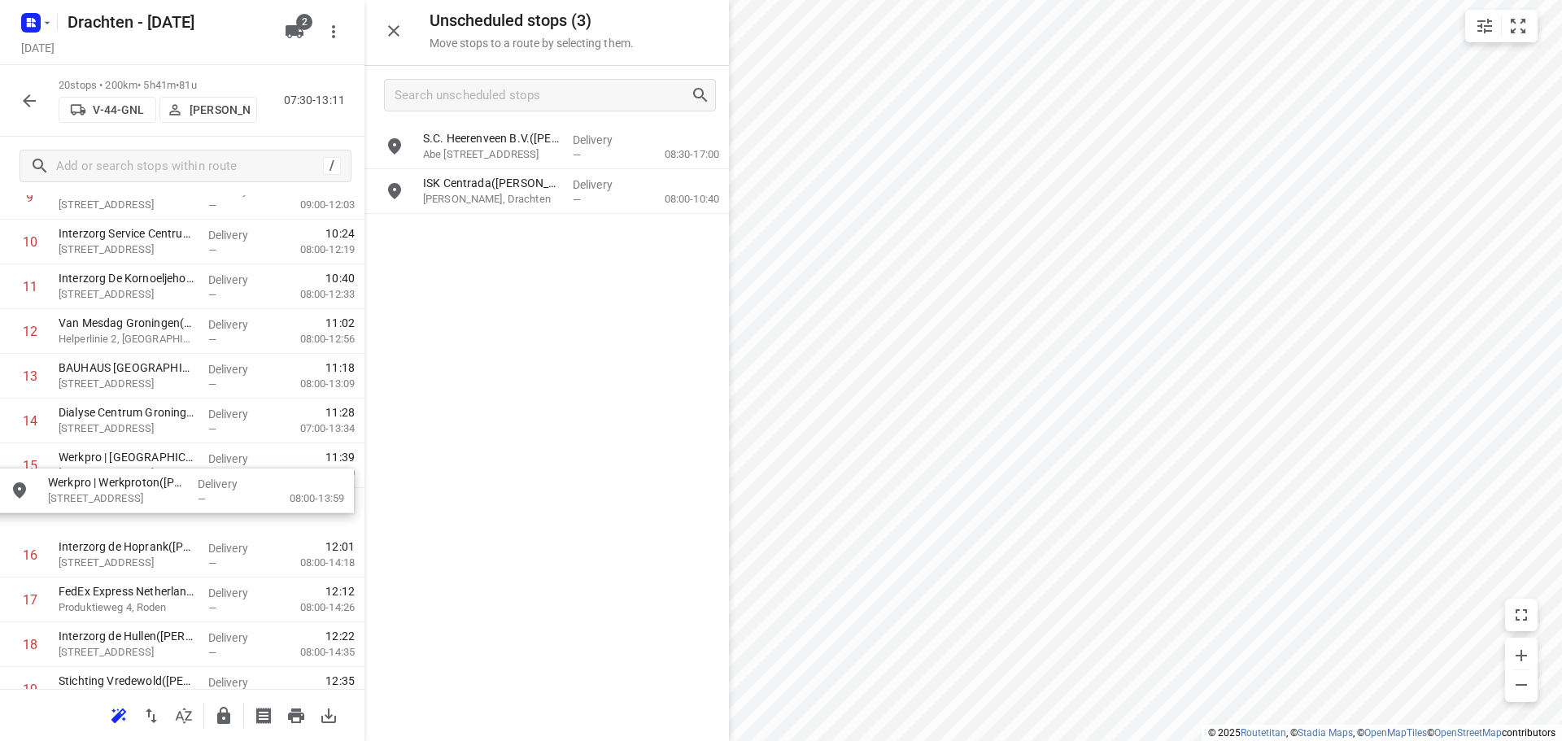
drag, startPoint x: 554, startPoint y: 158, endPoint x: 172, endPoint y: 527, distance: 531.7
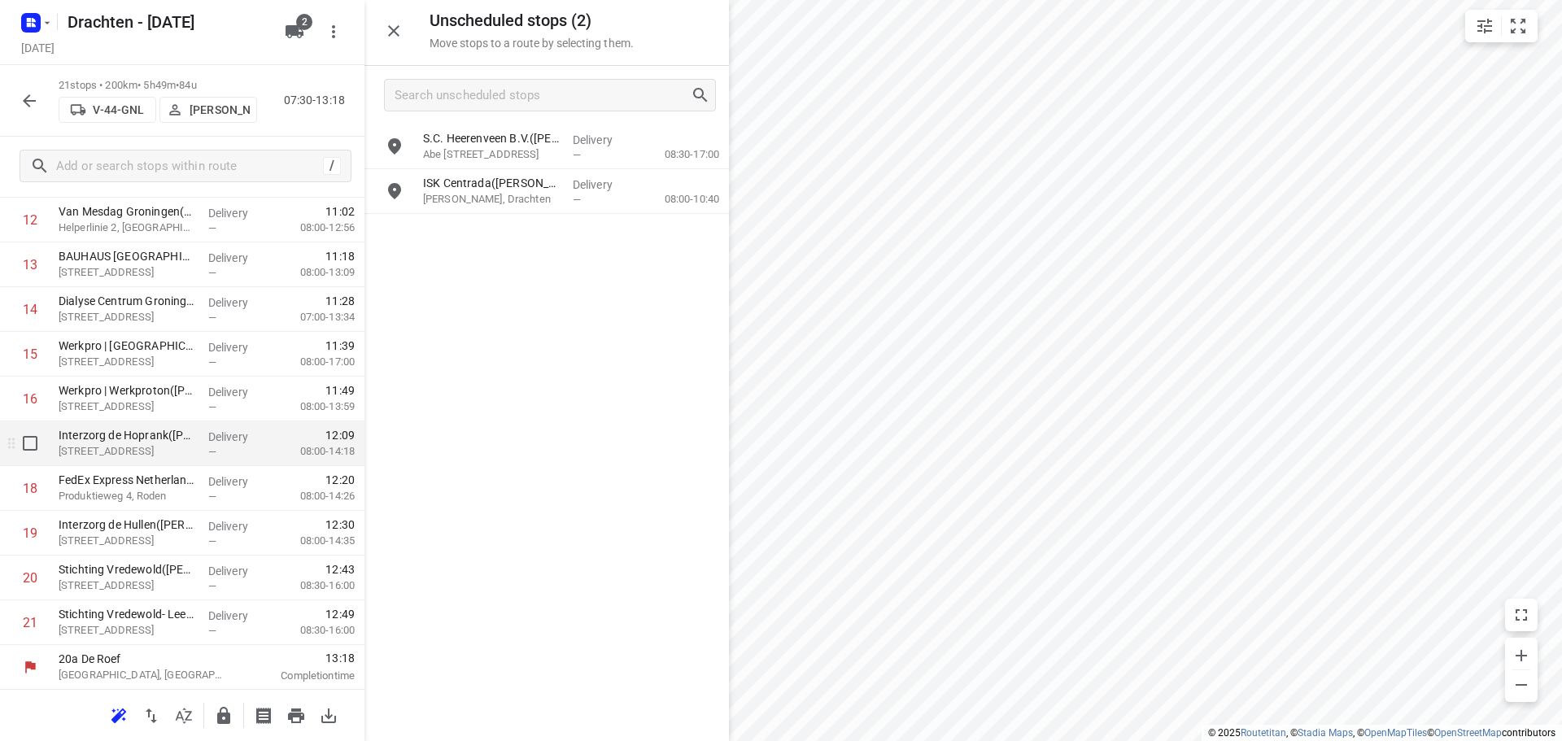
scroll to position [618, 0]
click at [216, 714] on icon "button" at bounding box center [224, 716] width 20 height 20
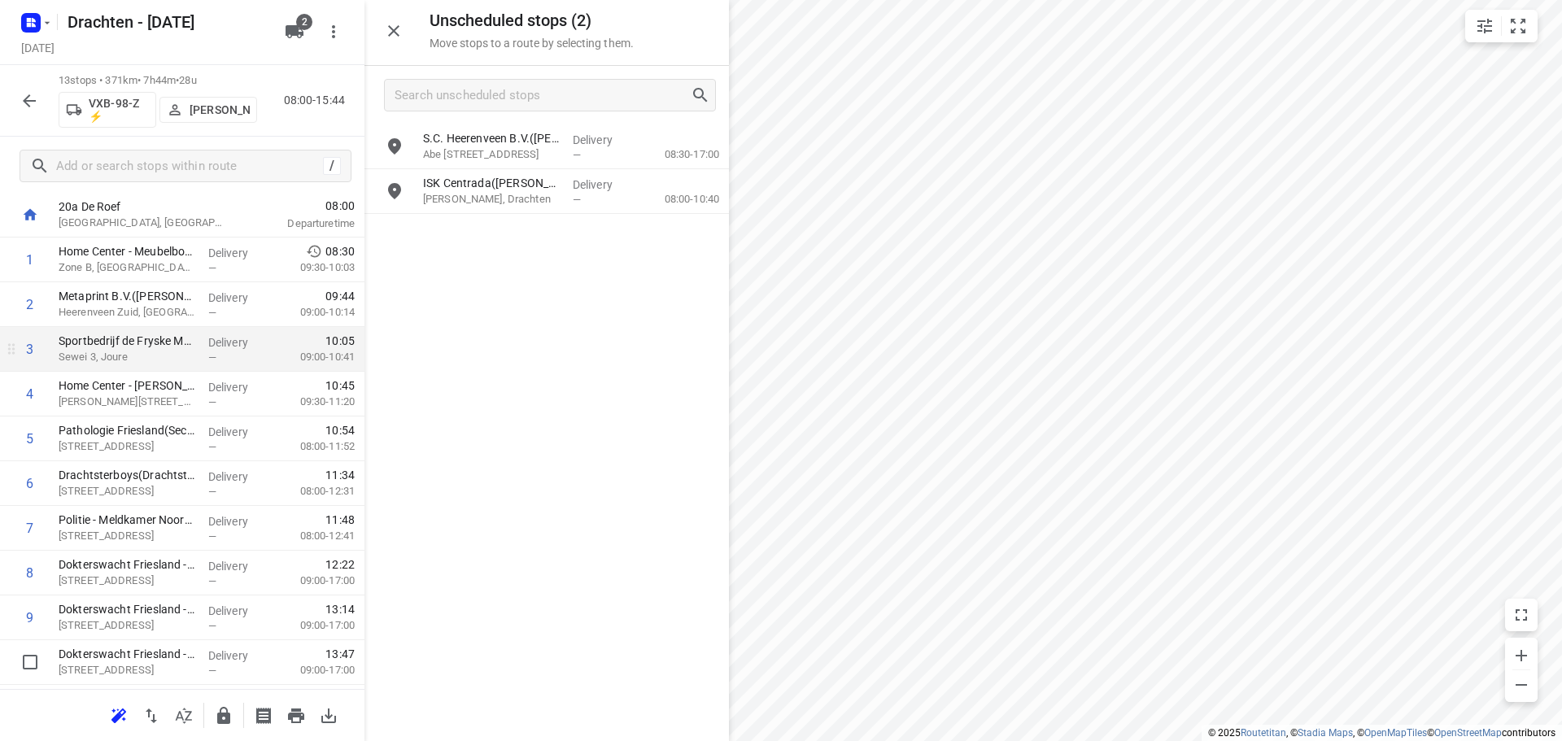
scroll to position [0, 0]
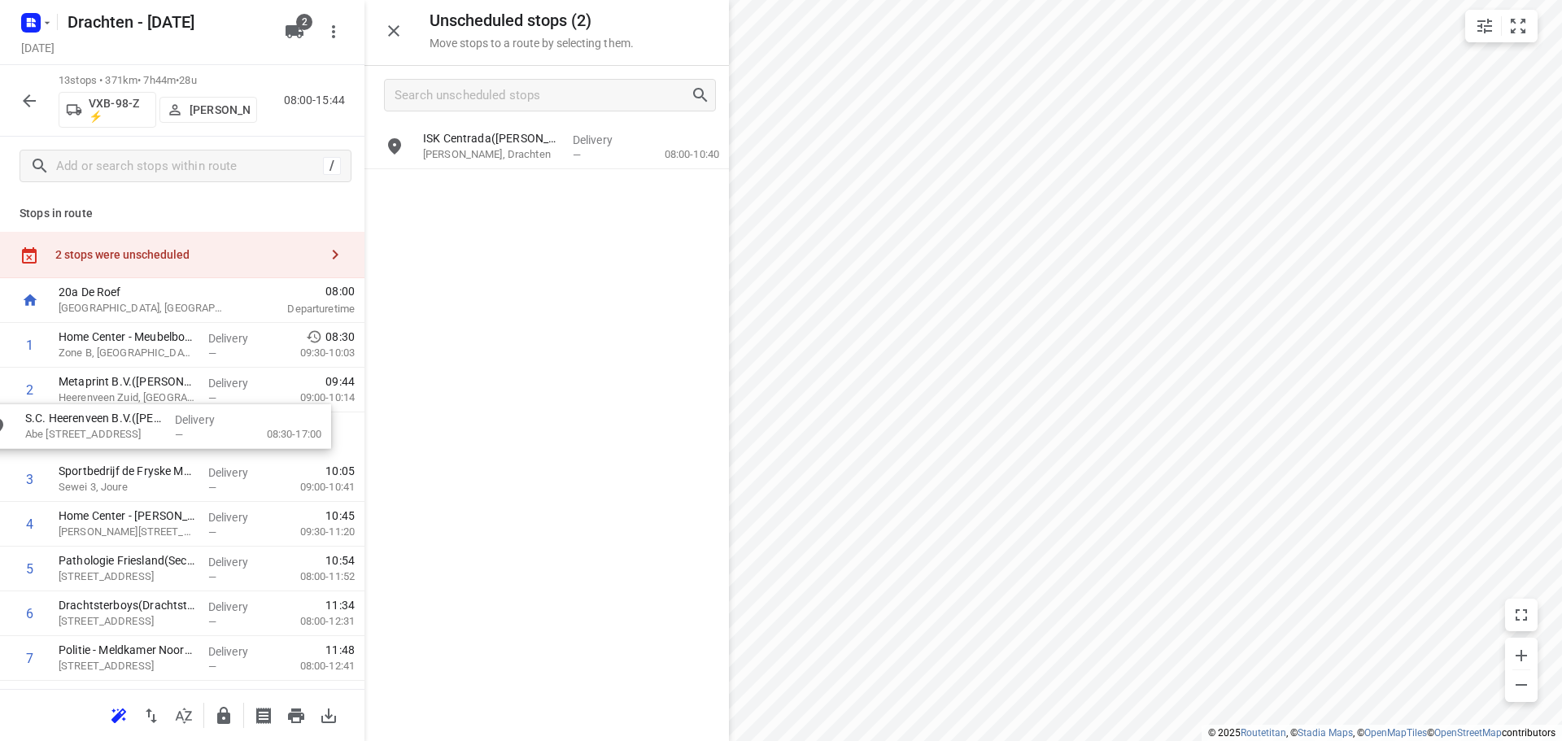
drag, startPoint x: 543, startPoint y: 148, endPoint x: 140, endPoint y: 434, distance: 494.2
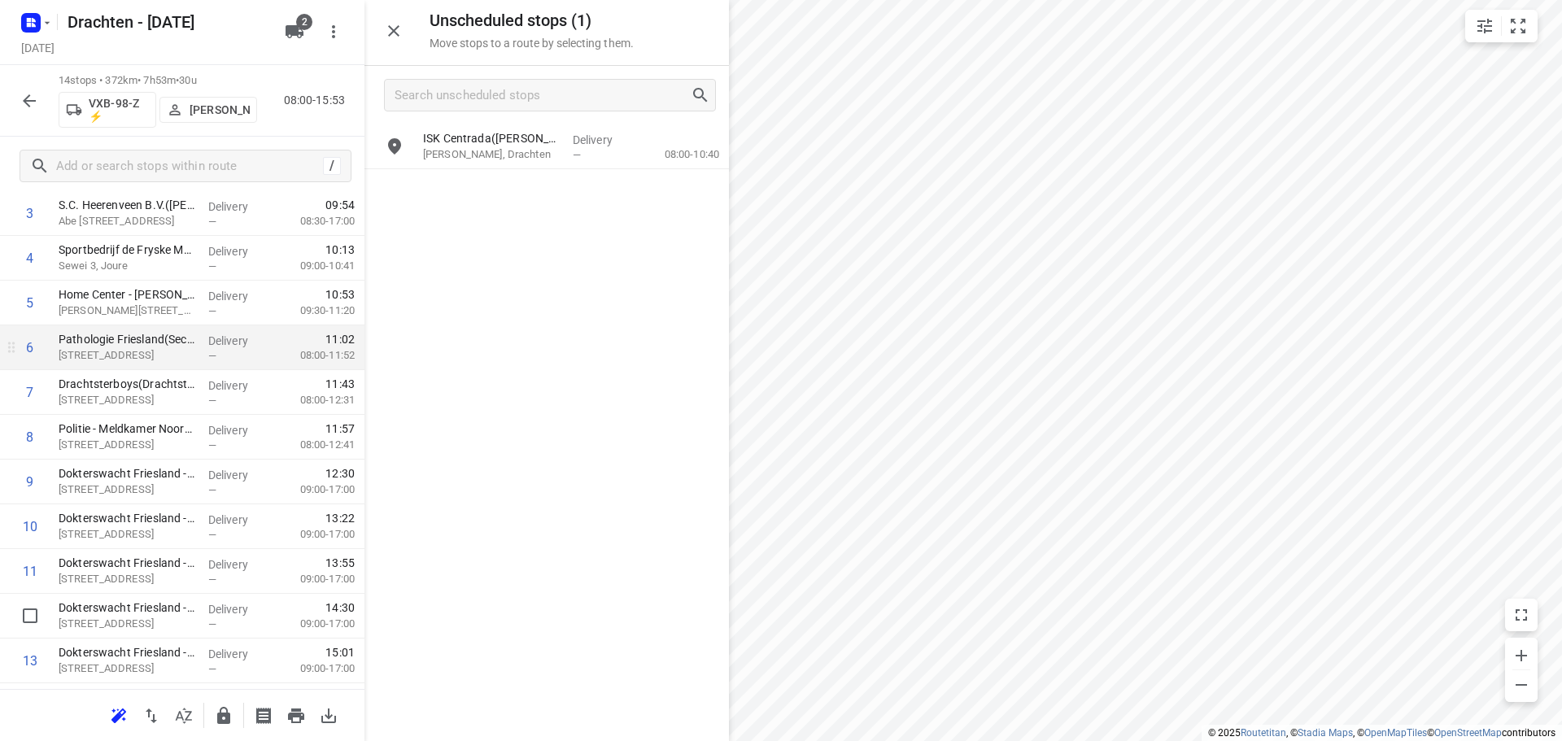
scroll to position [305, 0]
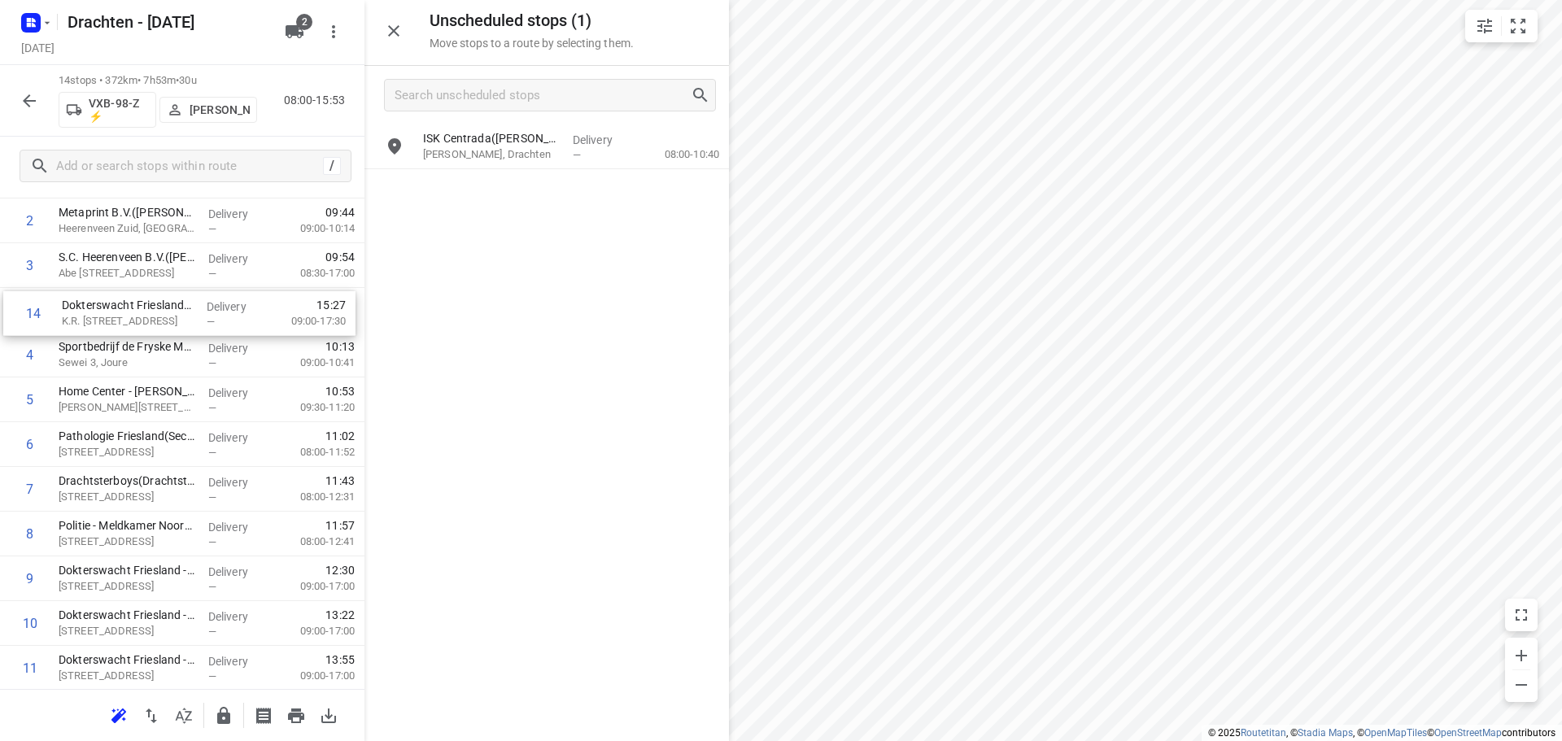
drag, startPoint x: 196, startPoint y: 622, endPoint x: 203, endPoint y: 307, distance: 315.8
click at [203, 307] on div "1 Home Center - Meubelboulevard Wolvega(Lotte de Weerd) Zone B, Wolvega Deliver…" at bounding box center [182, 467] width 364 height 626
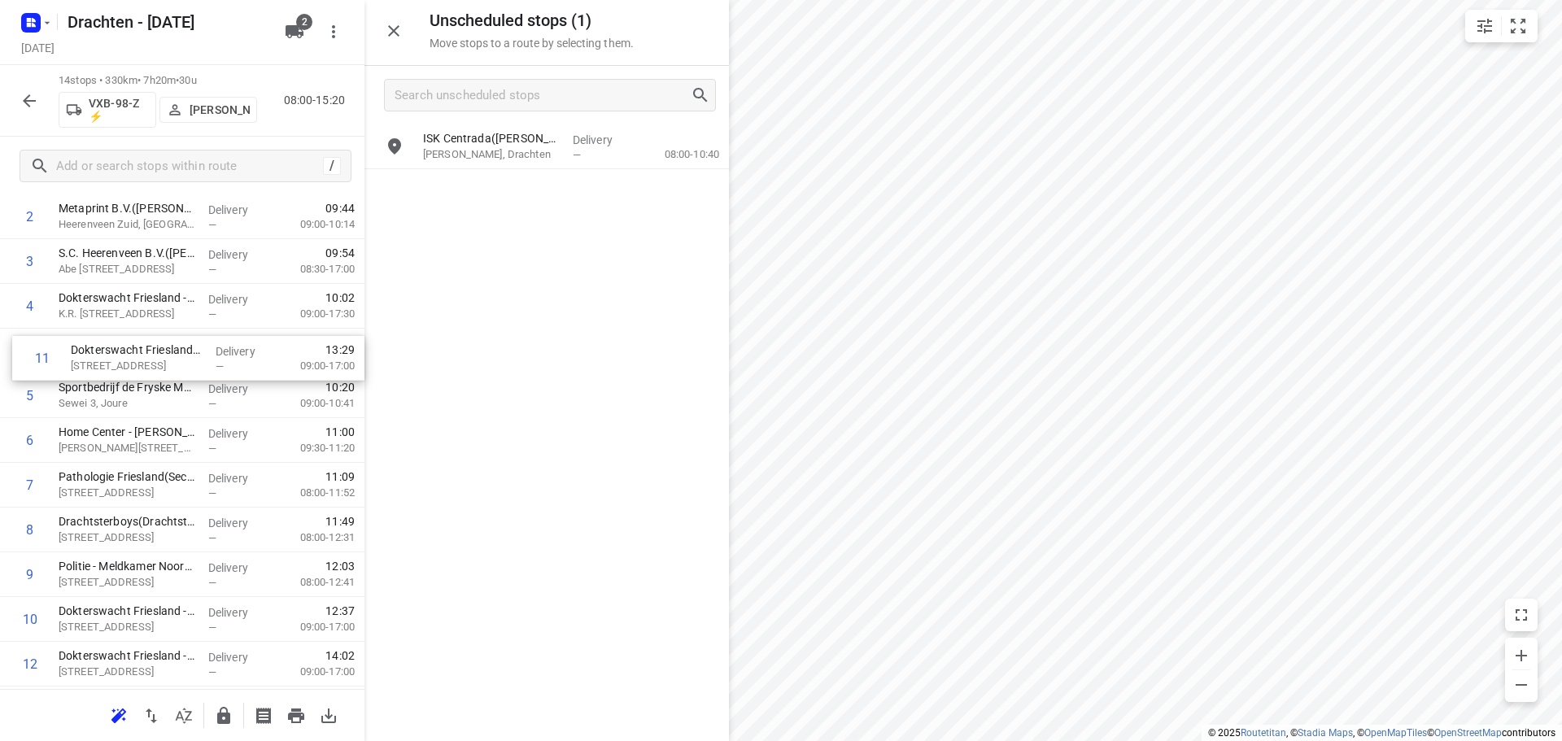
drag, startPoint x: 190, startPoint y: 627, endPoint x: 199, endPoint y: 356, distance: 271.9
click at [199, 356] on div "1 Home Center - Meubelboulevard Wolvega(Lotte de Weerd) Zone B, Wolvega Deliver…" at bounding box center [182, 463] width 364 height 626
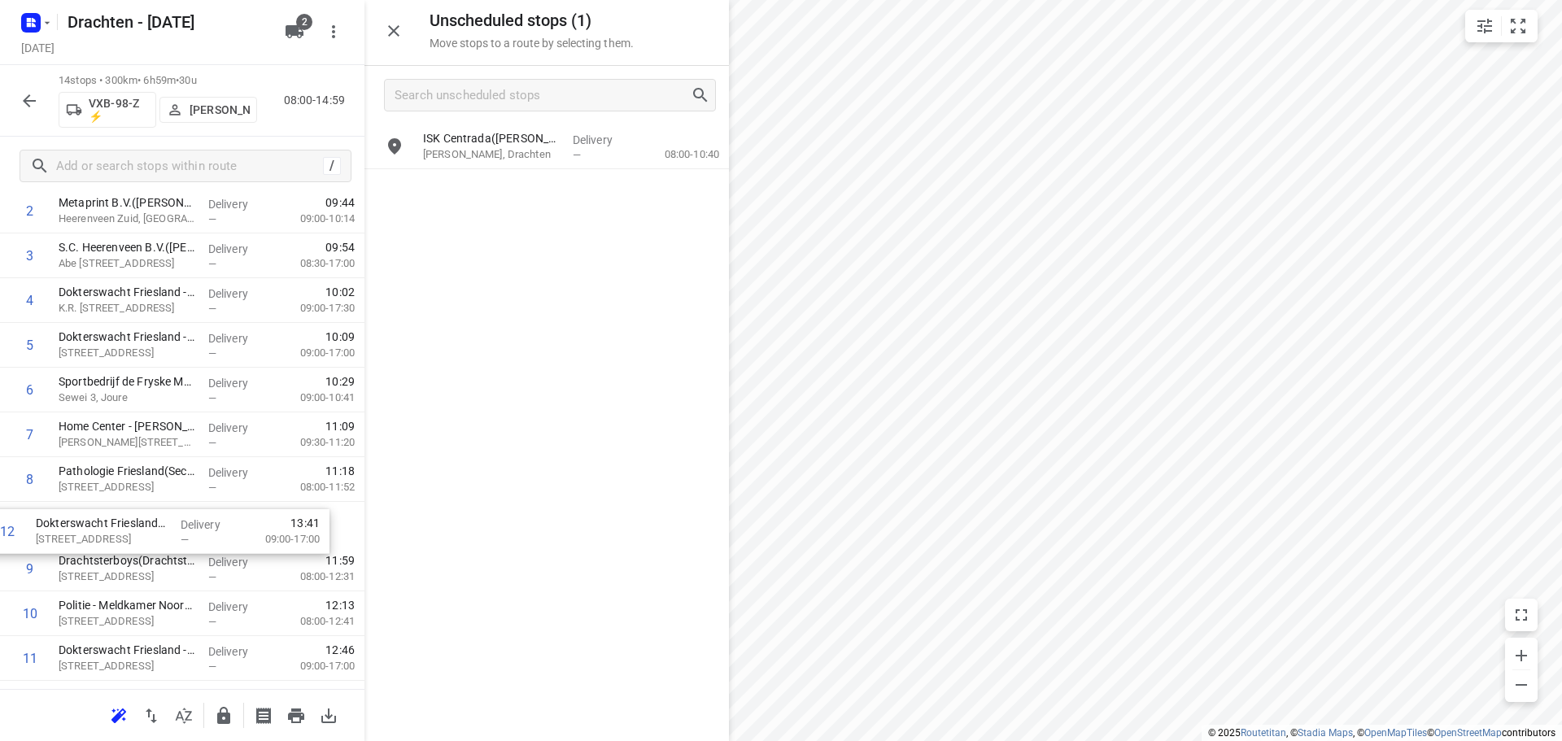
scroll to position [180, 0]
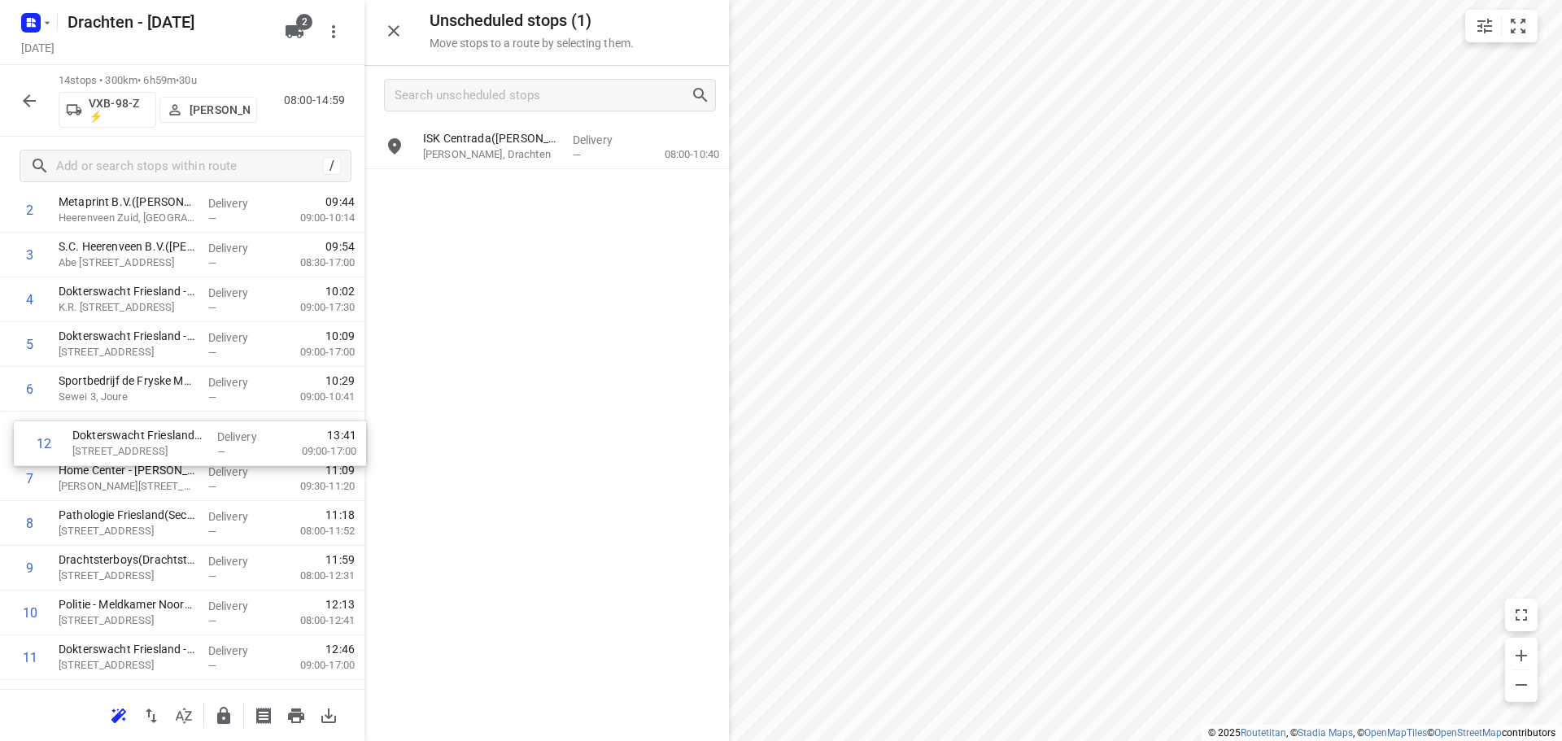
drag, startPoint x: 186, startPoint y: 661, endPoint x: 193, endPoint y: 421, distance: 240.9
click at [193, 421] on div "1 Home Center - Meubelboulevard Wolvega(Lotte de Weerd) Zone B, Wolvega Deliver…" at bounding box center [182, 456] width 364 height 626
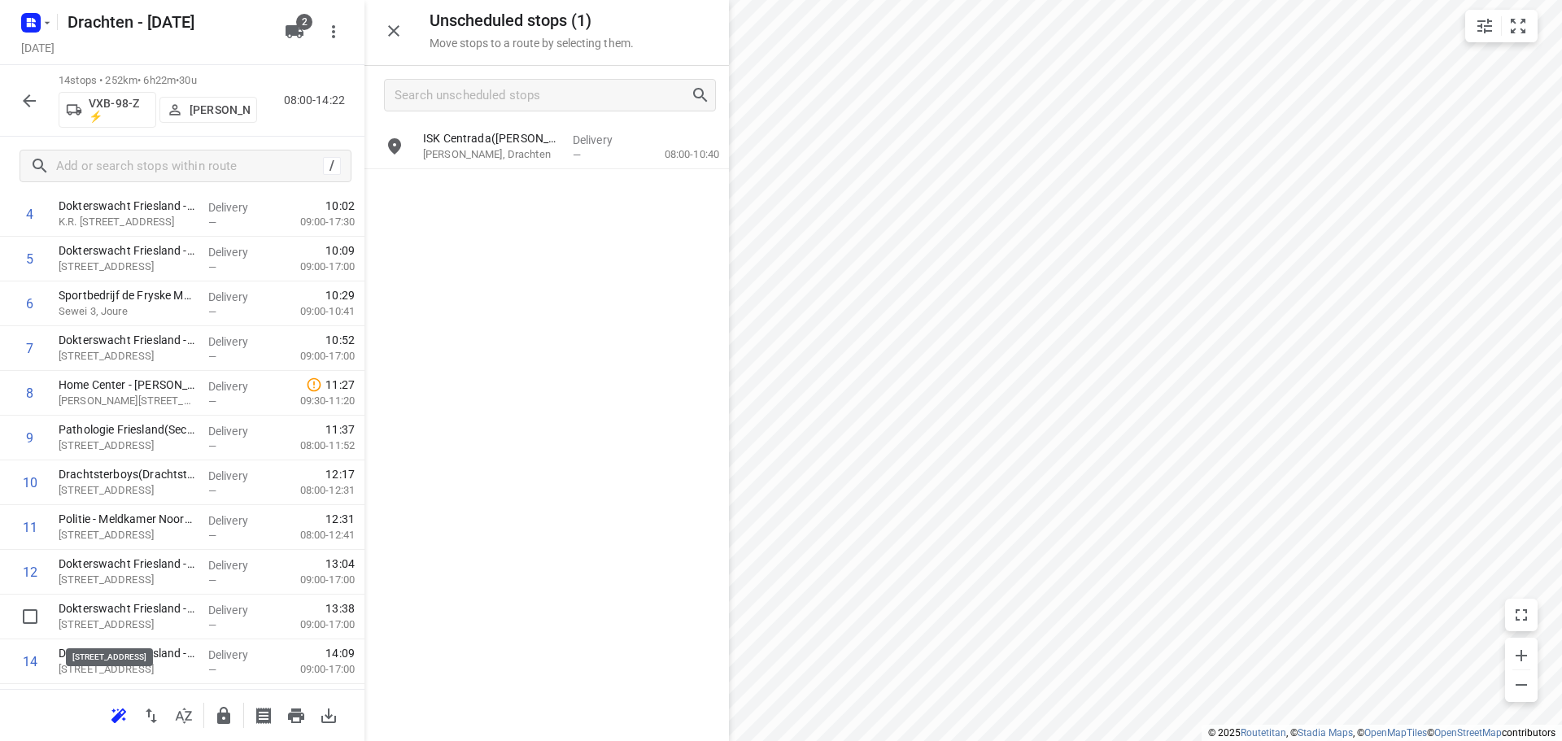
scroll to position [267, 0]
drag, startPoint x: 142, startPoint y: 630, endPoint x: 157, endPoint y: 480, distance: 150.4
click at [157, 480] on div "1 Home Center - Meubelboulevard Wolvega(Lotte de Weerd) Zone B, Wolvega Deliver…" at bounding box center [182, 369] width 364 height 626
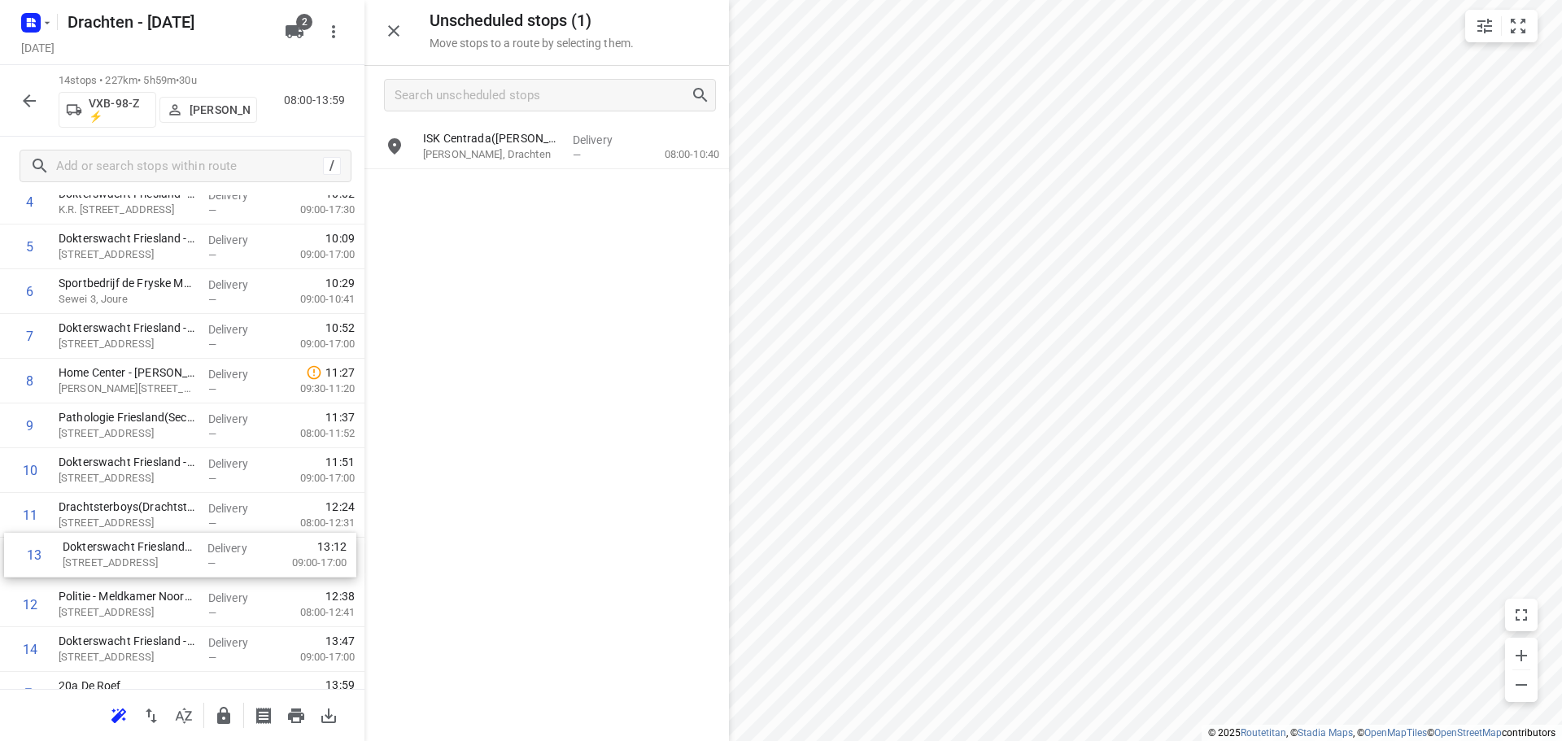
scroll to position [278, 0]
drag, startPoint x: 186, startPoint y: 620, endPoint x: 193, endPoint y: 520, distance: 100.3
click at [193, 520] on div "1 Home Center - Meubelboulevard Wolvega(Lotte de Weerd) Zone B, Wolvega Deliver…" at bounding box center [182, 358] width 364 height 626
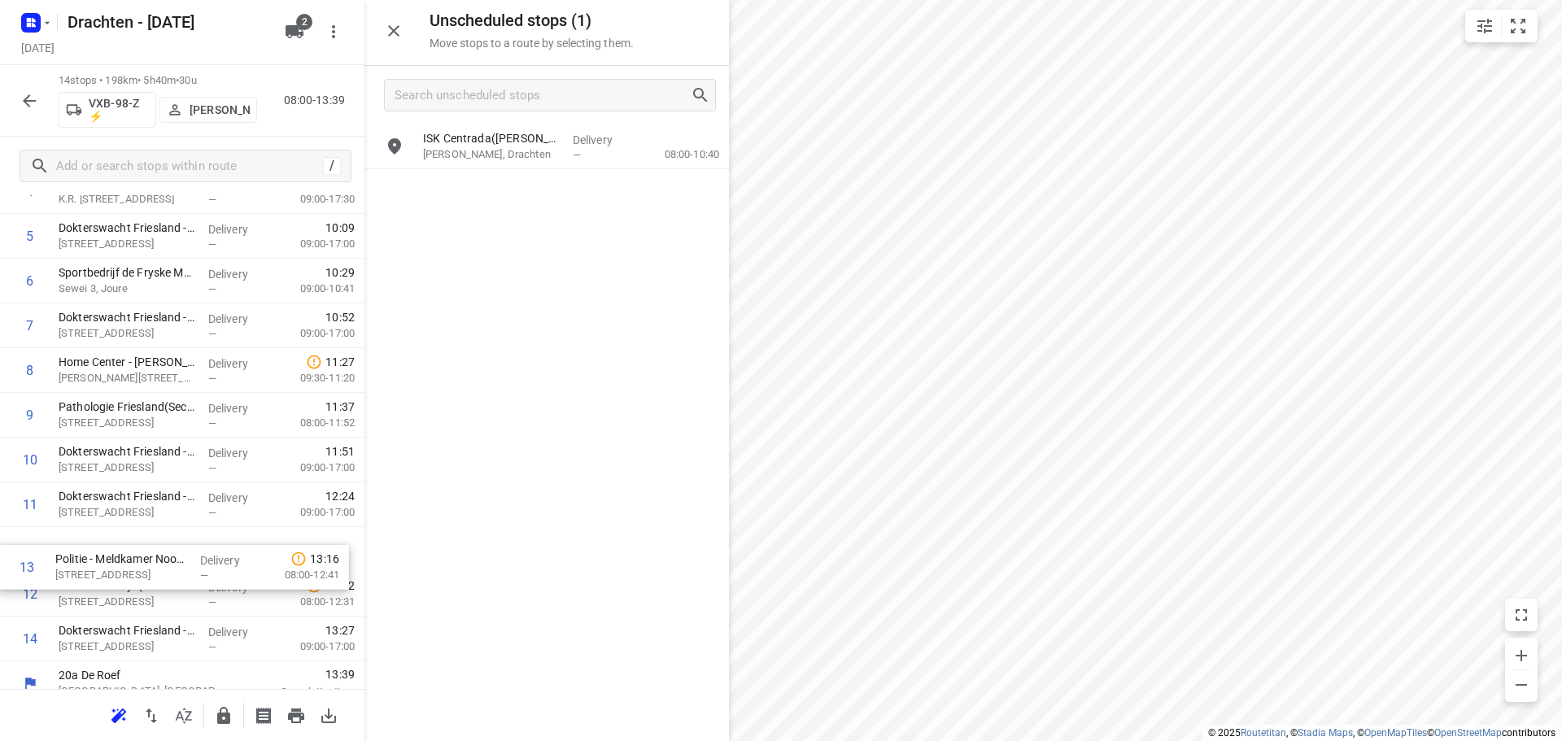
scroll to position [291, 0]
drag, startPoint x: 190, startPoint y: 615, endPoint x: 189, endPoint y: 561, distance: 53.7
click at [189, 561] on div "1 Home Center - Meubelboulevard Wolvega(Lotte de Weerd) Zone B, Wolvega Deliver…" at bounding box center [182, 345] width 364 height 626
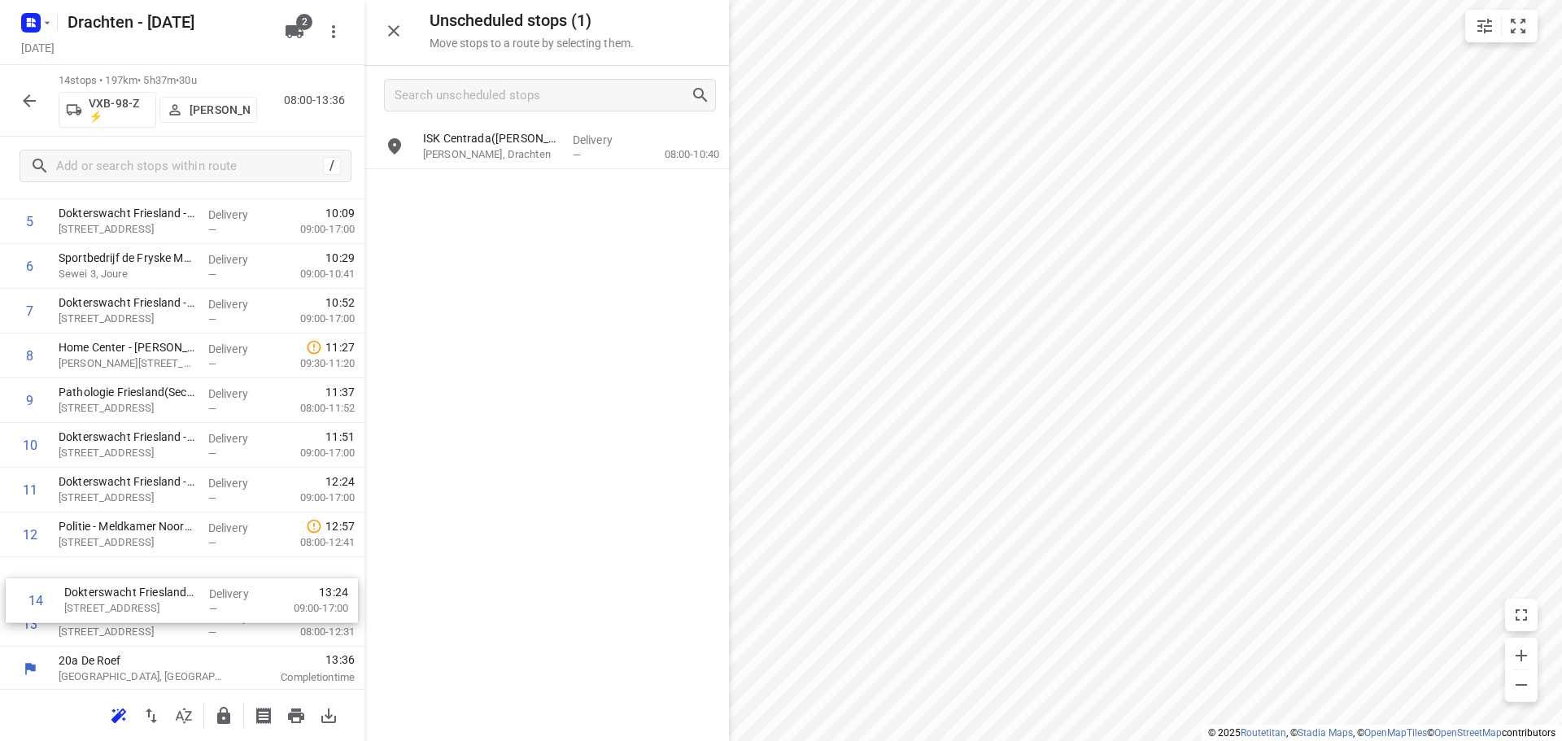
scroll to position [305, 0]
drag, startPoint x: 180, startPoint y: 641, endPoint x: 186, endPoint y: 588, distance: 53.2
click at [186, 588] on div "1 Home Center - Meubelboulevard Wolvega(Lotte de Weerd) Zone B, Wolvega Deliver…" at bounding box center [182, 331] width 364 height 626
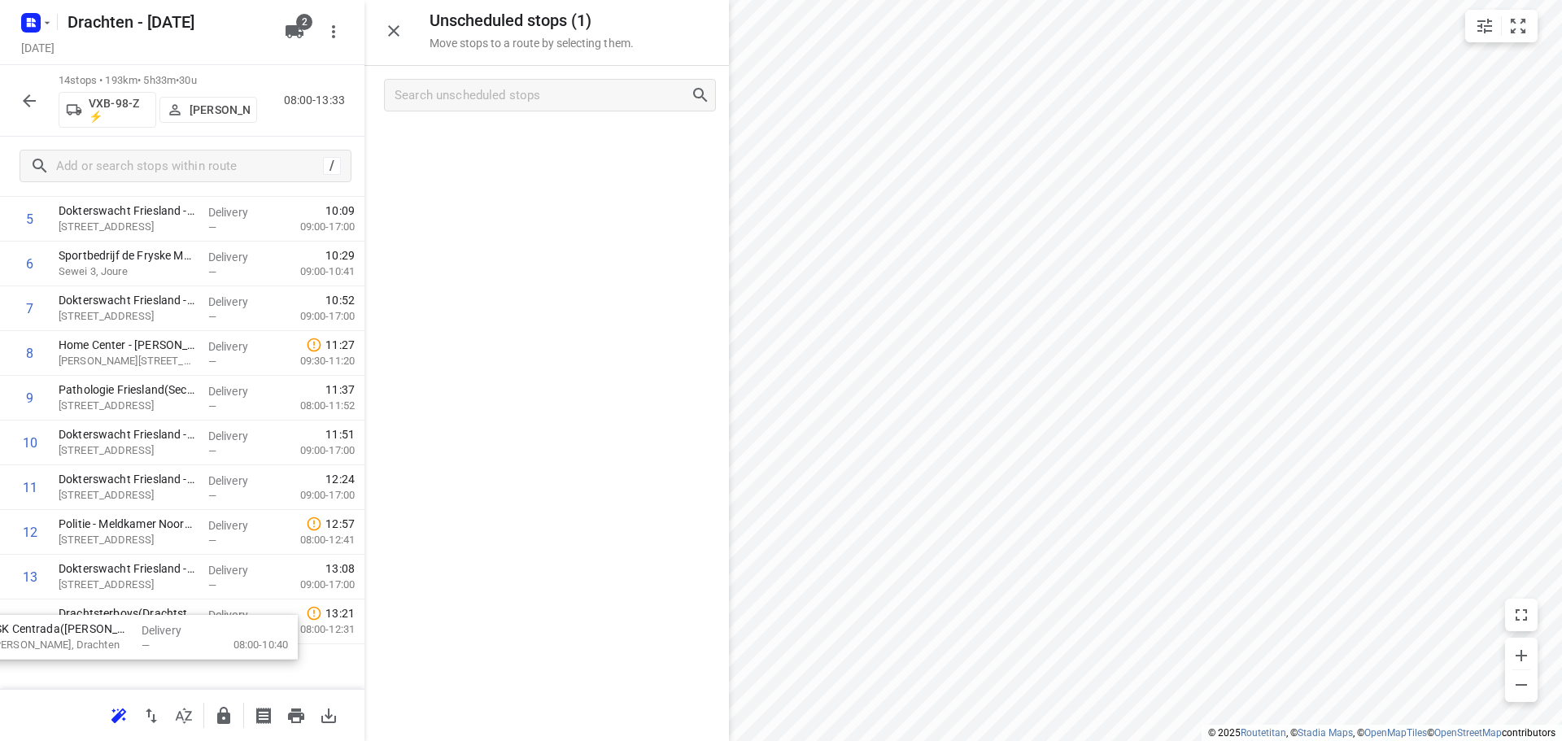
scroll to position [361, 0]
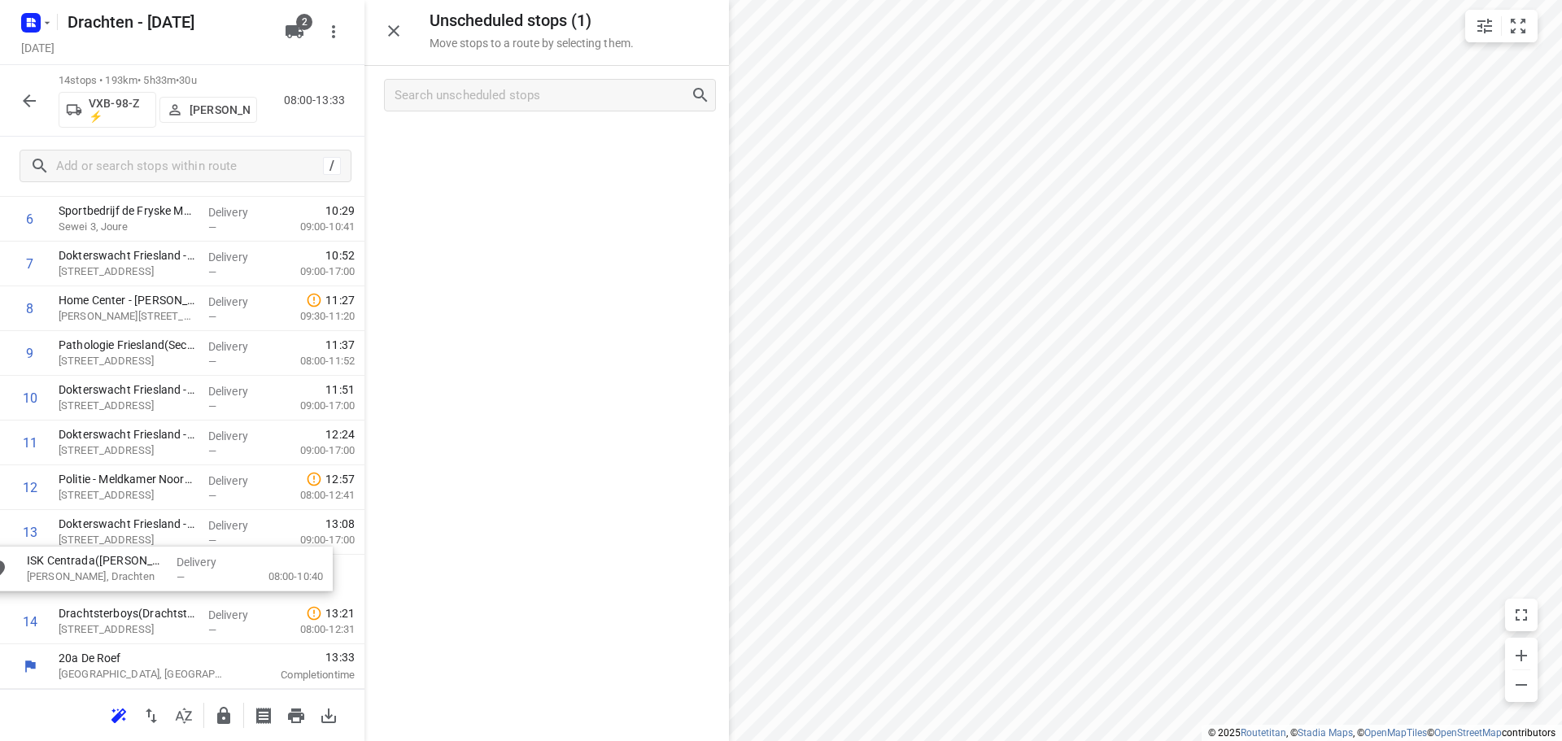
drag, startPoint x: 650, startPoint y: 155, endPoint x: 249, endPoint y: 588, distance: 590.7
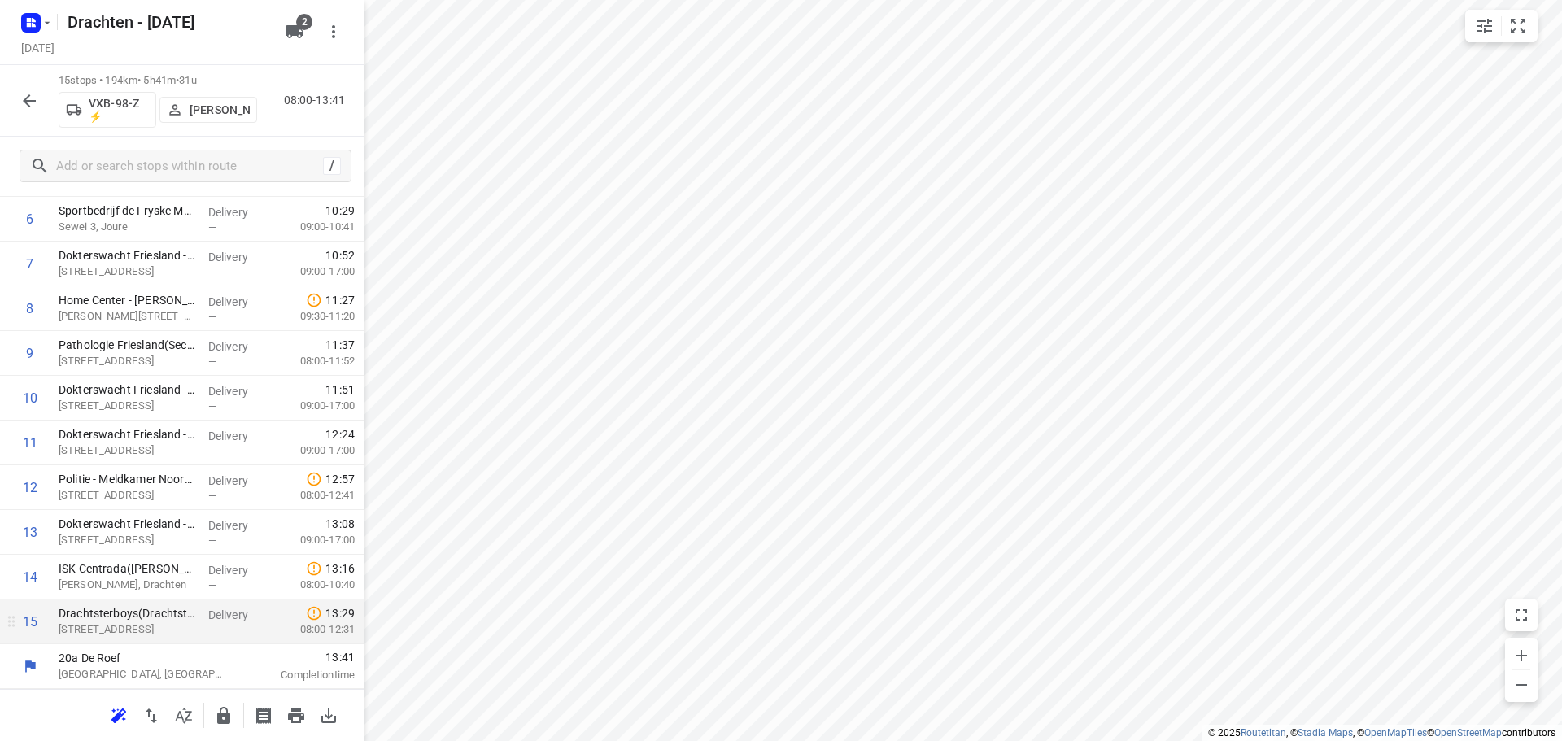
scroll to position [0, 0]
